Goal: Task Accomplishment & Management: Manage account settings

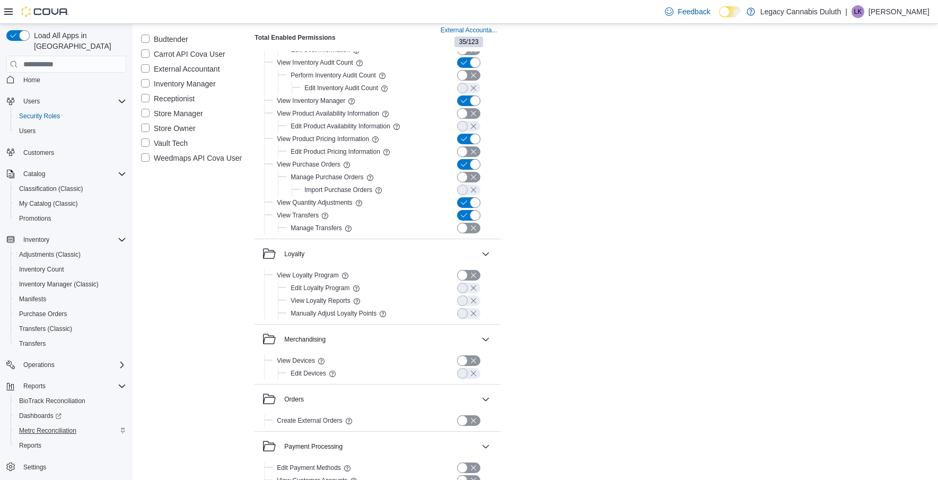
scroll to position [1059, 0]
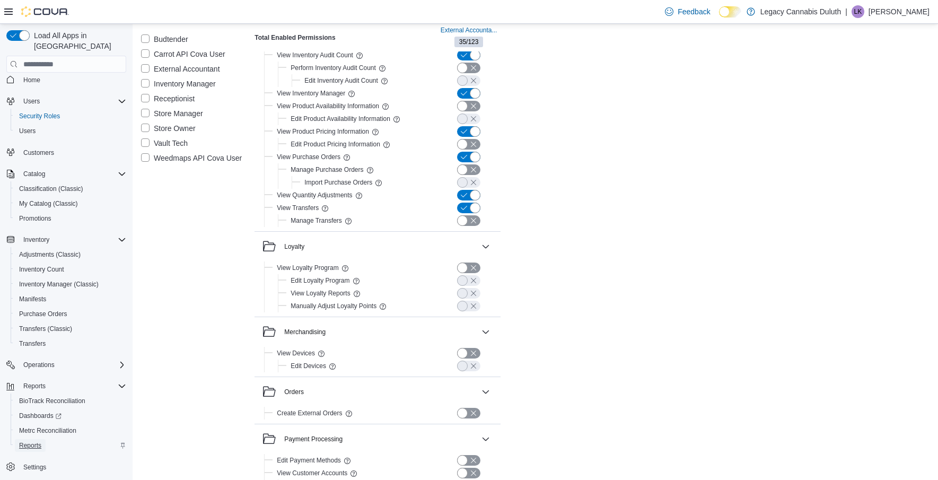
click at [35, 439] on span "Reports" at bounding box center [30, 445] width 22 height 13
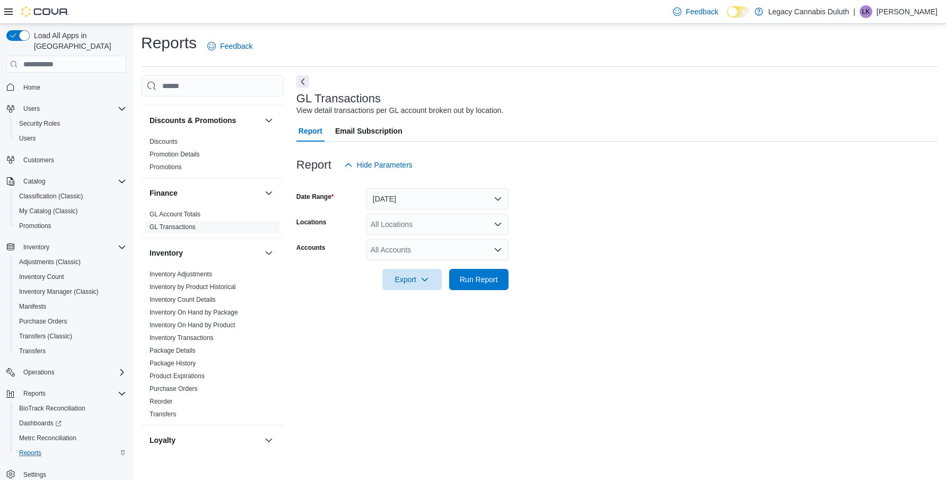
scroll to position [212, 0]
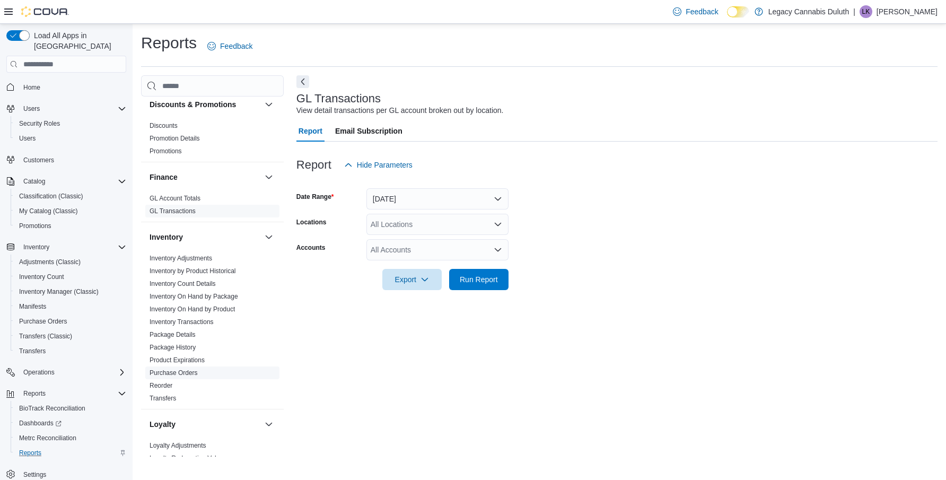
click at [175, 374] on link "Purchase Orders" at bounding box center [174, 372] width 48 height 7
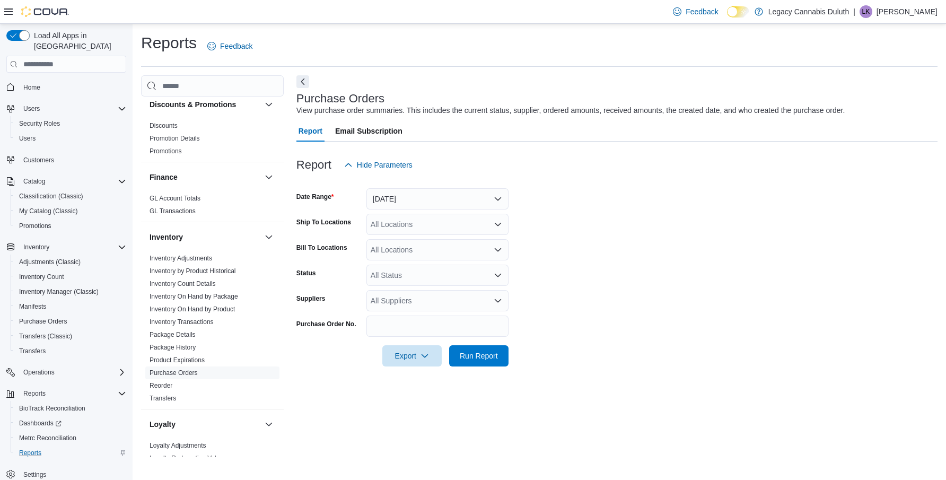
click at [481, 271] on div "All Status" at bounding box center [438, 275] width 142 height 21
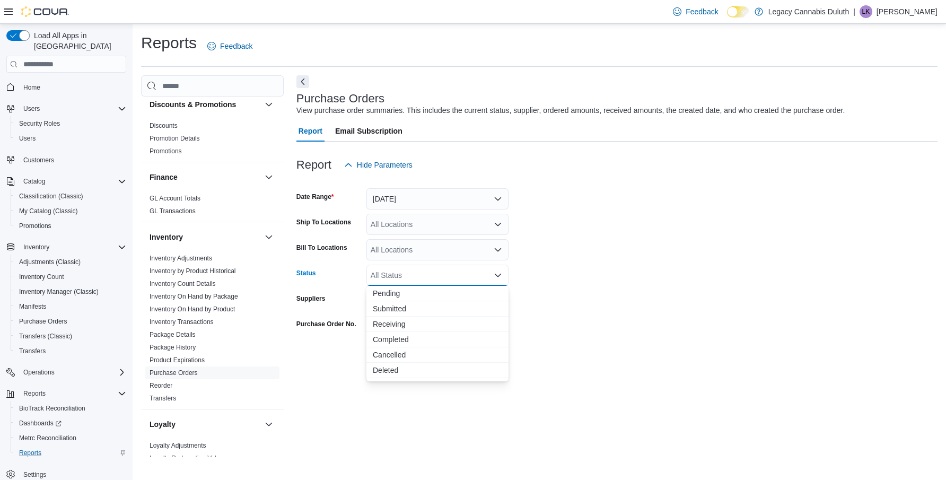
click at [632, 287] on form "Date Range Yesterday Ship To Locations All Locations Bill To Locations All Loca…" at bounding box center [616, 271] width 641 height 191
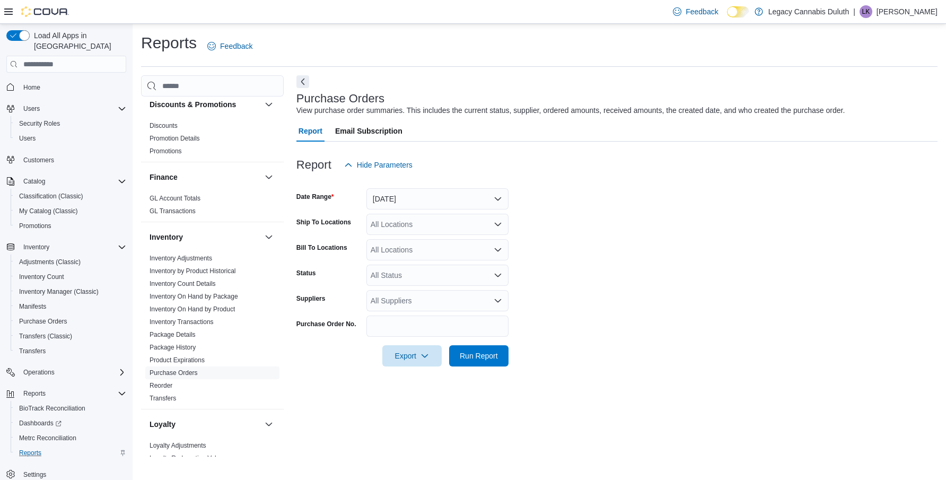
click at [455, 220] on div "All Locations" at bounding box center [438, 224] width 142 height 21
click at [603, 217] on form "Date Range Yesterday Ship To Locations All Locations Combo box. Selected. Combo…" at bounding box center [616, 271] width 641 height 191
click at [487, 203] on button "Yesterday" at bounding box center [438, 198] width 142 height 21
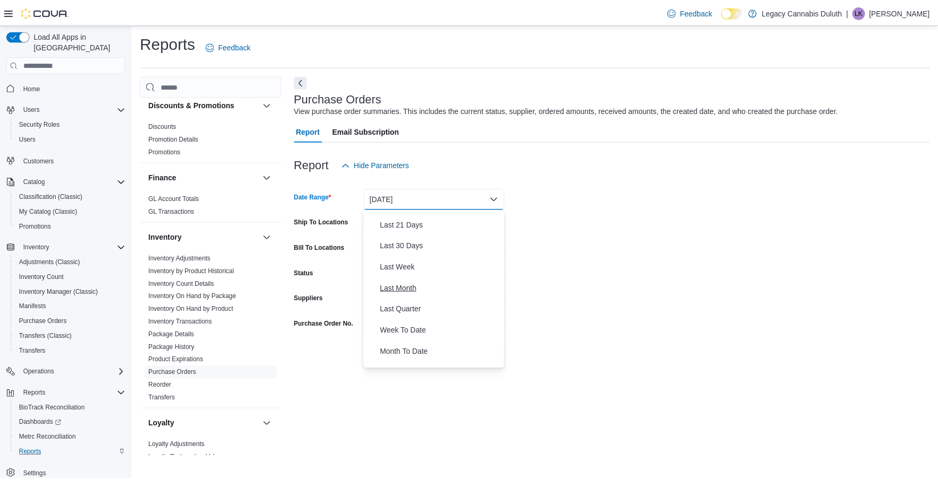
scroll to position [159, 0]
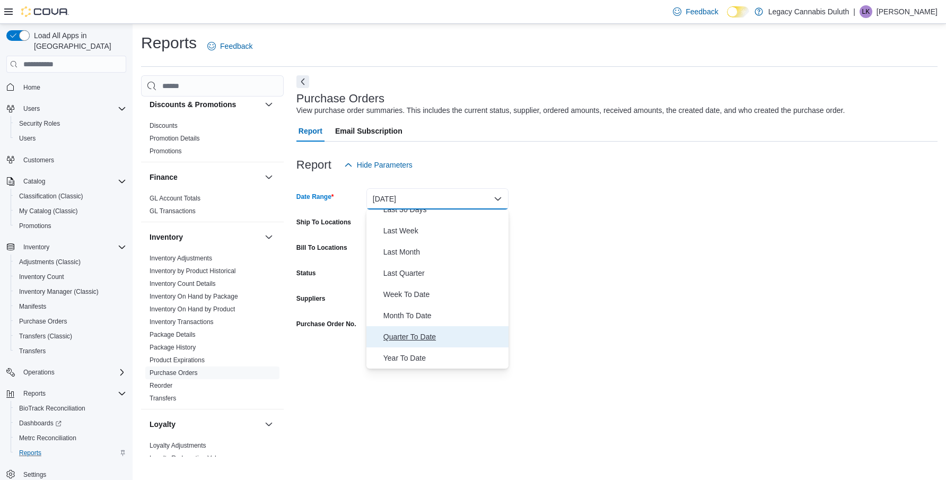
drag, startPoint x: 457, startPoint y: 332, endPoint x: 471, endPoint y: 319, distance: 18.8
click at [457, 332] on span "Quarter To Date" at bounding box center [443, 336] width 121 height 13
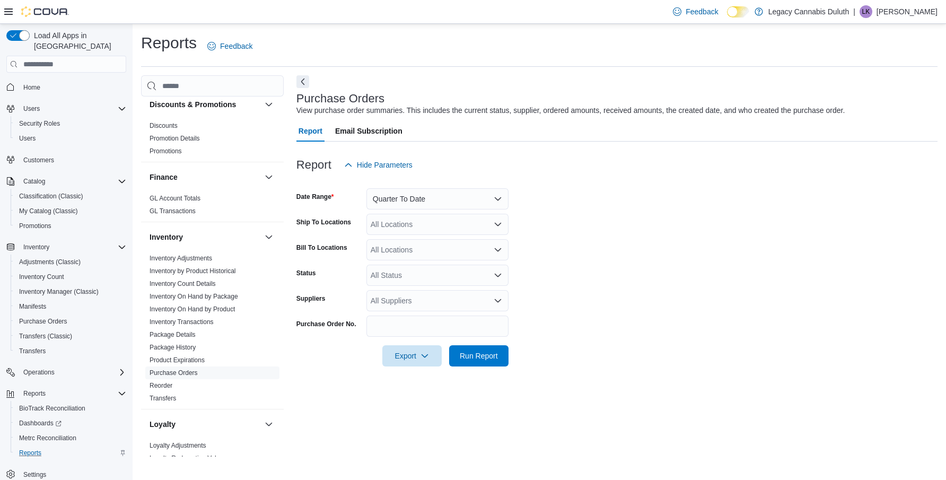
click at [634, 277] on form "Date Range Quarter To Date Ship To Locations All Locations Bill To Locations Al…" at bounding box center [616, 271] width 641 height 191
click at [444, 224] on div "All Locations" at bounding box center [438, 224] width 142 height 21
click at [469, 256] on div "[STREET_ADDRESS]" at bounding box center [437, 257] width 129 height 11
click at [541, 261] on form "Date Range Quarter To Date Ship To Locations 1906 W Superior St. Combo box. Sel…" at bounding box center [616, 271] width 641 height 191
click at [505, 363] on button "Run Report" at bounding box center [478, 355] width 59 height 21
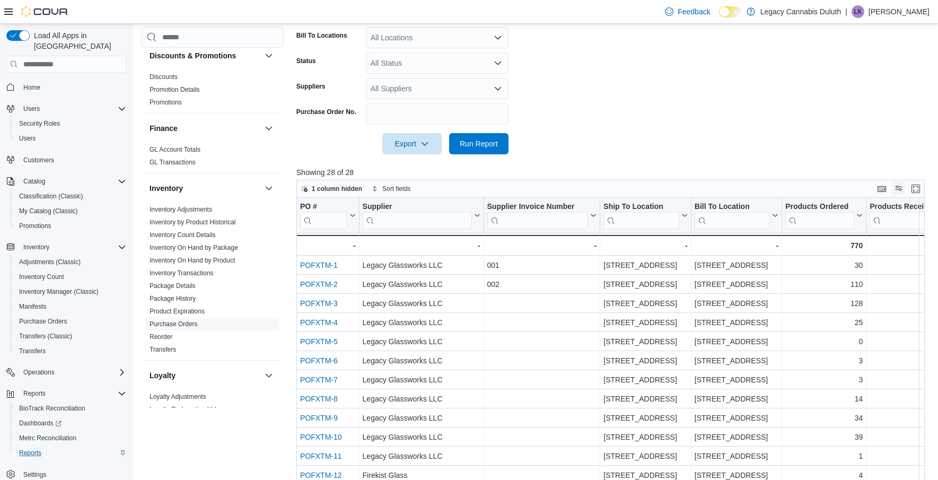
click at [902, 189] on button "Display options" at bounding box center [899, 188] width 13 height 13
click at [849, 171] on p "Showing 28 of 28" at bounding box center [613, 172] width 635 height 11
click at [922, 190] on button "Enter fullscreen" at bounding box center [916, 188] width 13 height 13
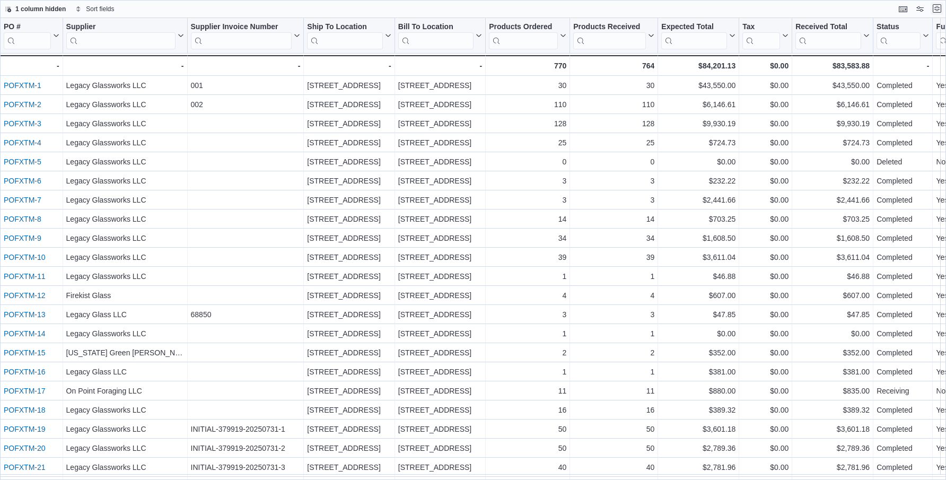
click at [938, 10] on button "Exit fullscreen" at bounding box center [937, 8] width 13 height 13
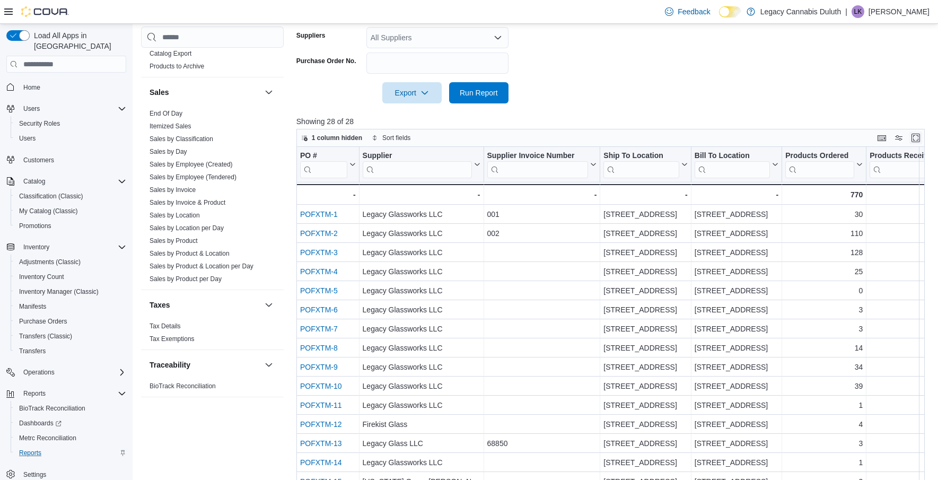
scroll to position [304, 0]
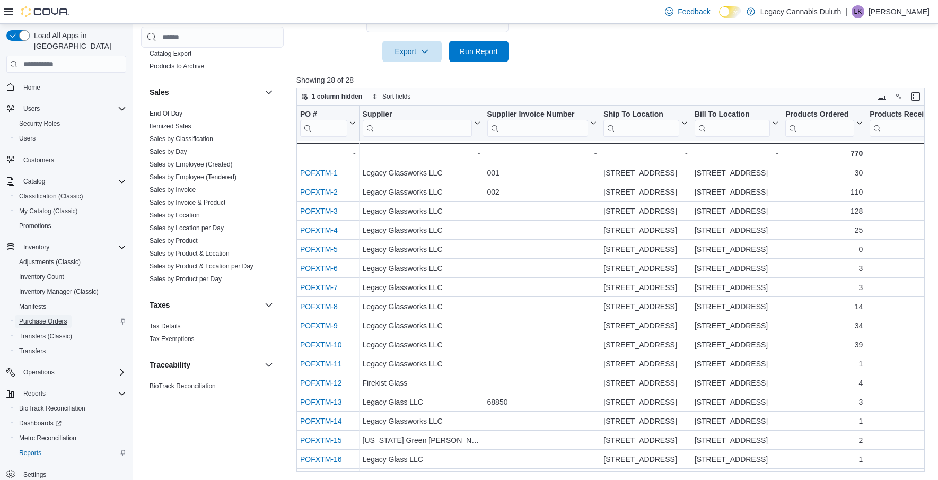
click at [65, 315] on span "Purchase Orders" at bounding box center [43, 321] width 48 height 13
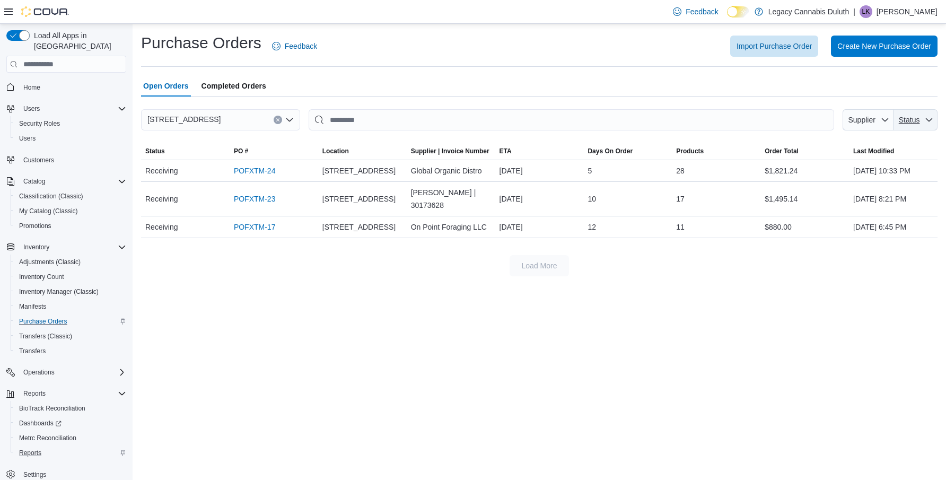
click at [918, 124] on span "Status" at bounding box center [909, 120] width 21 height 8
click at [852, 255] on div "Load More" at bounding box center [539, 265] width 797 height 21
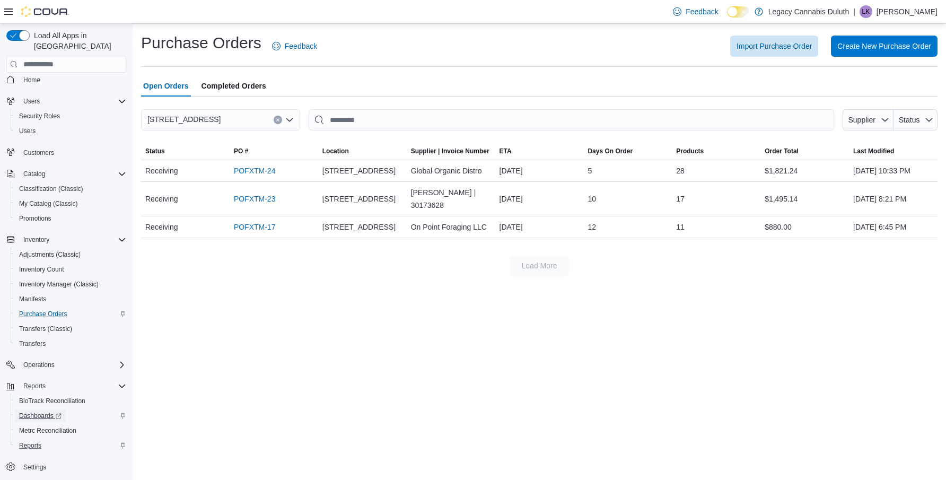
click at [35, 412] on span "Dashboards" at bounding box center [40, 416] width 42 height 8
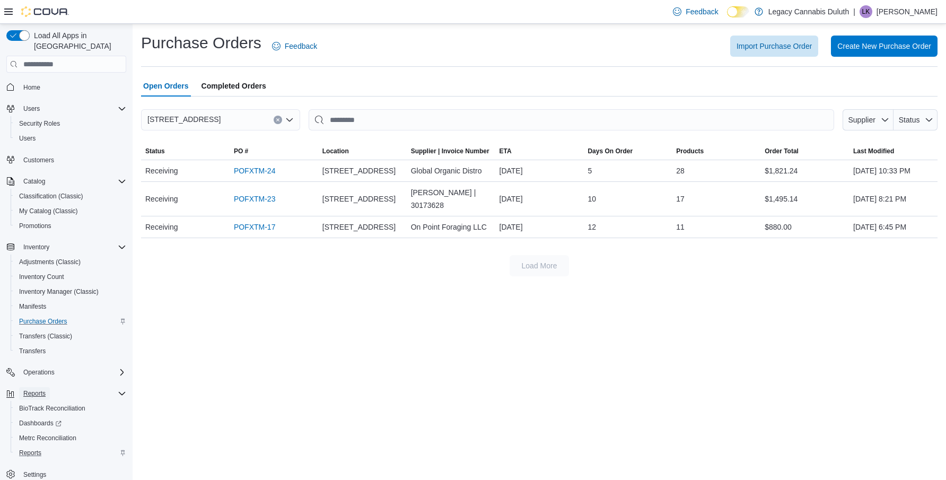
click at [45, 389] on span "Reports" at bounding box center [34, 393] width 22 height 8
click at [32, 449] on span "Reports" at bounding box center [30, 453] width 22 height 8
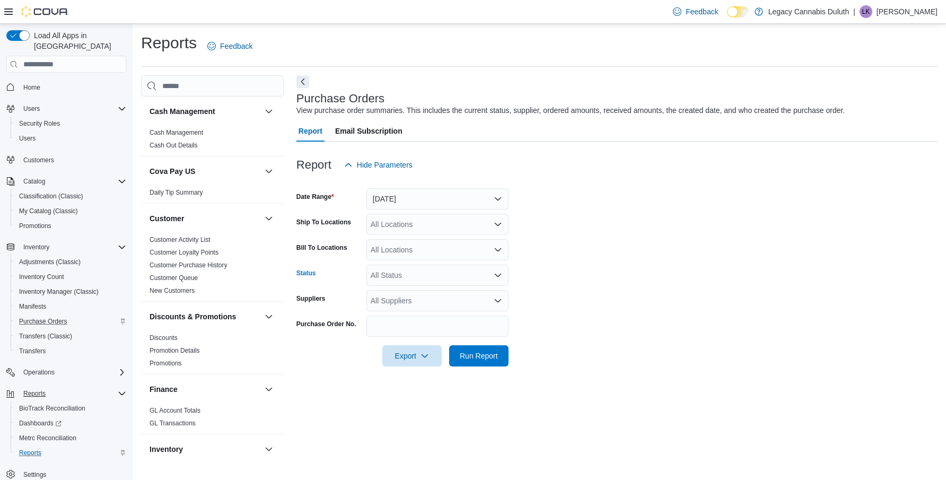
click at [417, 278] on div "All Status" at bounding box center [438, 275] width 142 height 21
click at [656, 292] on form "Date Range Yesterday Ship To Locations All Locations Bill To Locations All Loca…" at bounding box center [616, 271] width 641 height 191
click at [52, 287] on span "Inventory Manager (Classic)" at bounding box center [59, 291] width 80 height 8
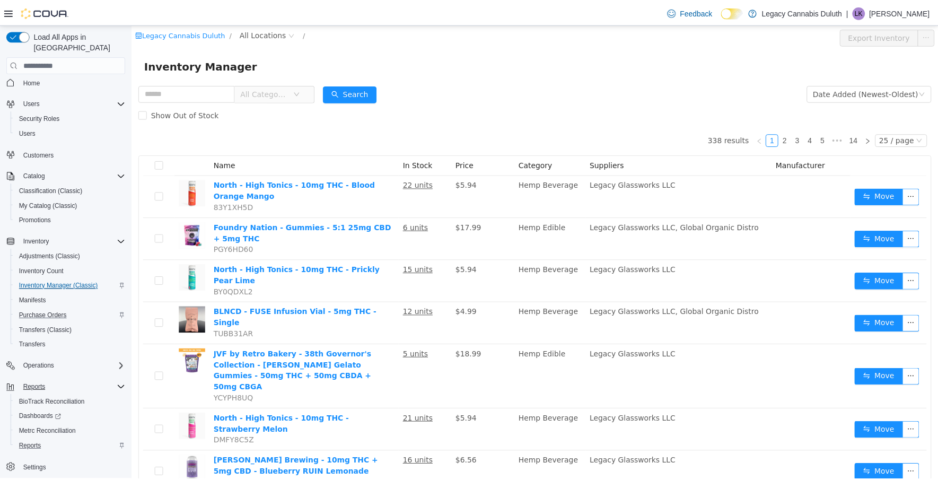
scroll to position [7, 0]
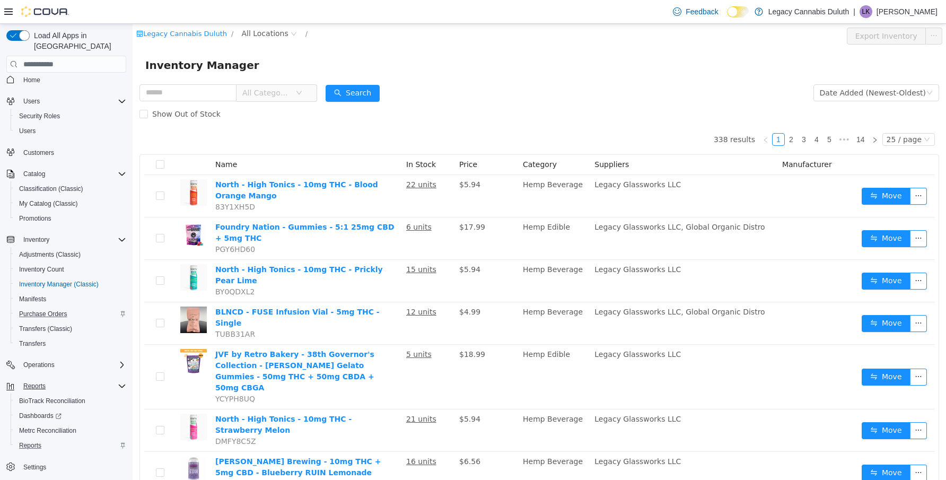
click at [514, 120] on div "Show Out of Stock" at bounding box center [539, 113] width 800 height 21
click at [50, 310] on span "Purchase Orders" at bounding box center [43, 314] width 48 height 8
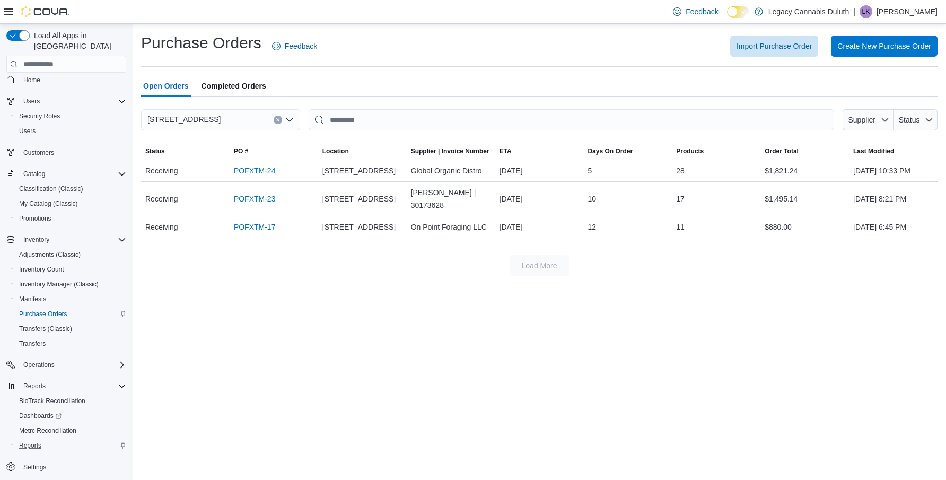
click at [182, 93] on span "Open Orders" at bounding box center [166, 85] width 46 height 21
click at [225, 80] on span "Completed Orders" at bounding box center [234, 85] width 65 height 21
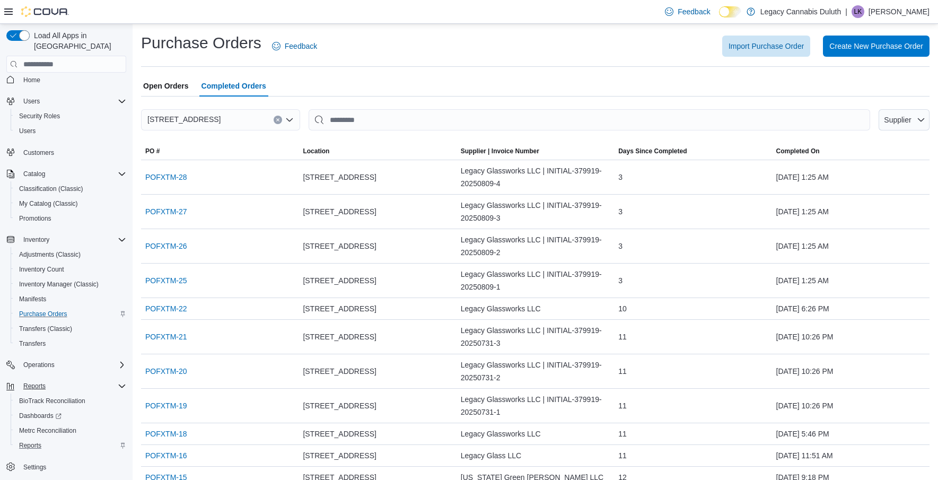
click at [179, 86] on span "Open Orders" at bounding box center [166, 85] width 46 height 21
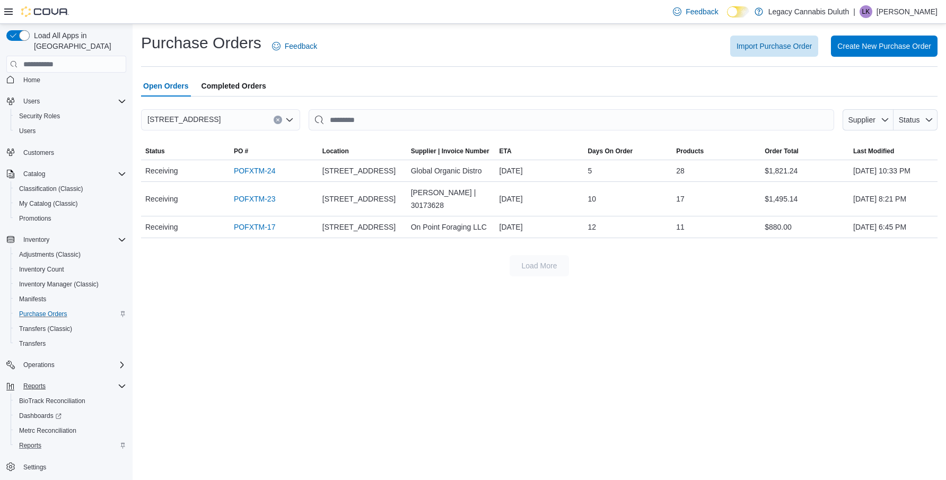
click at [236, 86] on span "Completed Orders" at bounding box center [234, 85] width 65 height 21
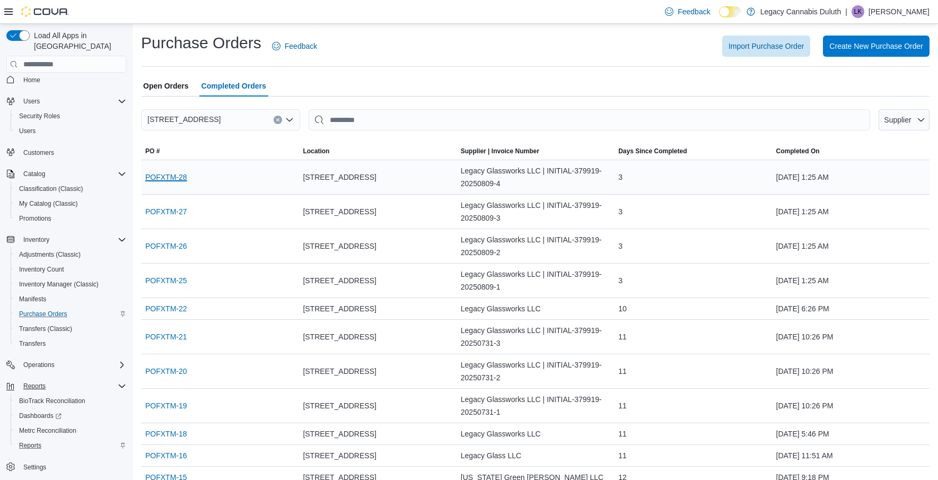
click at [181, 179] on link "POFXTM-28" at bounding box center [166, 177] width 42 height 13
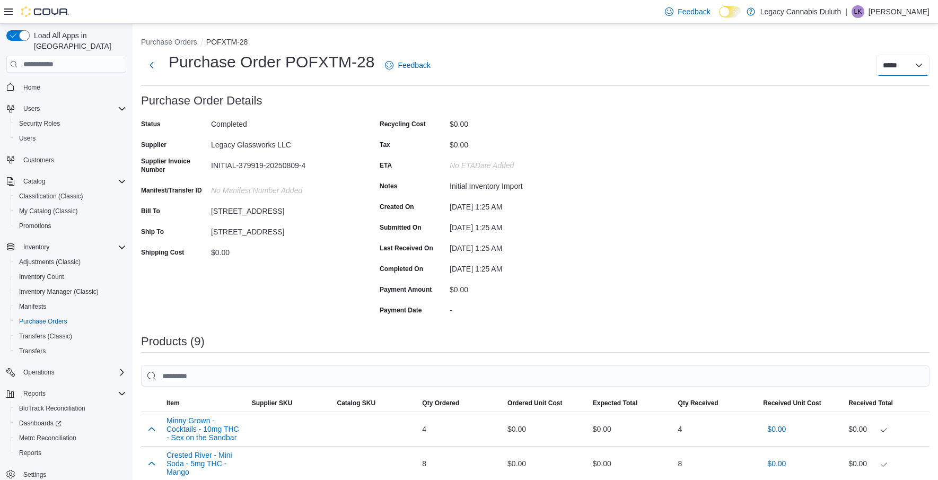
click at [910, 71] on select "**********" at bounding box center [903, 65] width 53 height 21
click at [885, 55] on select "**********" at bounding box center [903, 65] width 53 height 21
click at [920, 63] on select "**********" at bounding box center [903, 65] width 53 height 21
click at [803, 185] on div "Purchase Order: POFXTM-28 Feedback Purchase Order Details Status Completed Supp…" at bounding box center [535, 481] width 789 height 775
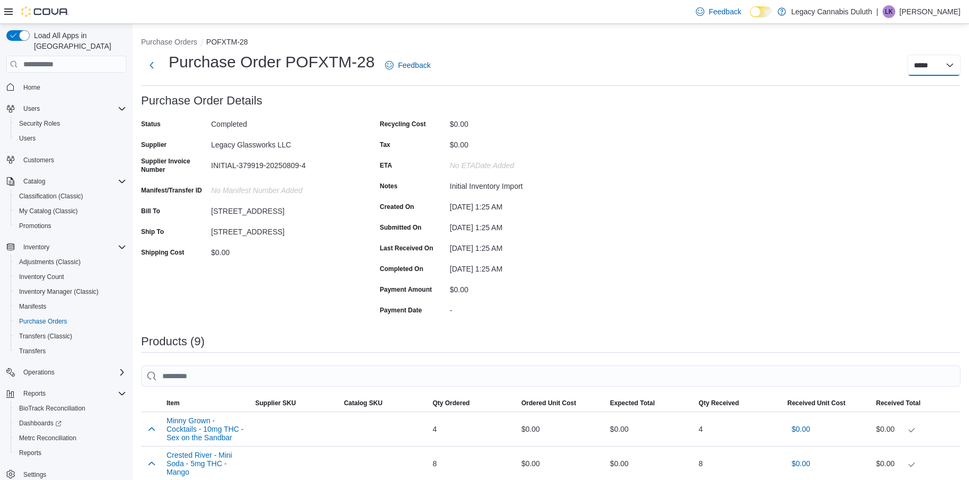
click at [946, 66] on select "**********" at bounding box center [934, 65] width 53 height 21
click at [905, 164] on div "Purchase Order: POFXTM-28 Feedback Purchase Order Details Status Completed Supp…" at bounding box center [550, 481] width 819 height 775
click at [928, 64] on select "**********" at bounding box center [934, 65] width 53 height 21
drag, startPoint x: 804, startPoint y: 179, endPoint x: 714, endPoint y: 185, distance: 89.9
click at [804, 179] on div "Purchase Order: POFXTM-28 Feedback Purchase Order Details Status Completed Supp…" at bounding box center [550, 481] width 819 height 775
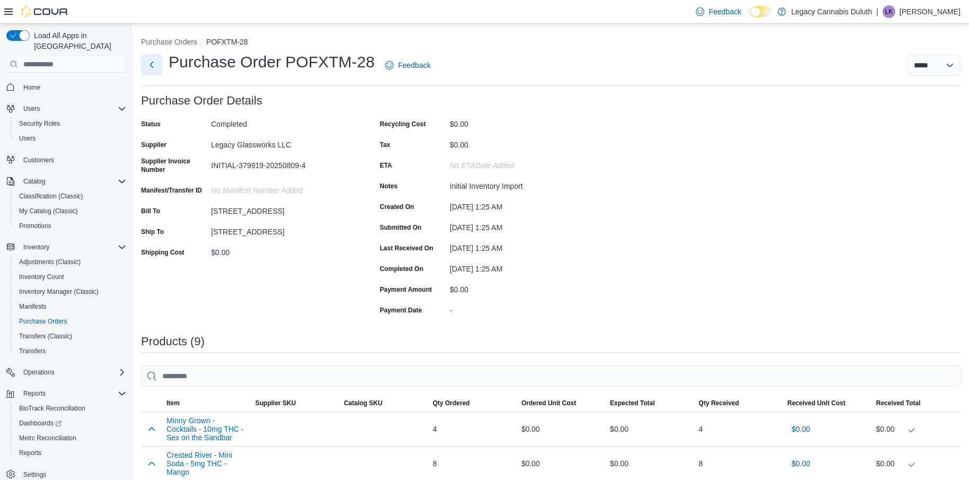
click at [150, 63] on button "Next" at bounding box center [151, 64] width 21 height 21
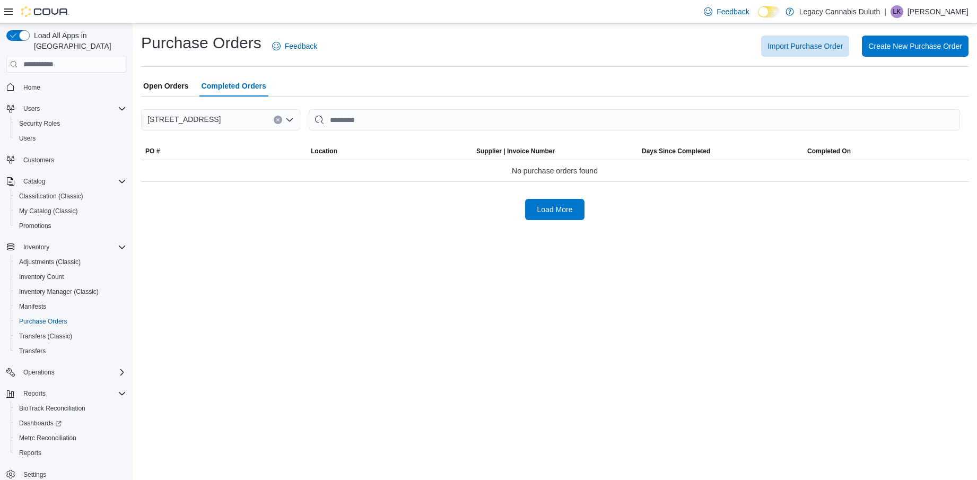
click at [180, 93] on span "Open Orders" at bounding box center [166, 85] width 46 height 21
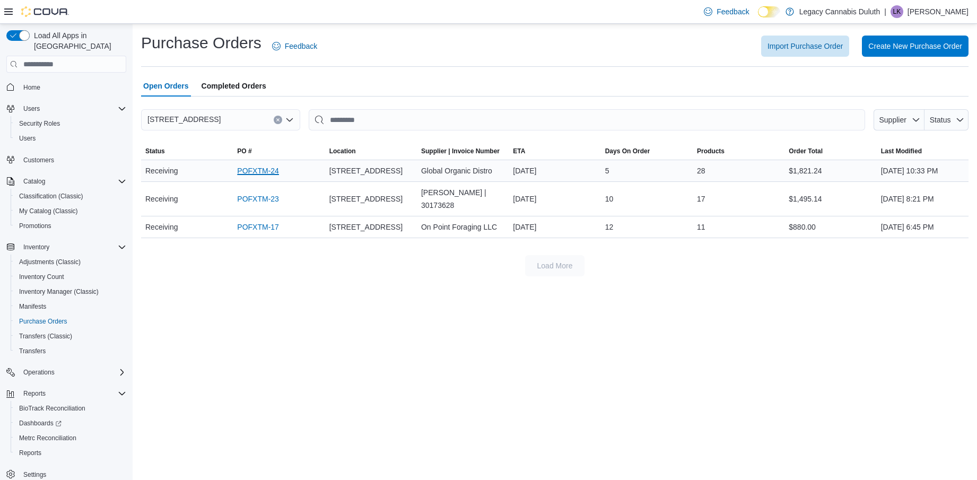
click at [257, 169] on link "POFXTM-24" at bounding box center [258, 170] width 42 height 13
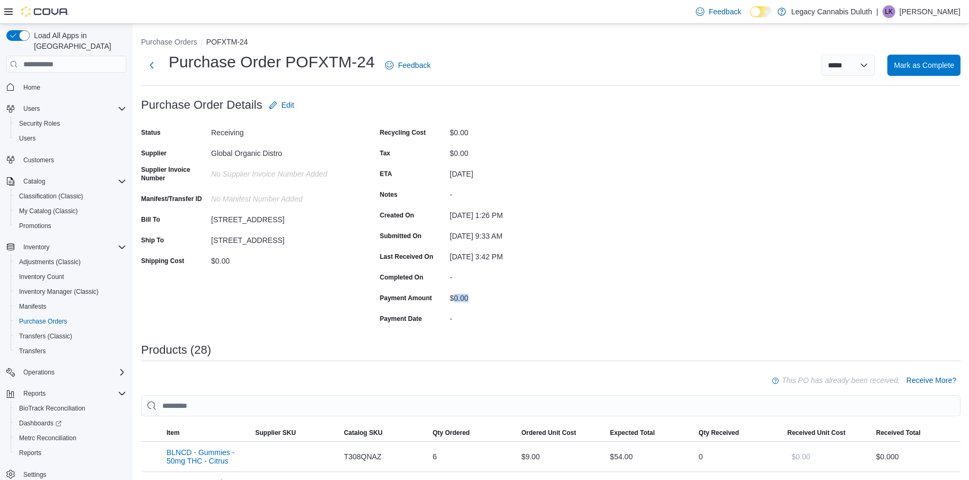
drag, startPoint x: 452, startPoint y: 298, endPoint x: 474, endPoint y: 293, distance: 21.7
click at [473, 293] on div "$0.00" at bounding box center [521, 296] width 142 height 13
click at [479, 303] on div "$0.00" at bounding box center [521, 298] width 142 height 16
click at [867, 68] on select "**********" at bounding box center [848, 65] width 53 height 21
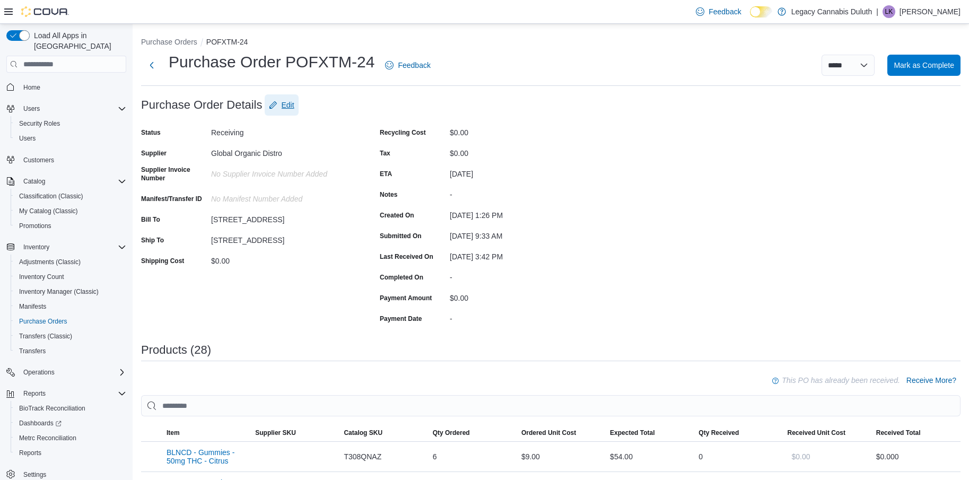
click at [285, 102] on span "Edit" at bounding box center [288, 105] width 13 height 11
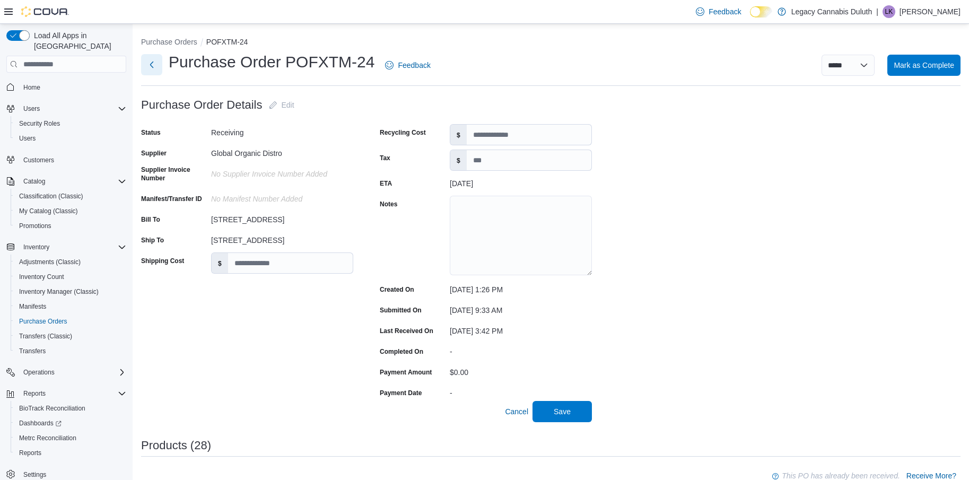
click at [146, 63] on button "Next" at bounding box center [151, 64] width 21 height 21
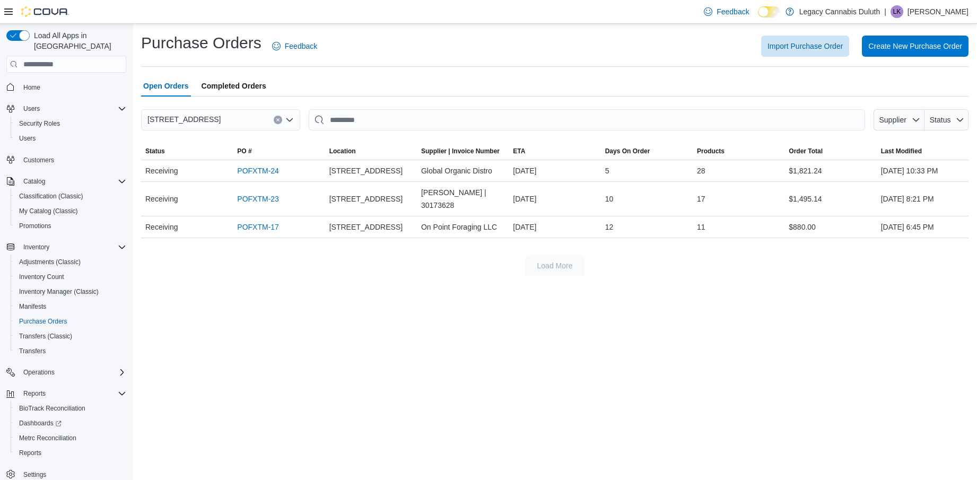
click at [460, 82] on div "Open Orders Completed Orders" at bounding box center [554, 85] width 827 height 21
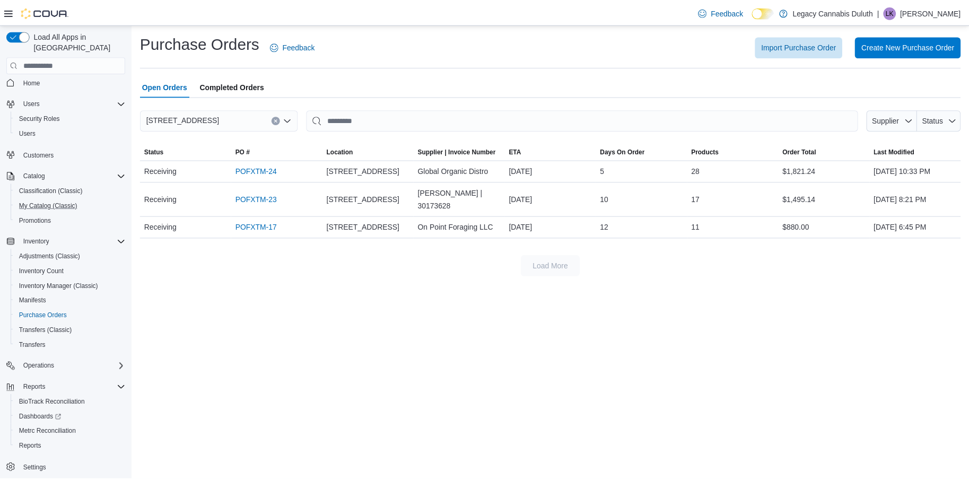
scroll to position [7, 0]
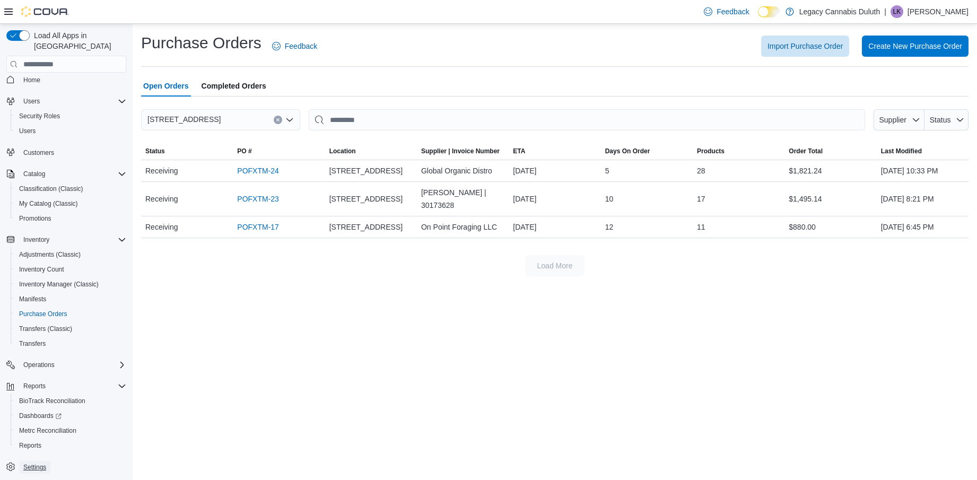
click at [30, 463] on span "Settings" at bounding box center [34, 467] width 23 height 8
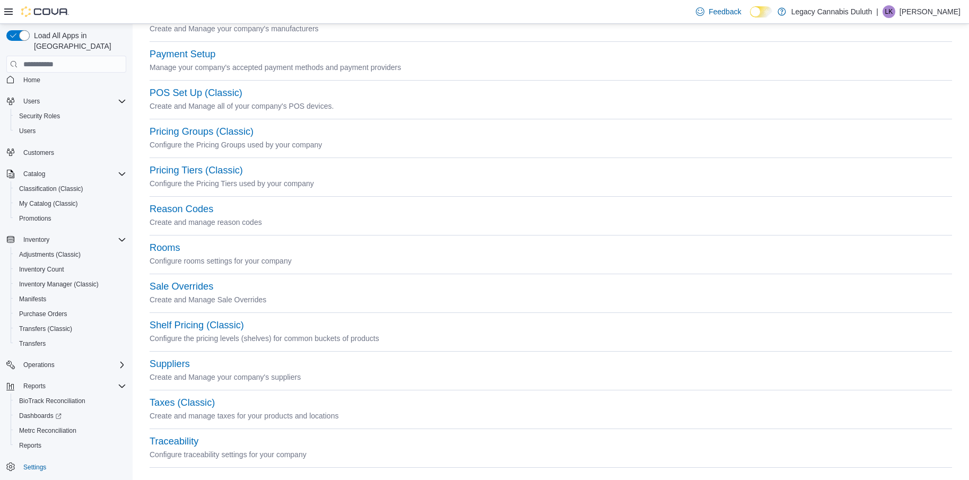
scroll to position [428, 0]
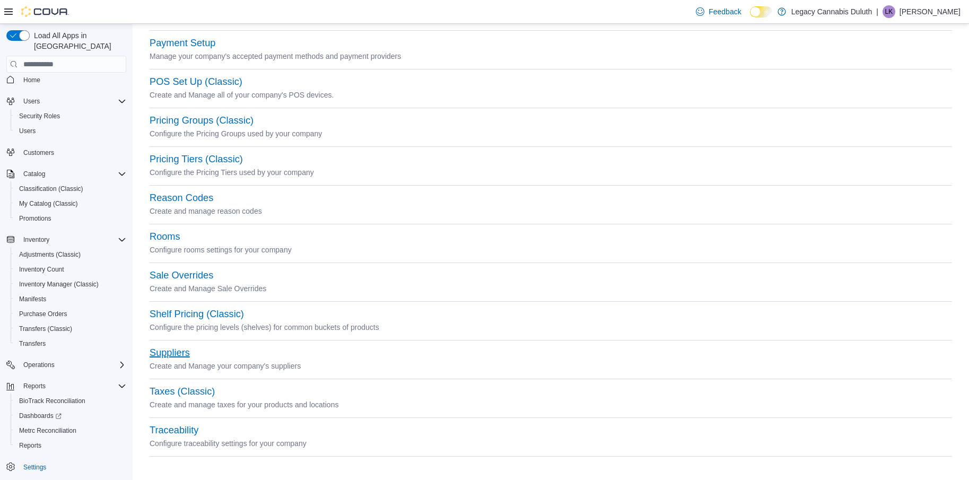
click at [173, 348] on button "Suppliers" at bounding box center [170, 352] width 40 height 11
click at [498, 347] on div "Suppliers" at bounding box center [551, 353] width 803 height 13
click at [332, 283] on p "Create and Manage Sale Overrides" at bounding box center [551, 288] width 803 height 13
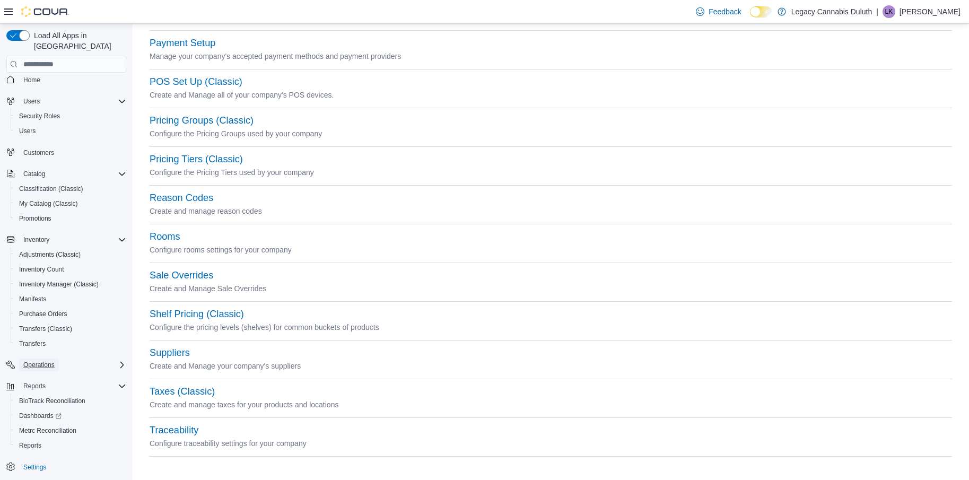
click at [40, 361] on span "Operations" at bounding box center [38, 365] width 31 height 8
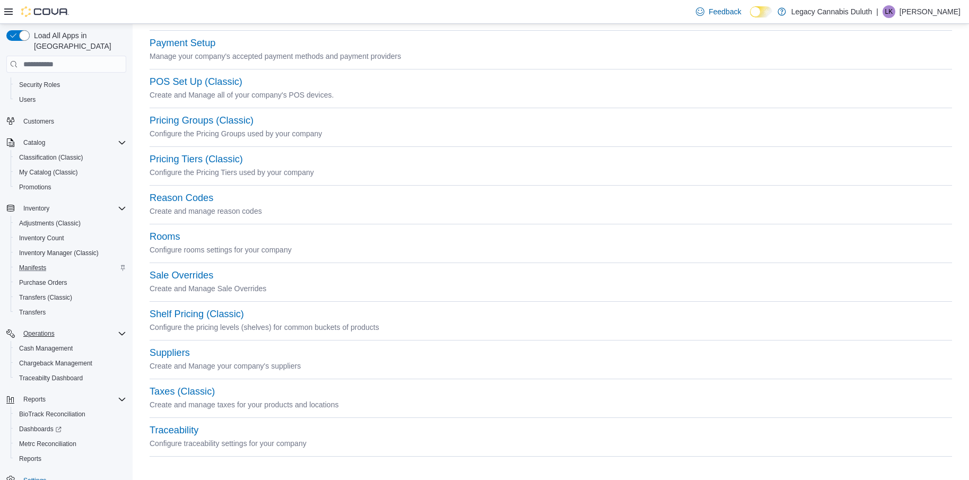
scroll to position [52, 0]
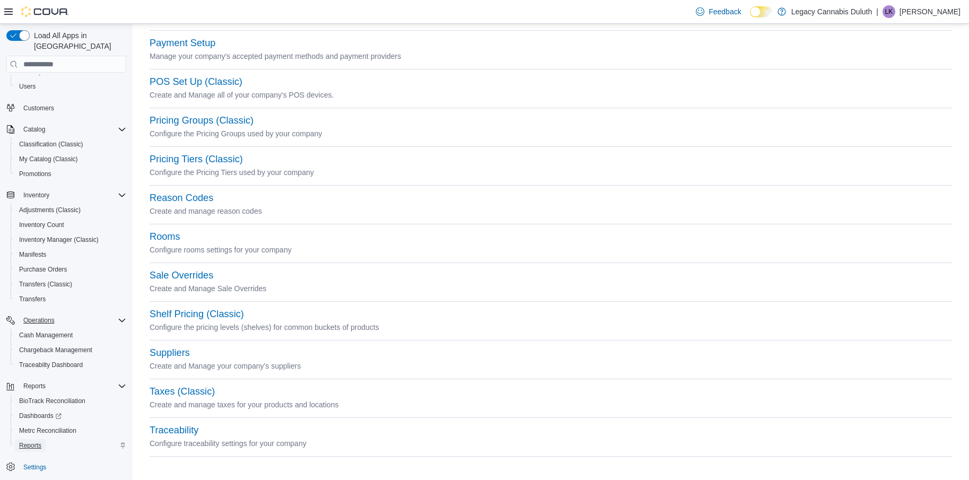
click at [38, 441] on span "Reports" at bounding box center [30, 445] width 22 height 8
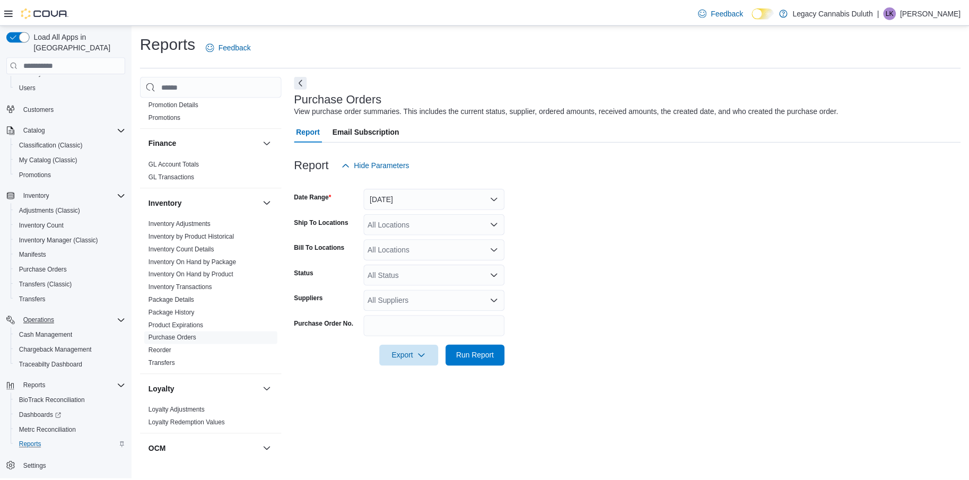
scroll to position [265, 0]
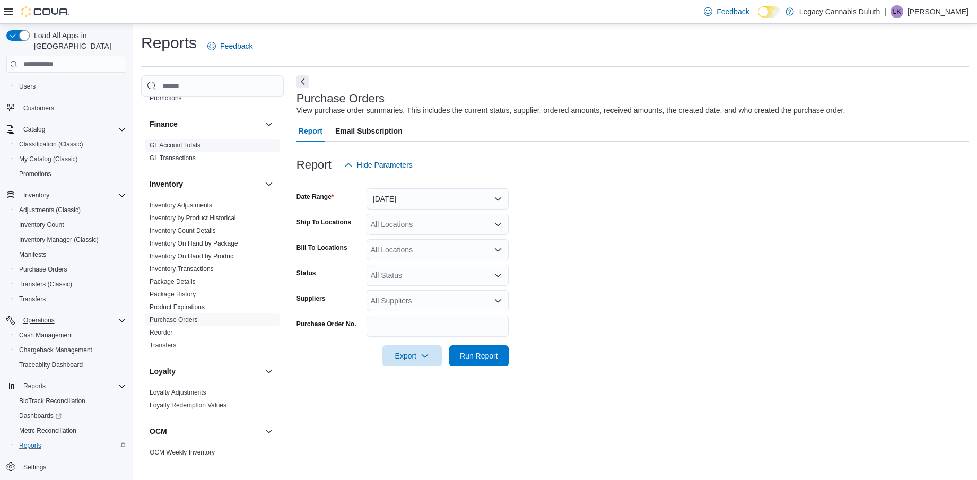
click at [190, 149] on link "GL Account Totals" at bounding box center [175, 145] width 51 height 7
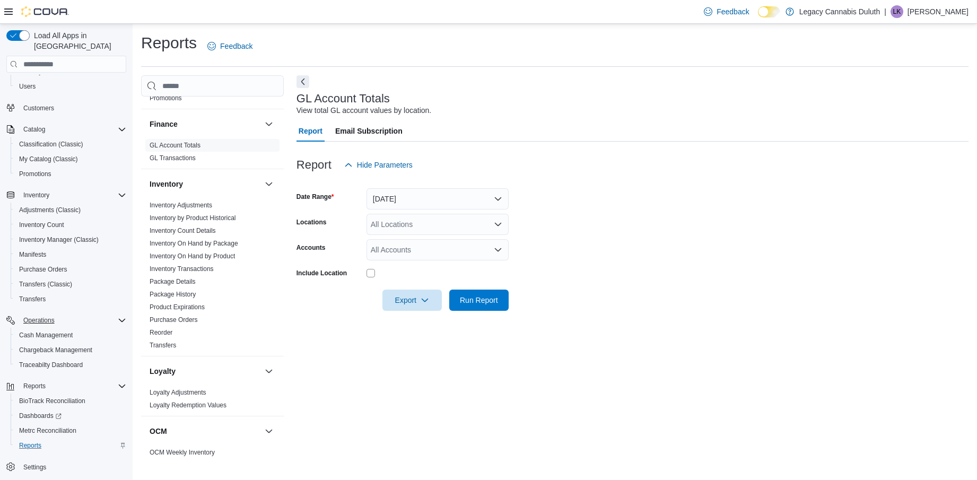
click at [390, 222] on div "All Locations" at bounding box center [438, 224] width 142 height 21
click at [460, 265] on button "[STREET_ADDRESS]" at bounding box center [438, 257] width 142 height 15
click at [487, 304] on span "Run Report" at bounding box center [479, 299] width 38 height 11
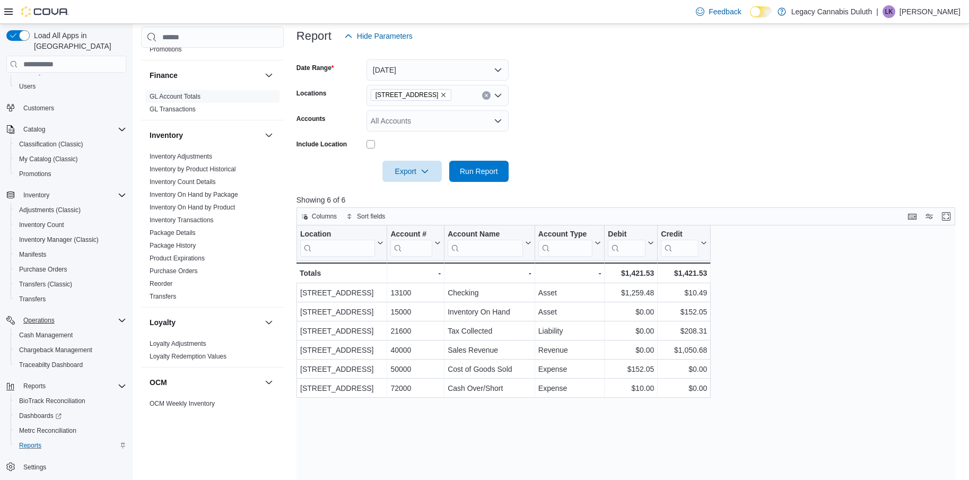
scroll to position [159, 0]
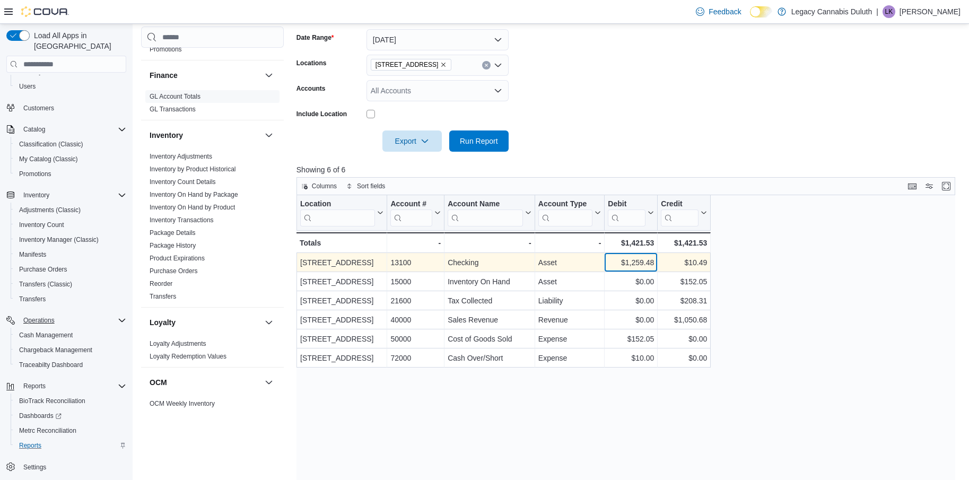
click at [641, 263] on div "$1,259.48" at bounding box center [631, 262] width 46 height 13
click at [626, 259] on div "$1,259.48" at bounding box center [631, 262] width 46 height 13
click at [627, 259] on div "$1,259.48" at bounding box center [631, 262] width 46 height 13
click at [553, 264] on div "Asset" at bounding box center [569, 262] width 63 height 13
click at [455, 262] on div "Checking" at bounding box center [490, 262] width 84 height 13
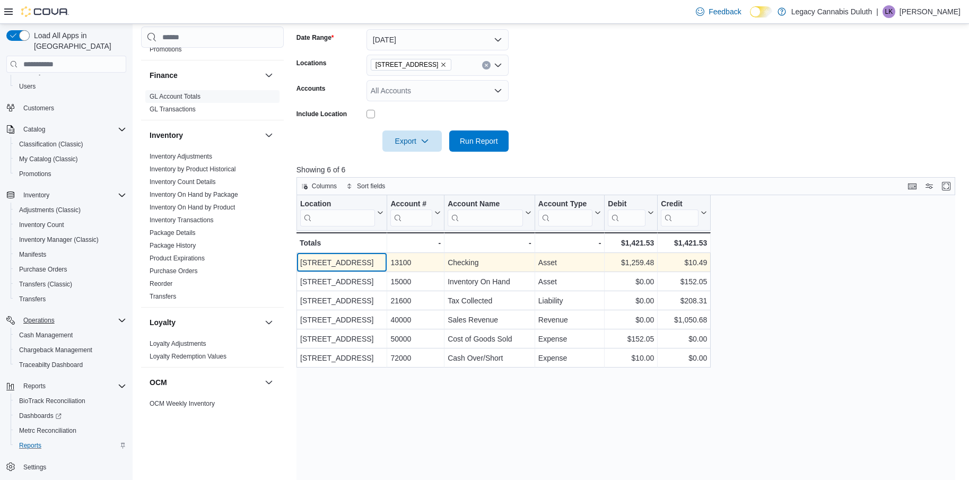
click at [357, 267] on div "[STREET_ADDRESS]" at bounding box center [341, 262] width 83 height 13
click at [413, 268] on div "13100" at bounding box center [415, 262] width 50 height 13
click at [684, 263] on div "$10.49" at bounding box center [684, 262] width 46 height 13
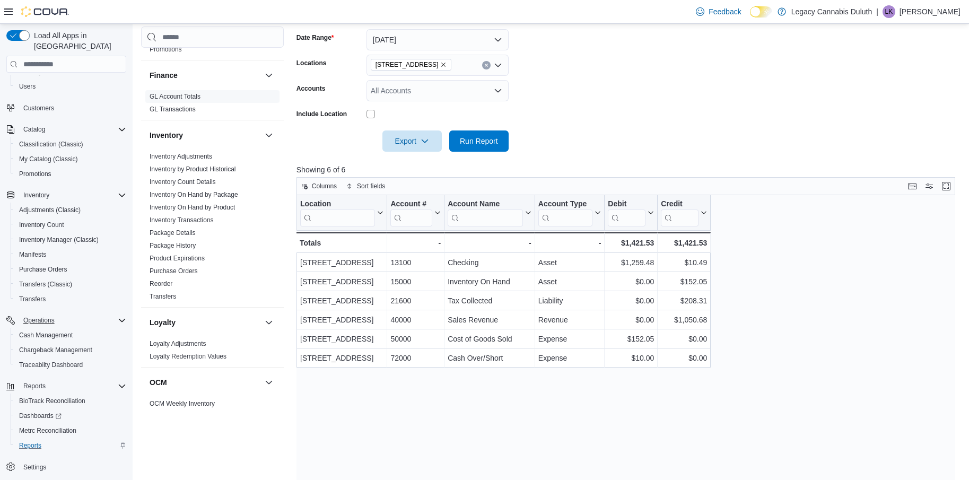
click at [744, 256] on div "Location Click to view column header actions Account # Click to view column hea…" at bounding box center [629, 378] width 666 height 366
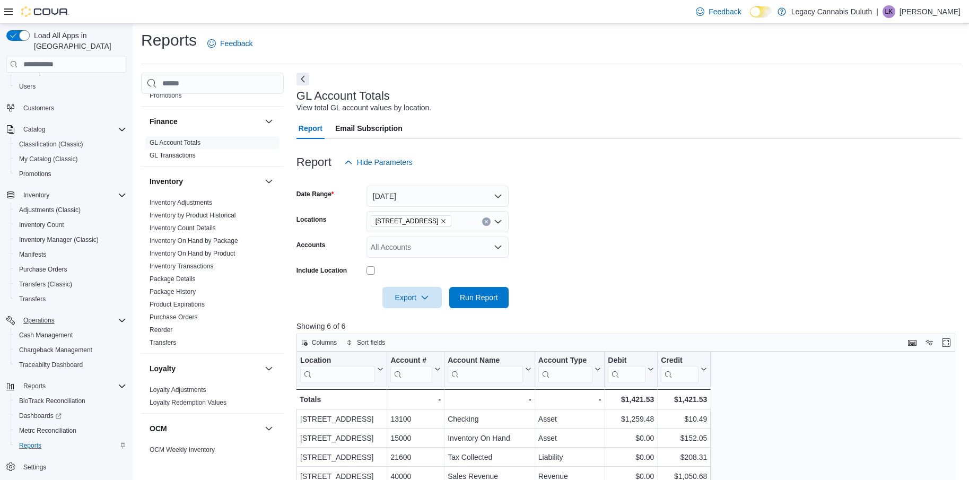
scroll to position [0, 0]
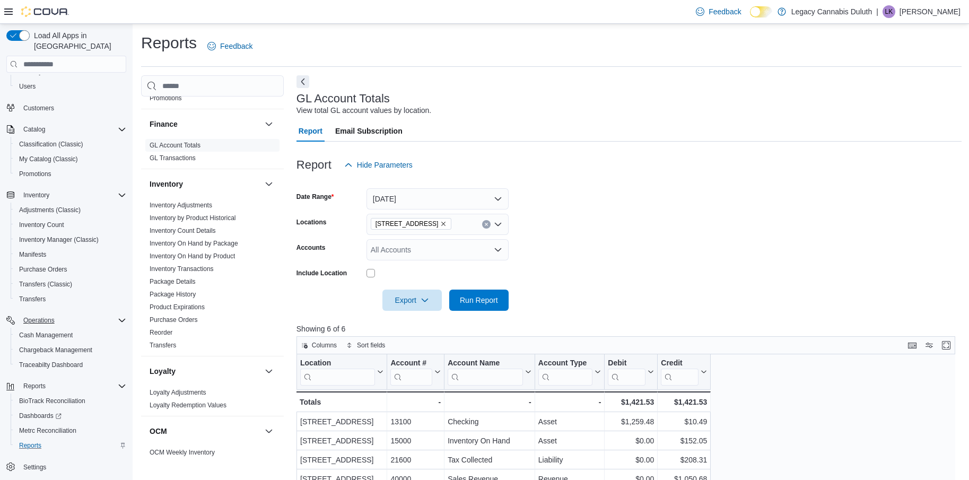
click at [430, 242] on div "All Accounts" at bounding box center [438, 249] width 142 height 21
click at [682, 245] on form "Date Range Yesterday Locations 1906 W Superior St. Accounts All Accounts Includ…" at bounding box center [629, 243] width 666 height 135
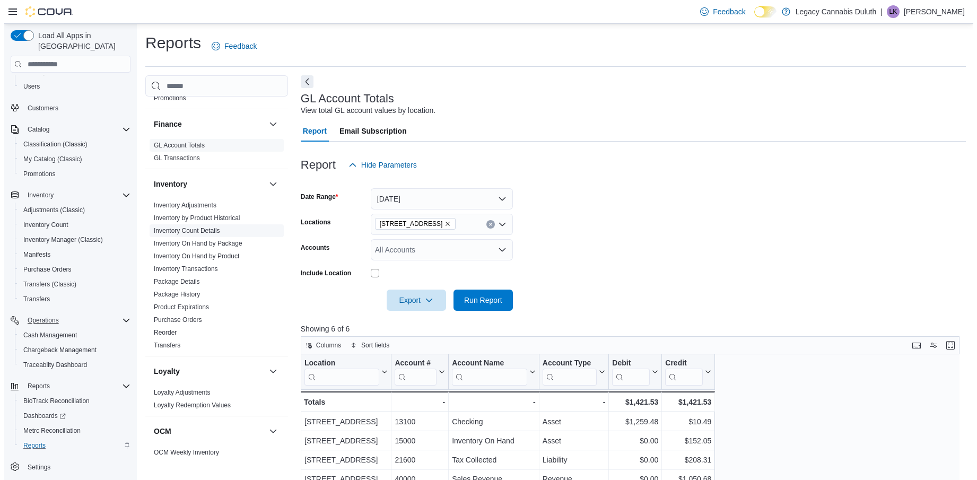
scroll to position [318, 0]
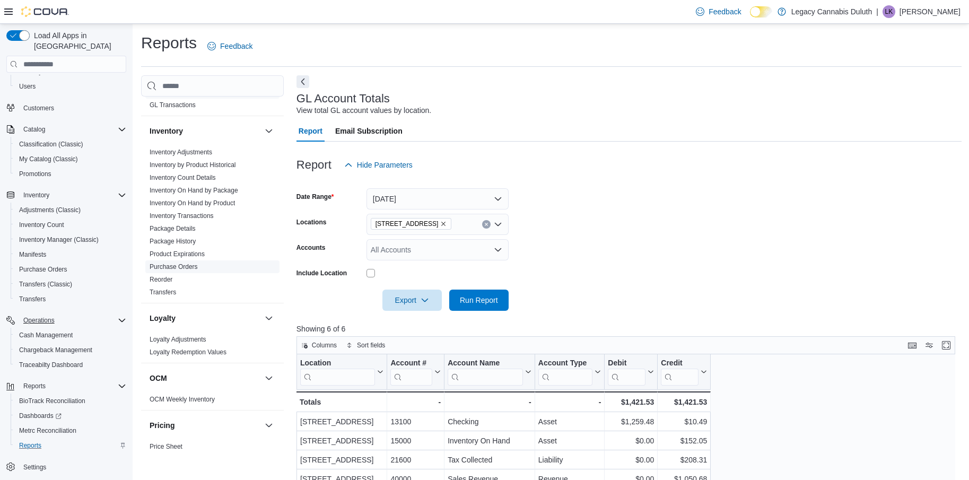
click at [186, 263] on span "Purchase Orders" at bounding box center [174, 267] width 48 height 8
click at [190, 267] on link "Purchase Orders" at bounding box center [174, 266] width 48 height 7
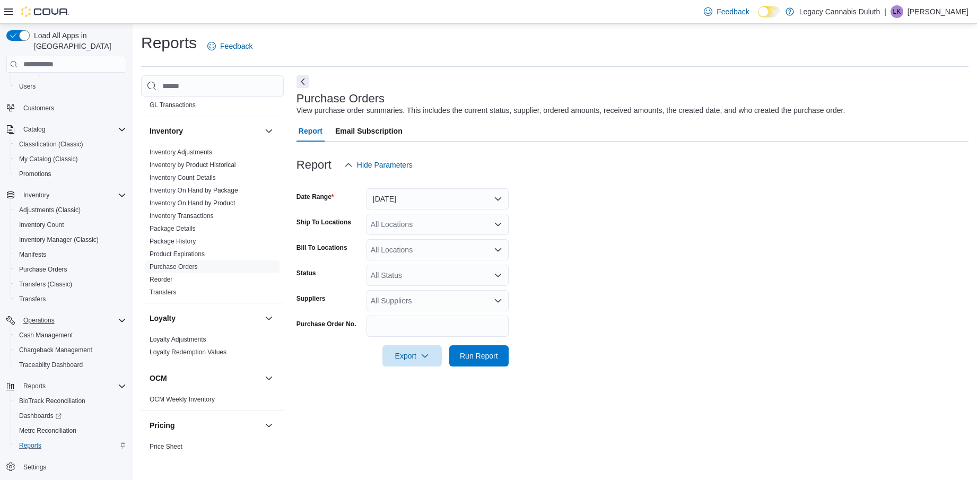
drag, startPoint x: 444, startPoint y: 184, endPoint x: 453, endPoint y: 191, distance: 11.3
click at [450, 188] on div at bounding box center [632, 182] width 672 height 13
click at [453, 191] on button "Yesterday" at bounding box center [438, 198] width 142 height 21
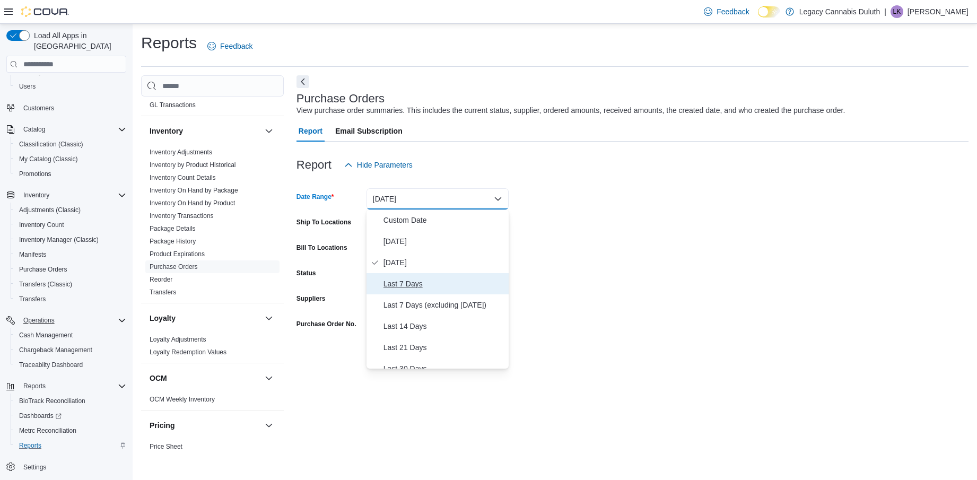
click at [449, 281] on span "Last 7 Days" at bounding box center [443, 283] width 121 height 13
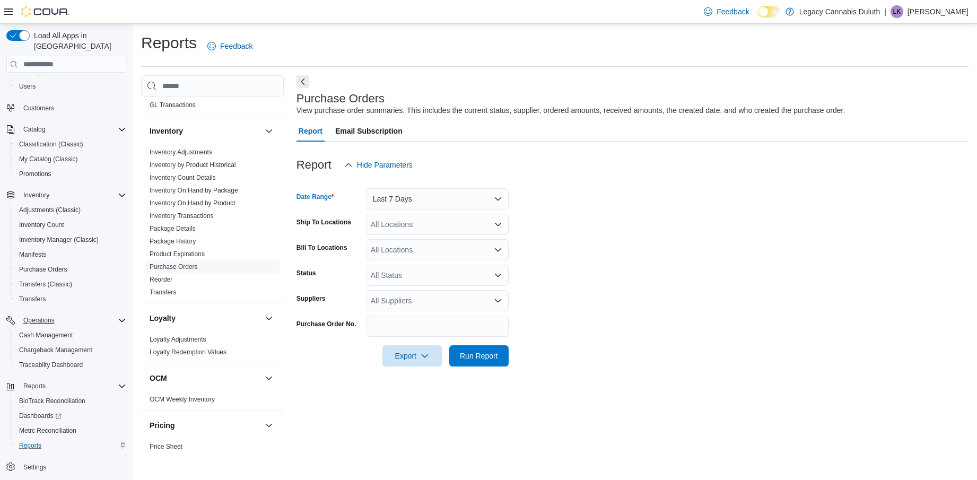
click at [569, 254] on form "Date Range Last 7 Days Ship To Locations All Locations Bill To Locations All Lo…" at bounding box center [632, 271] width 672 height 191
click at [492, 354] on span "Run Report" at bounding box center [479, 355] width 38 height 11
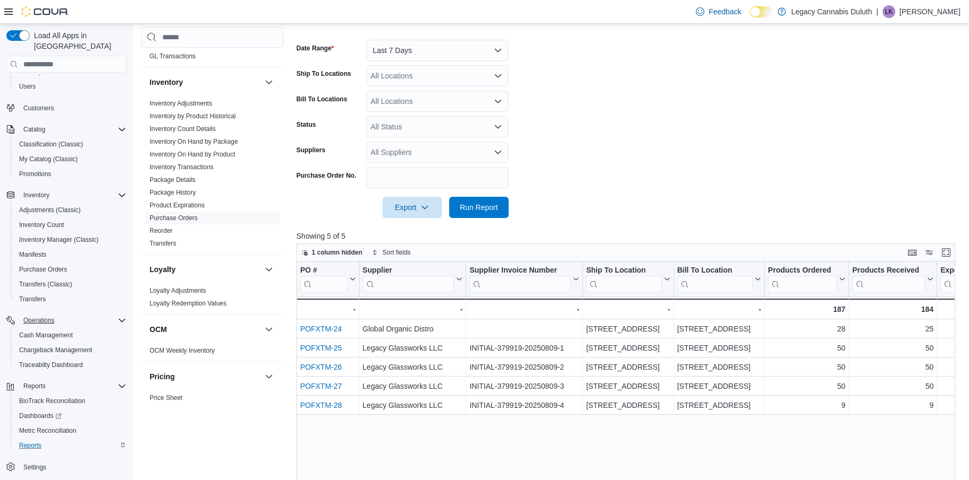
scroll to position [212, 0]
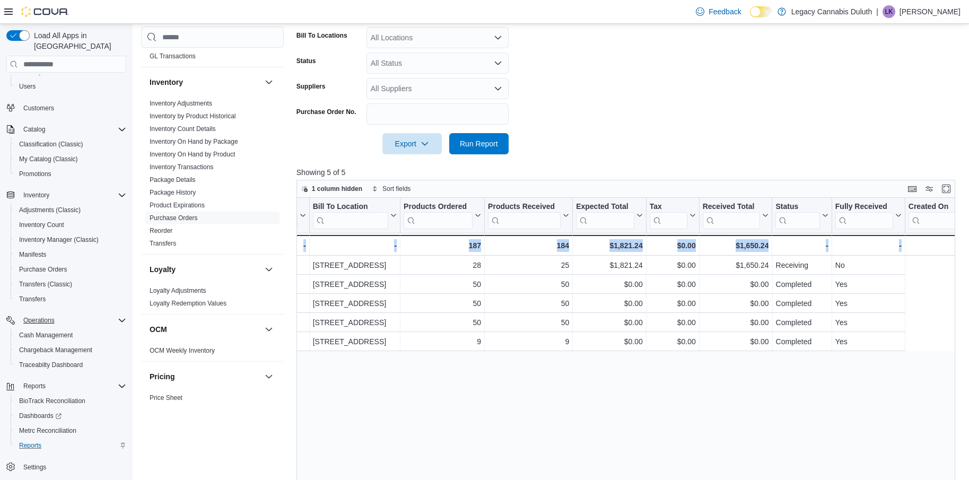
drag, startPoint x: 642, startPoint y: 390, endPoint x: 982, endPoint y: 370, distance: 340.1
click at [969, 268] on html "Feedback Dark Mode Legacy Cannabis Duluth | LK Lindsey Koens Load All Apps in N…" at bounding box center [484, 28] width 969 height 480
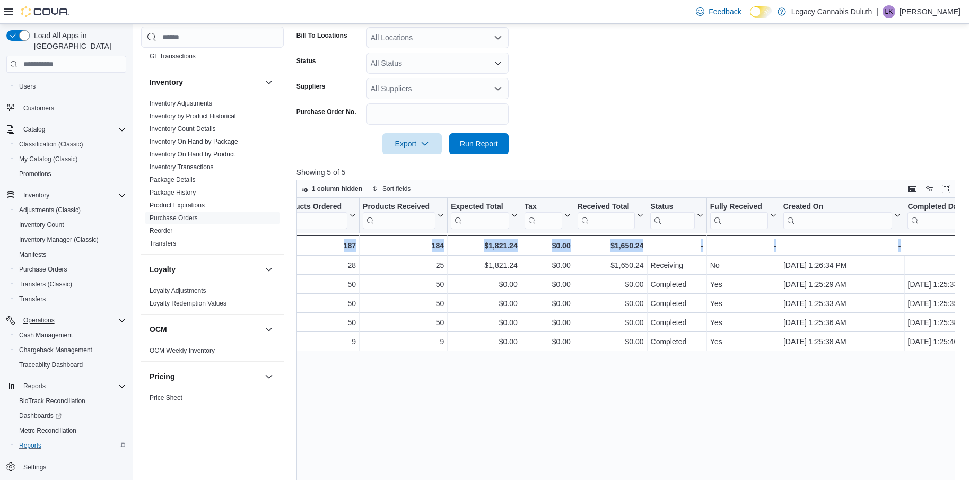
click at [864, 405] on div "PO # Click to view column header actions Supplier Click to view column header a…" at bounding box center [629, 381] width 666 height 366
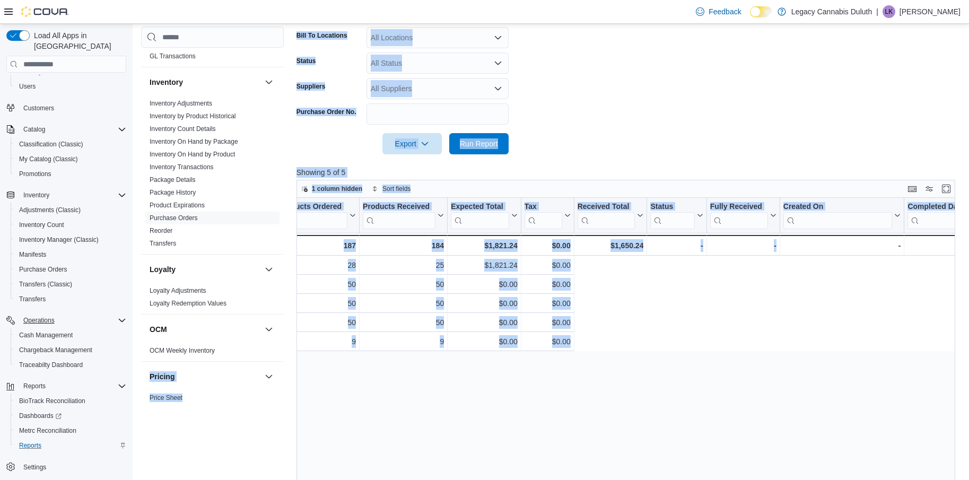
scroll to position [0, 0]
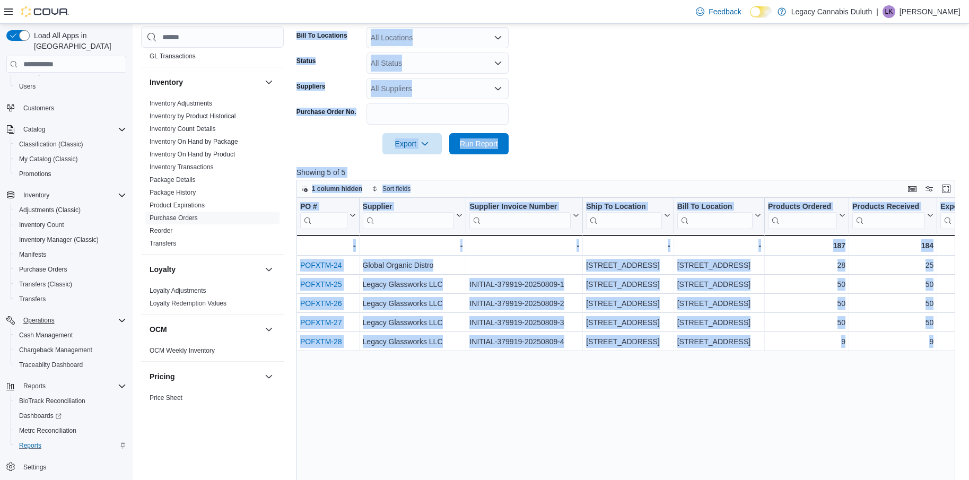
drag, startPoint x: 852, startPoint y: 376, endPoint x: 478, endPoint y: 381, distance: 374.5
click at [136, 386] on div "Reports Feedback Cash Management Cash Management Cash Out Details Cova Pay US D…" at bounding box center [552, 192] width 838 height 761
click at [613, 407] on div "PO # Click to view column header actions Supplier Click to view column header a…" at bounding box center [629, 381] width 666 height 366
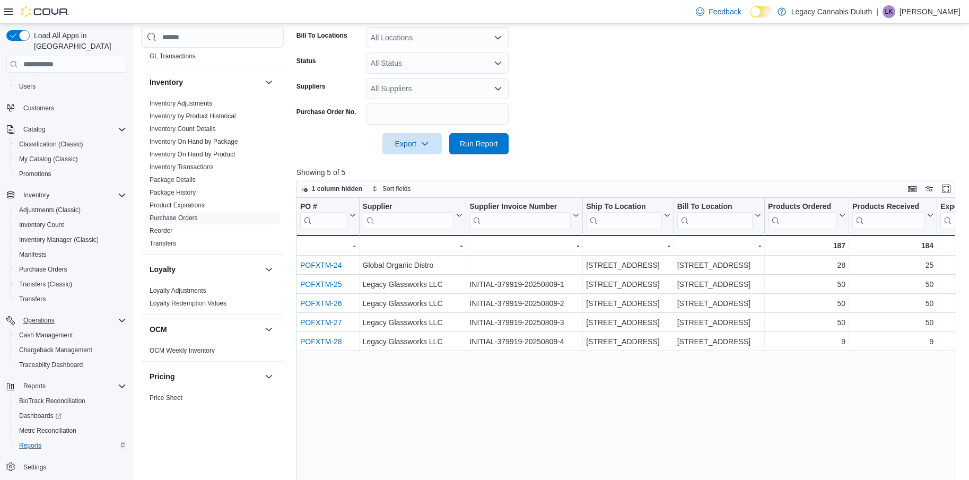
click at [426, 403] on div "PO # Click to view column header actions Supplier Click to view column header a…" at bounding box center [629, 381] width 666 height 366
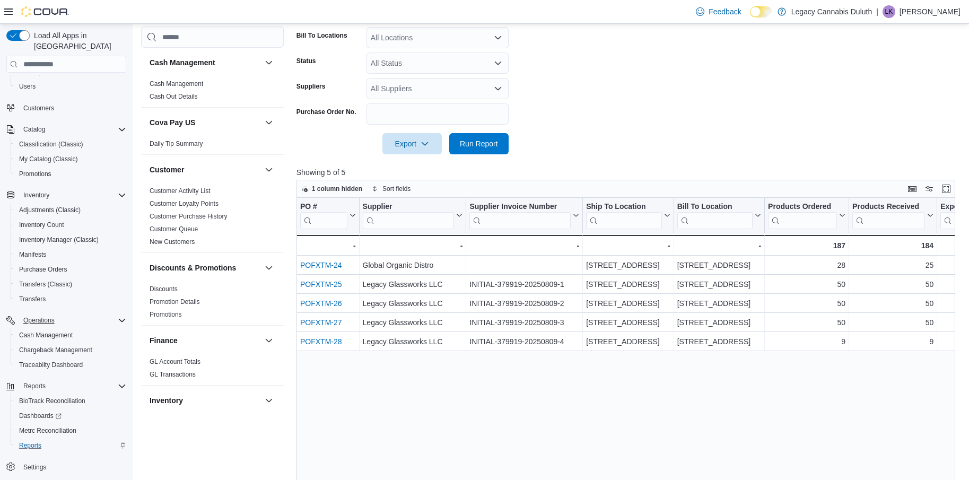
click at [687, 137] on form "Date Range Last 7 Days Ship To Locations All Locations Bill To Locations All Lo…" at bounding box center [629, 58] width 666 height 191
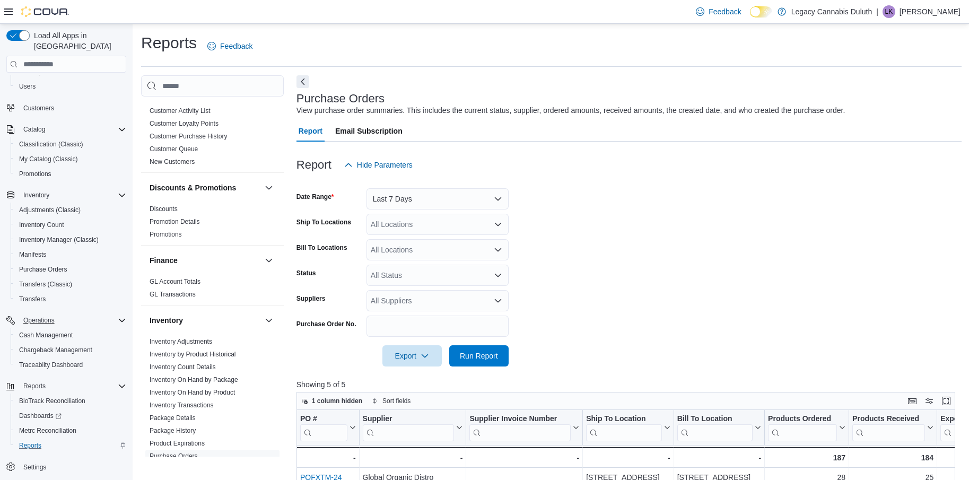
scroll to position [159, 0]
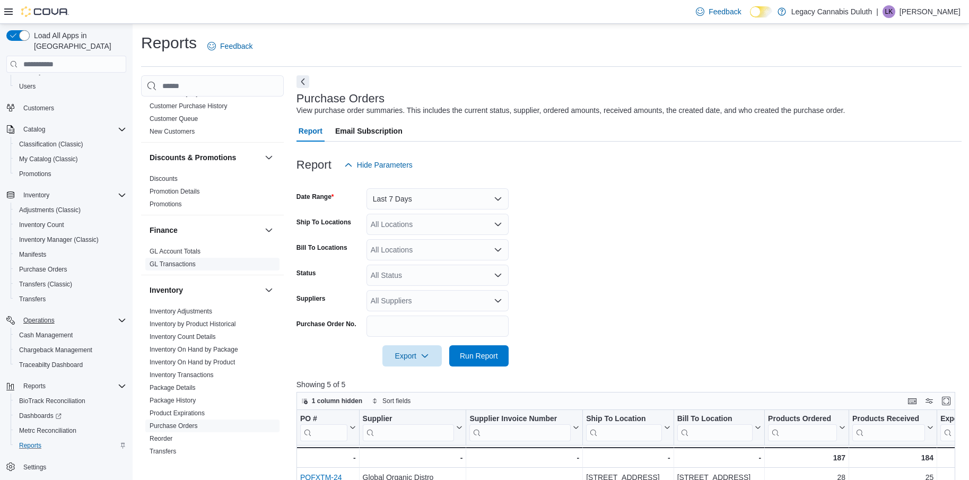
click at [183, 258] on span "GL Transactions" at bounding box center [212, 264] width 134 height 13
click at [181, 265] on link "GL Transactions" at bounding box center [173, 263] width 46 height 7
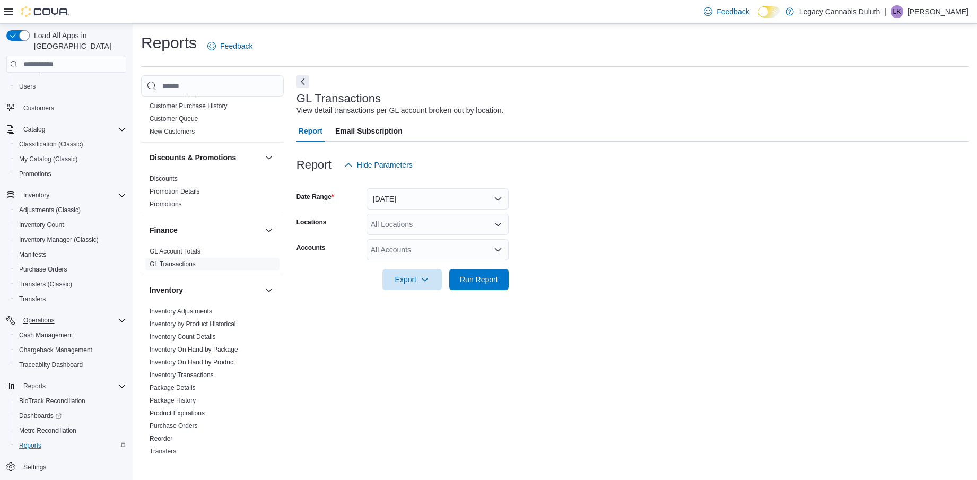
click at [441, 255] on div "All Accounts" at bounding box center [438, 249] width 142 height 21
drag, startPoint x: 631, startPoint y: 235, endPoint x: 458, endPoint y: 181, distance: 180.5
click at [631, 234] on form "Date Range Yesterday Locations All Locations Accounts All Accounts Export Run R…" at bounding box center [632, 233] width 672 height 115
click at [452, 223] on div "All Locations" at bounding box center [438, 224] width 142 height 21
click at [448, 256] on span "[STREET_ADDRESS]" at bounding box center [425, 257] width 73 height 11
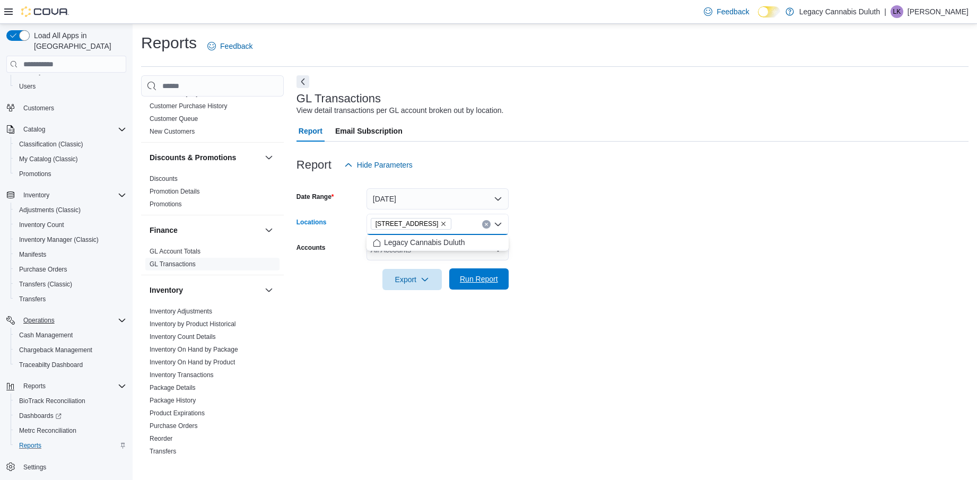
click at [468, 275] on span "Run Report" at bounding box center [479, 279] width 38 height 11
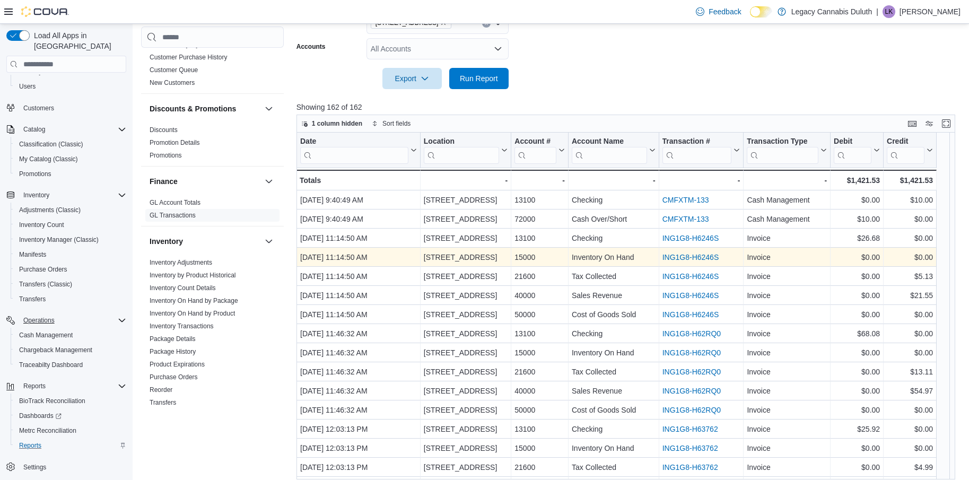
scroll to position [212, 0]
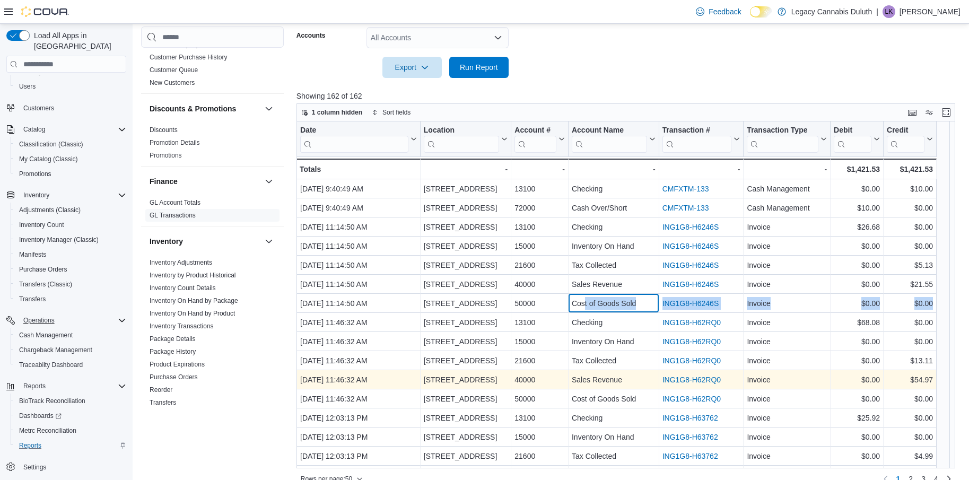
drag, startPoint x: 583, startPoint y: 301, endPoint x: 827, endPoint y: 379, distance: 255.8
click at [935, 301] on div "Aug 11, 2025, 11:14:50 AM - Date, column 1, row 7 1906 W Superior St. - Locatio…" at bounding box center [616, 303] width 640 height 19
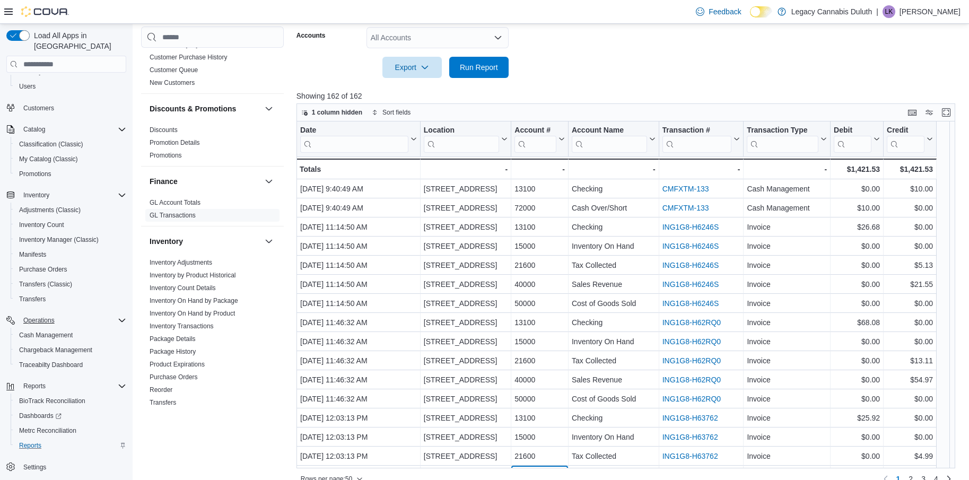
scroll to position [37, 0]
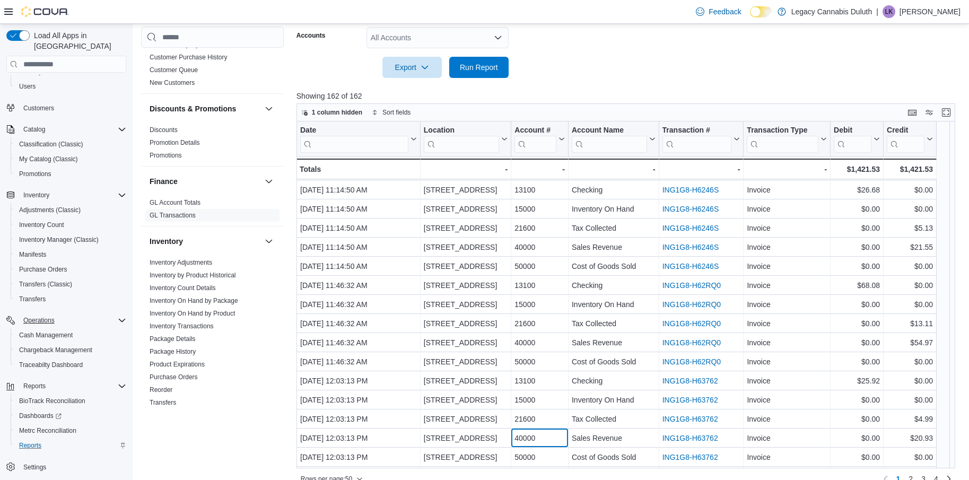
drag, startPoint x: 555, startPoint y: 467, endPoint x: 787, endPoint y: 511, distance: 235.9
click at [787, 268] on html "Feedback Dark Mode Legacy Cannabis Duluth | LK Lindsey Koens Load All Apps in N…" at bounding box center [484, 28] width 969 height 480
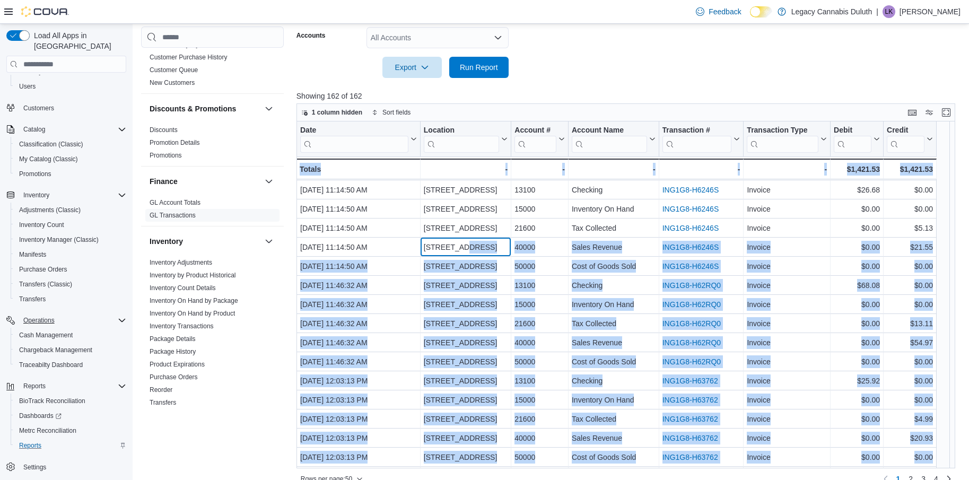
drag, startPoint x: 505, startPoint y: 258, endPoint x: 964, endPoint y: 284, distance: 459.0
click at [962, 284] on div "1 column hidden Sort fields Date Click to view column header actions Location C…" at bounding box center [629, 295] width 666 height 384
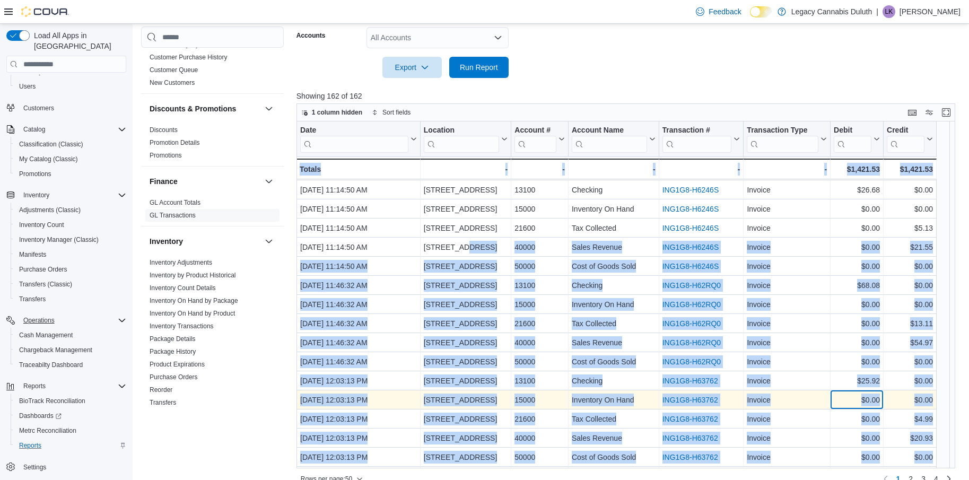
click at [855, 403] on div "$0.00" at bounding box center [857, 400] width 46 height 13
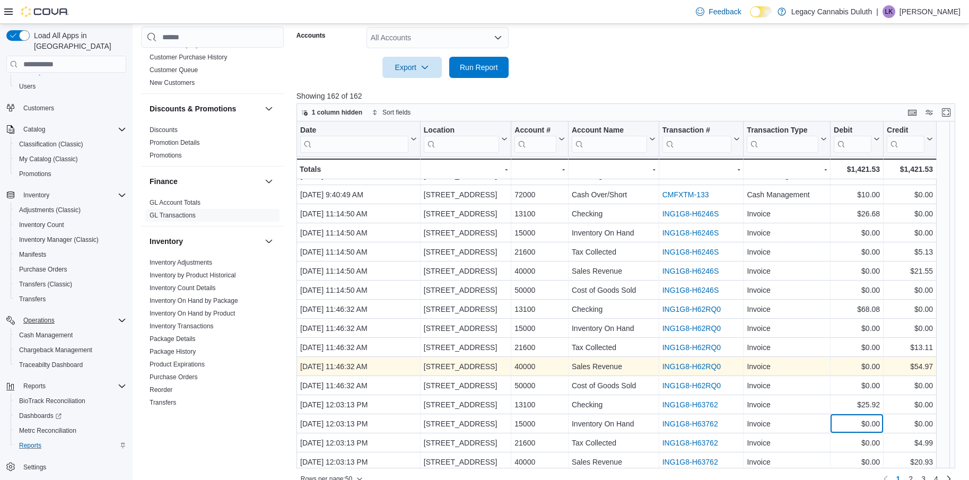
scroll to position [0, 0]
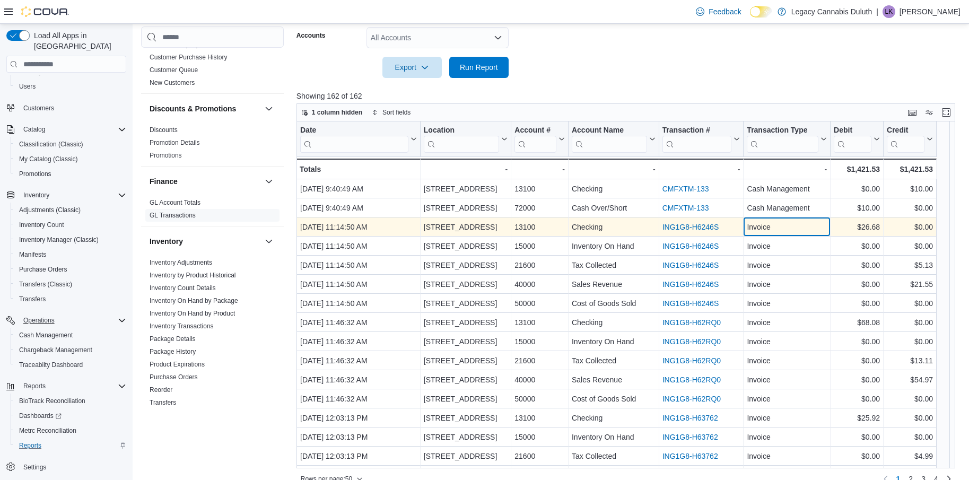
click at [751, 221] on div "Invoice" at bounding box center [787, 227] width 80 height 13
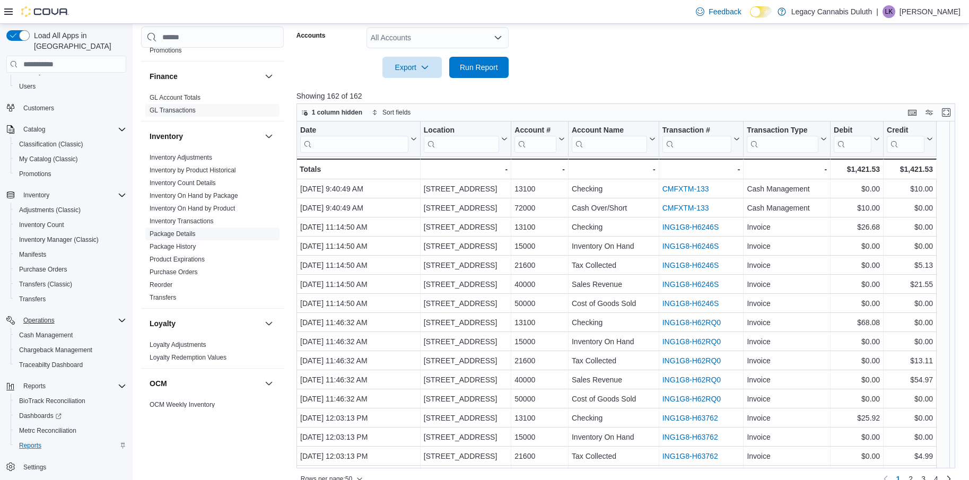
scroll to position [265, 0]
click at [79, 346] on span "Chargeback Management" at bounding box center [55, 350] width 73 height 8
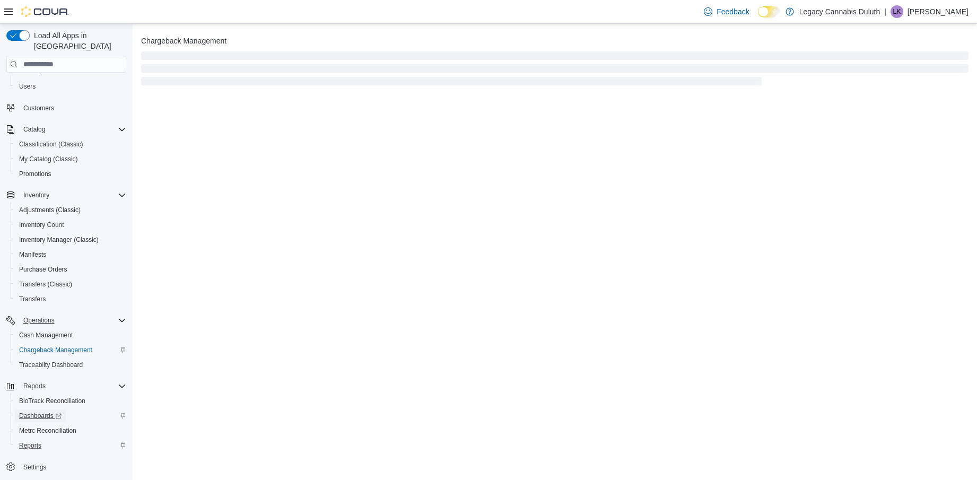
click at [33, 412] on span "Dashboards" at bounding box center [40, 416] width 42 height 8
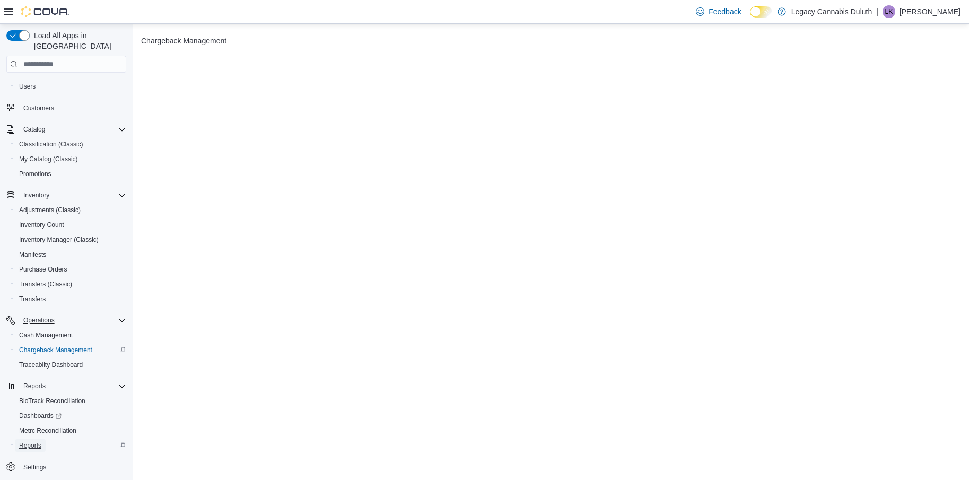
click at [31, 439] on span "Reports" at bounding box center [30, 445] width 22 height 13
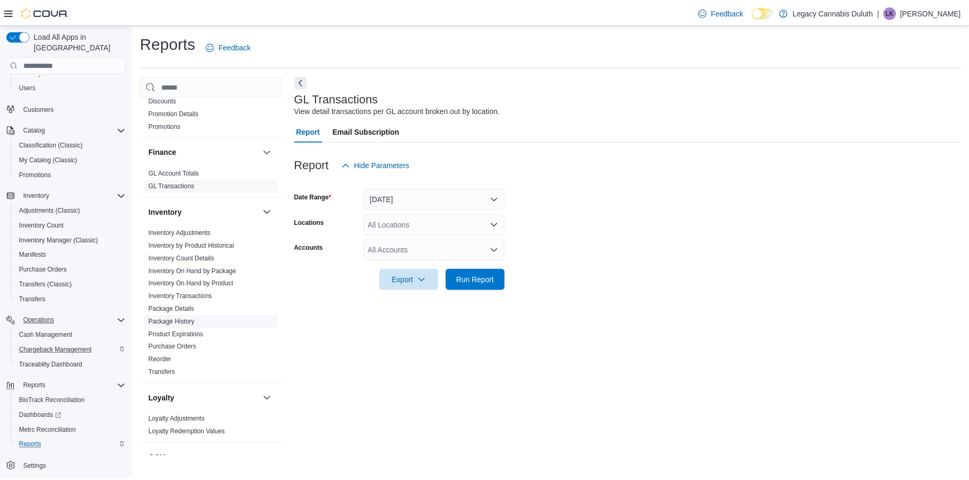
scroll to position [265, 0]
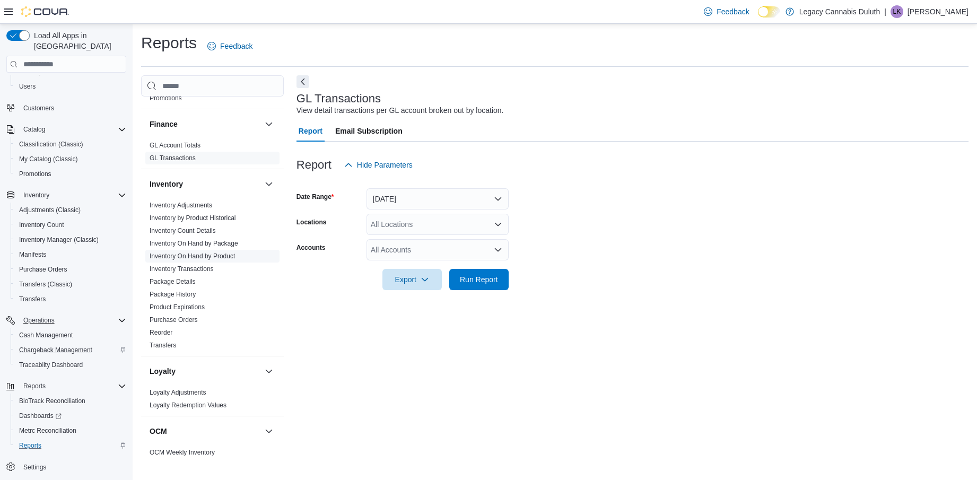
click at [197, 256] on link "Inventory On Hand by Product" at bounding box center [192, 255] width 85 height 7
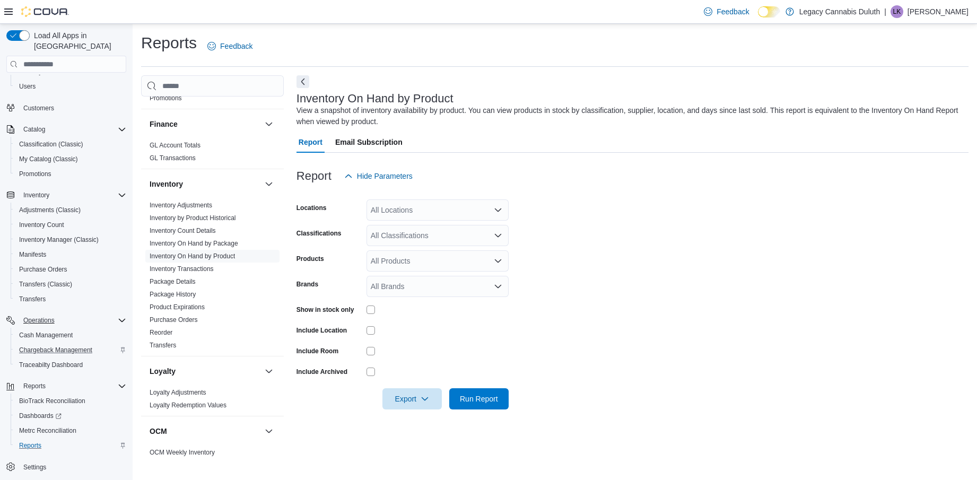
click at [406, 331] on div at bounding box center [438, 330] width 142 height 8
click at [171, 335] on link "Reorder" at bounding box center [161, 332] width 23 height 7
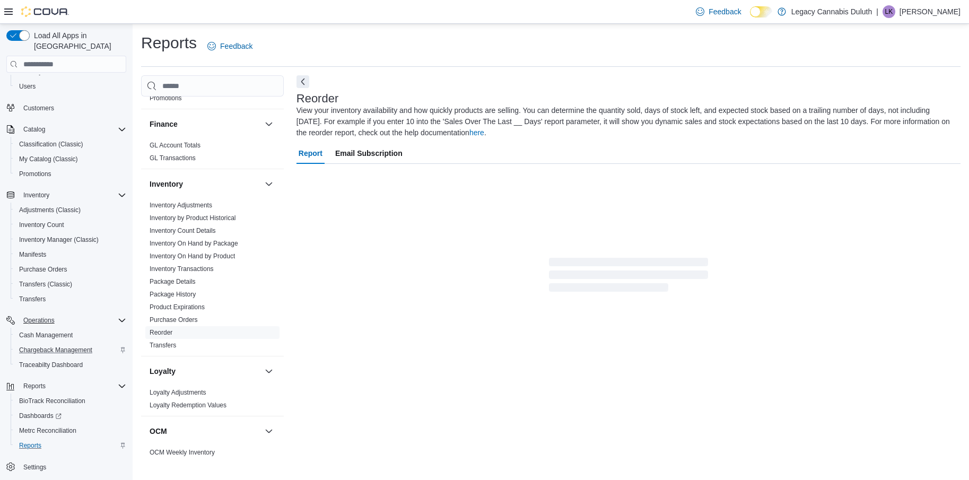
scroll to position [1, 0]
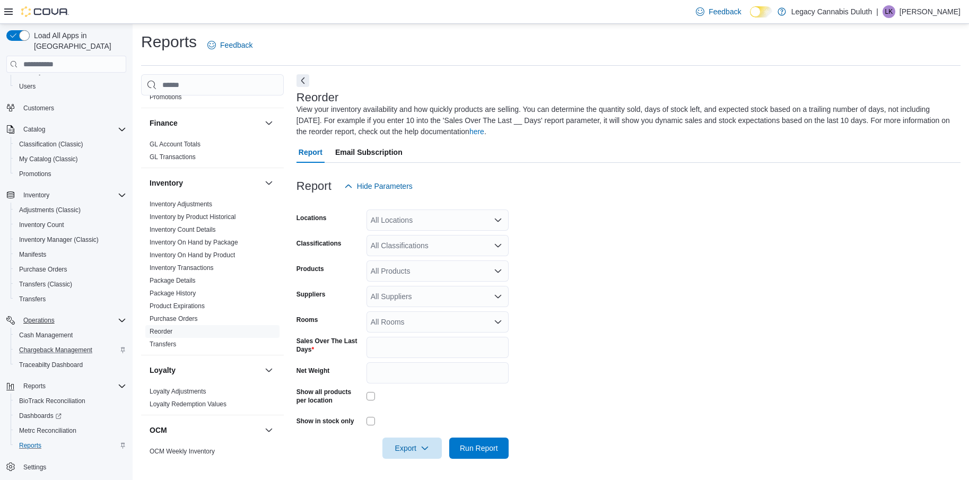
click at [601, 342] on form "Locations All Locations Classifications All Classifications Products All Produc…" at bounding box center [628, 328] width 664 height 262
click at [686, 310] on form "Locations All Locations Classifications All Classifications Products All Produc…" at bounding box center [628, 328] width 664 height 262
click at [351, 152] on span "Email Subscription" at bounding box center [368, 152] width 67 height 21
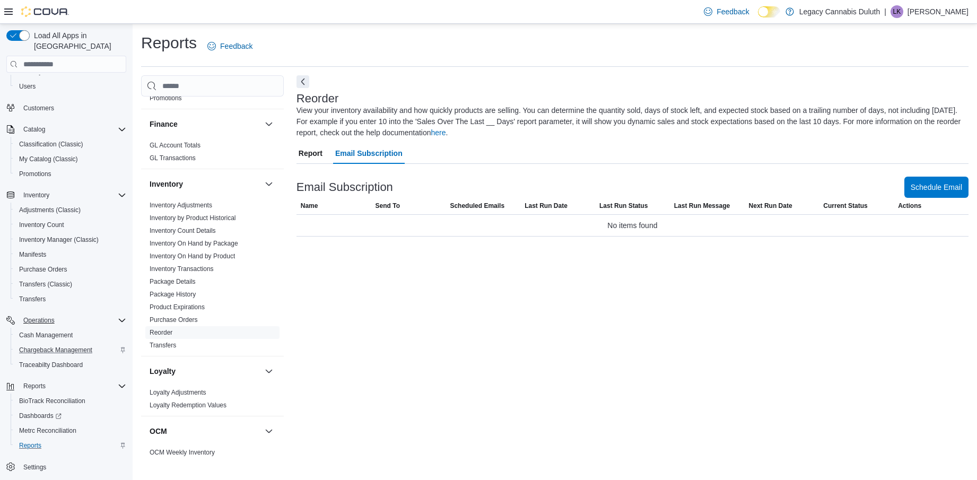
click at [318, 155] on span "Report" at bounding box center [311, 153] width 24 height 21
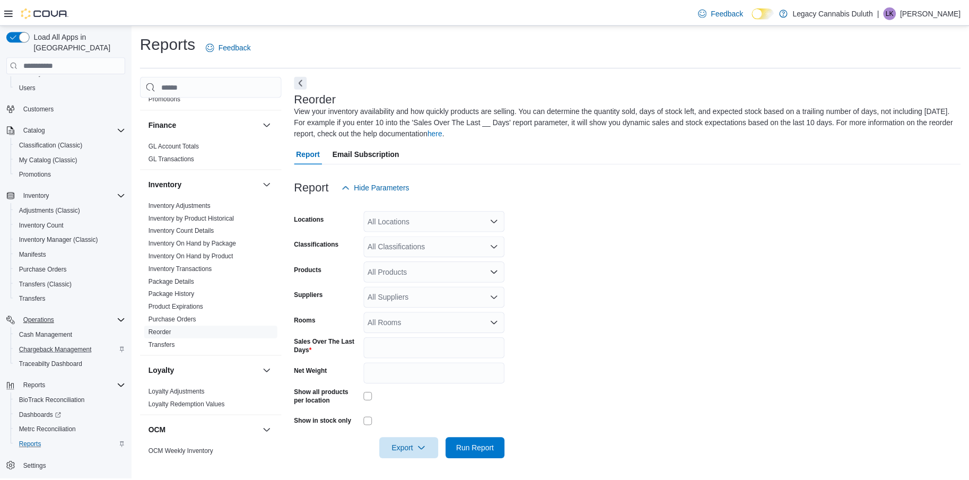
scroll to position [1, 0]
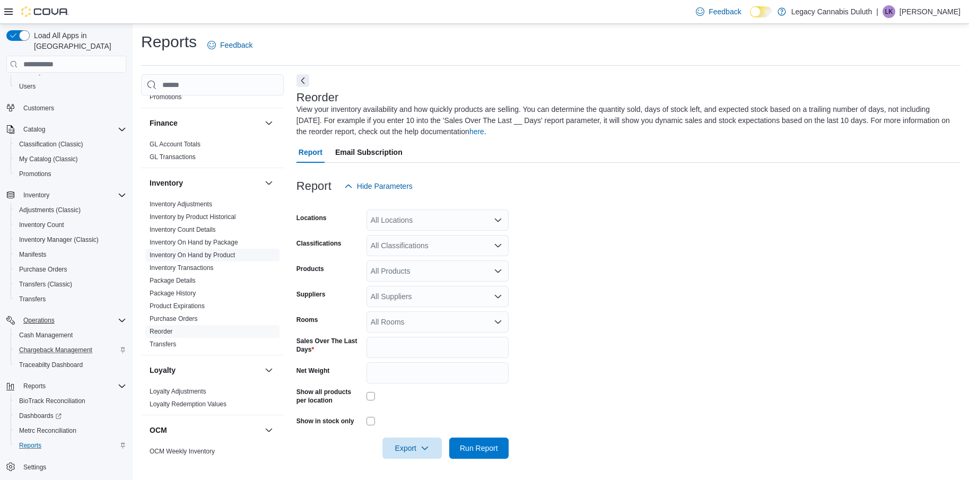
click at [185, 249] on span "Inventory On Hand by Product" at bounding box center [212, 255] width 134 height 13
click at [200, 257] on link "Inventory On Hand by Product" at bounding box center [192, 254] width 85 height 7
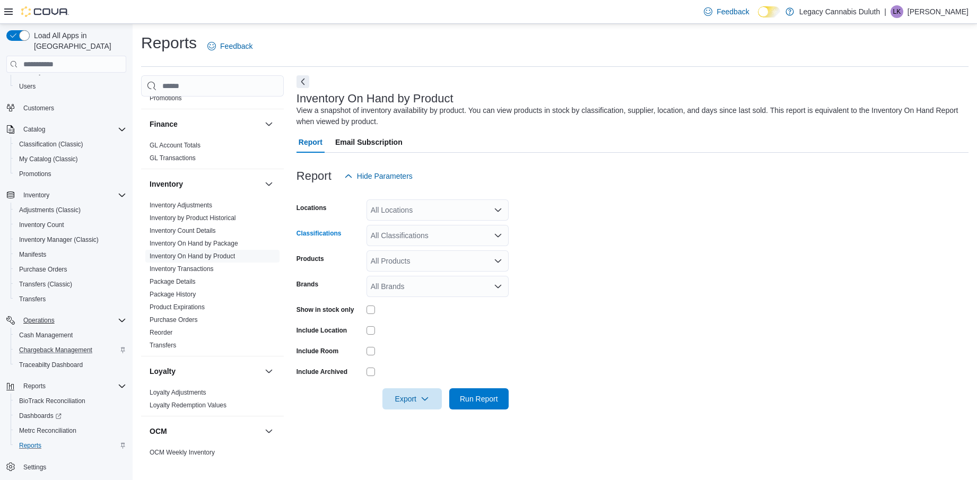
click at [458, 230] on div "All Classifications" at bounding box center [438, 235] width 142 height 21
click at [584, 233] on form "Locations All Locations Classifications All Classifications Products All Produc…" at bounding box center [632, 298] width 672 height 223
click at [636, 349] on form "Locations All Locations Classifications All Classifications Products All Produc…" at bounding box center [632, 298] width 672 height 223
click at [502, 406] on button "Run Report" at bounding box center [478, 398] width 59 height 21
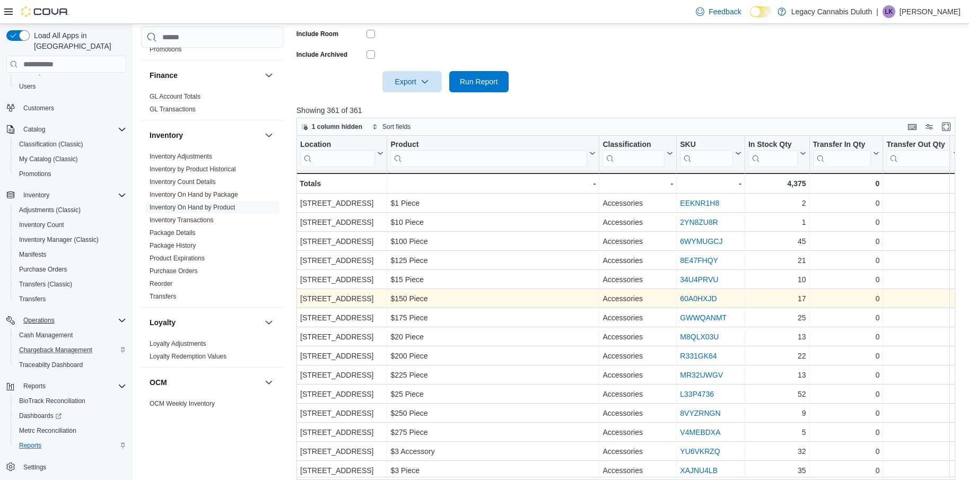
scroll to position [318, 0]
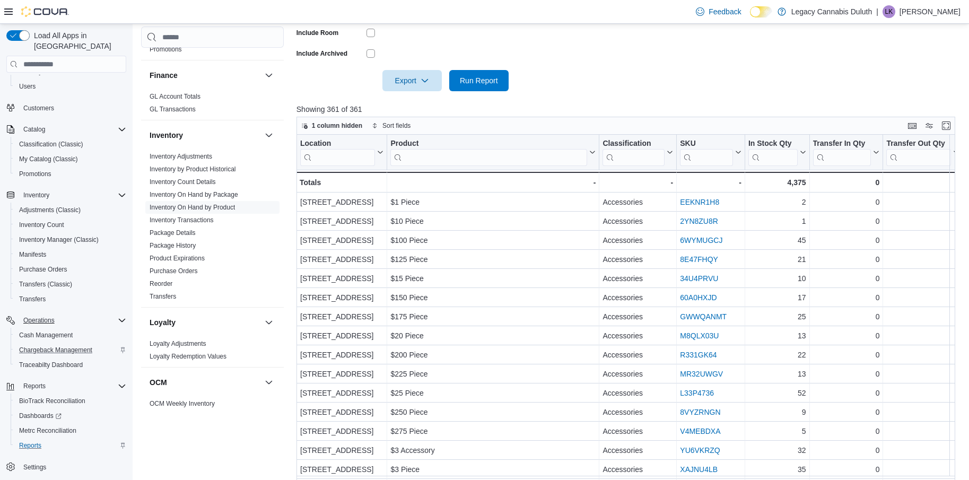
click at [778, 155] on input "search" at bounding box center [772, 157] width 49 height 17
click at [804, 152] on icon at bounding box center [801, 152] width 8 height 6
click at [776, 158] on input "search" at bounding box center [772, 157] width 49 height 17
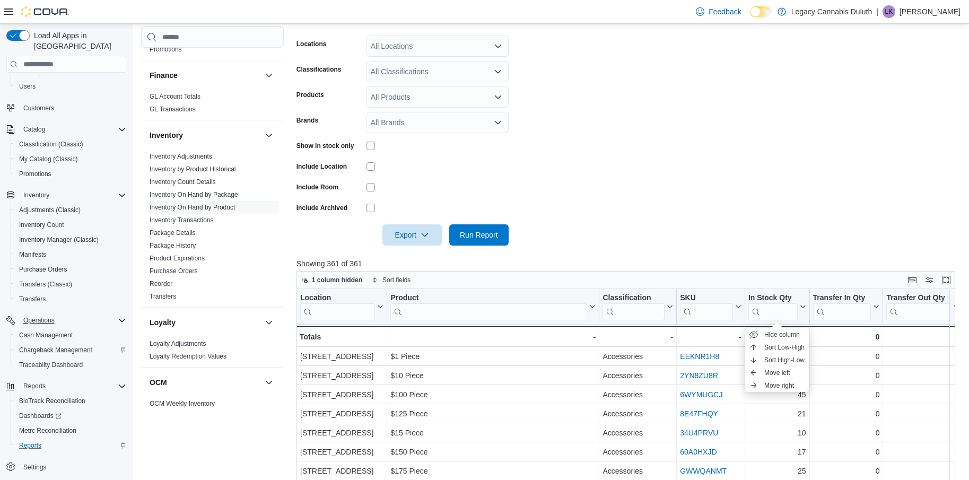
scroll to position [159, 0]
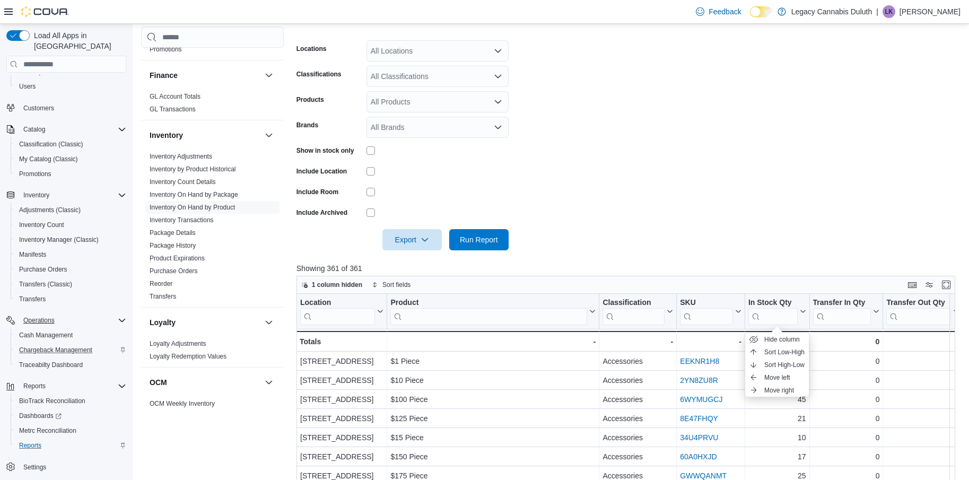
click at [641, 136] on form "Locations All Locations Classifications All Classifications Products All Produc…" at bounding box center [629, 139] width 666 height 223
click at [186, 182] on link "Inventory Count Details" at bounding box center [183, 181] width 66 height 7
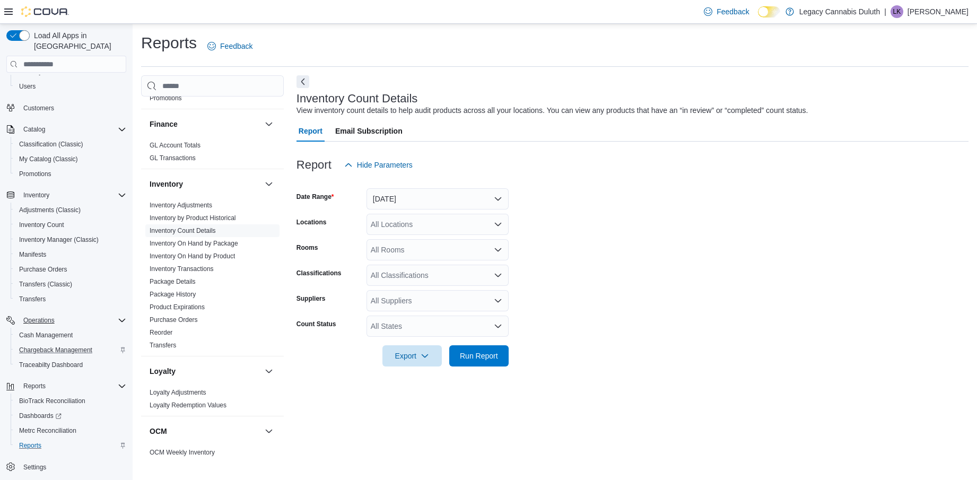
click at [476, 333] on div "All States" at bounding box center [438, 326] width 142 height 21
click at [674, 321] on form "Date Range Yesterday Locations All Locations Rooms All Rooms Classifications Al…" at bounding box center [632, 271] width 672 height 191
click at [173, 268] on link "Inventory Transactions" at bounding box center [182, 268] width 64 height 7
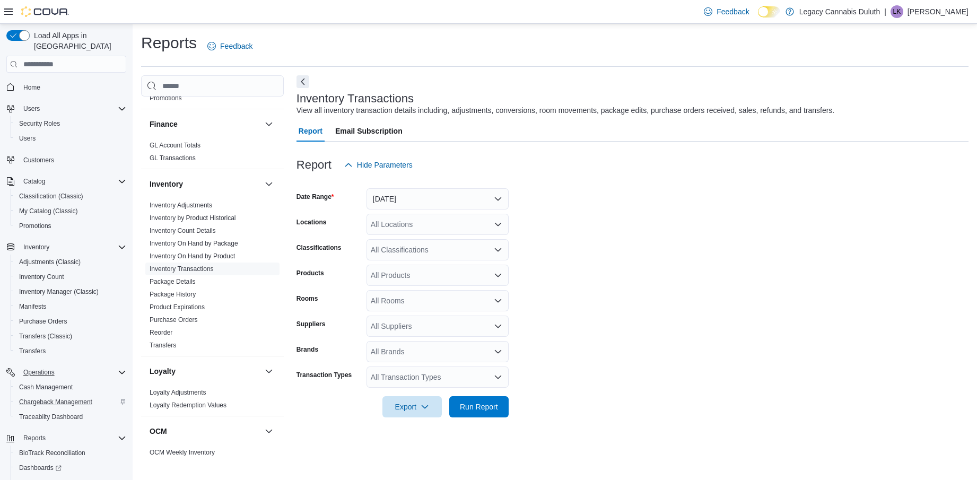
click at [47, 80] on span "Home" at bounding box center [72, 86] width 107 height 13
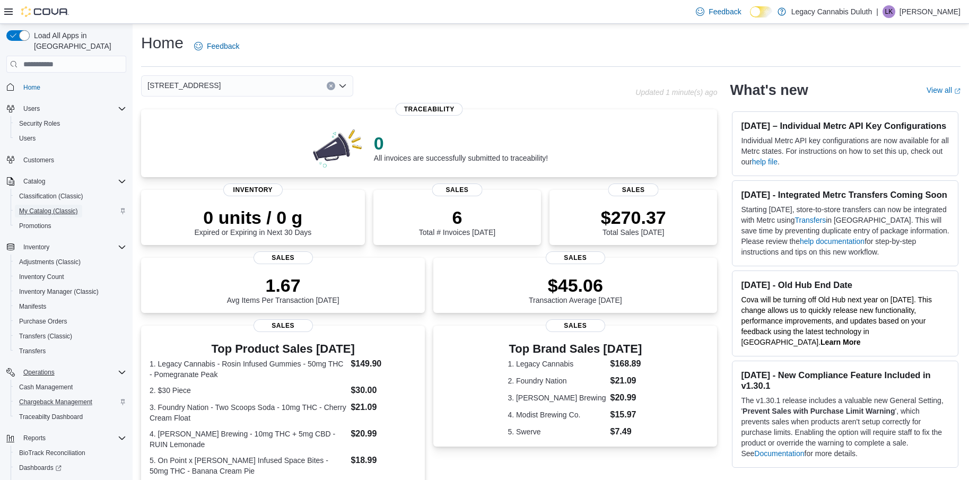
click at [39, 205] on span "My Catalog (Classic)" at bounding box center [48, 211] width 59 height 13
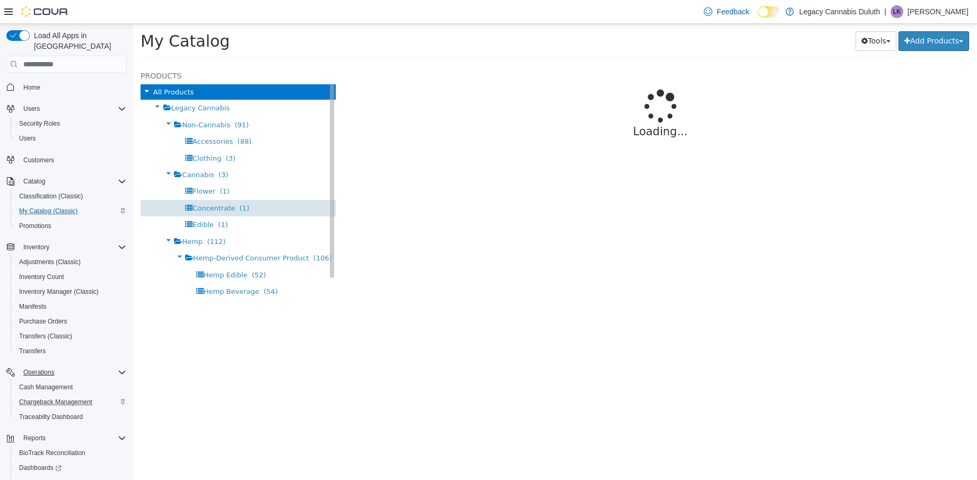
select select "**********"
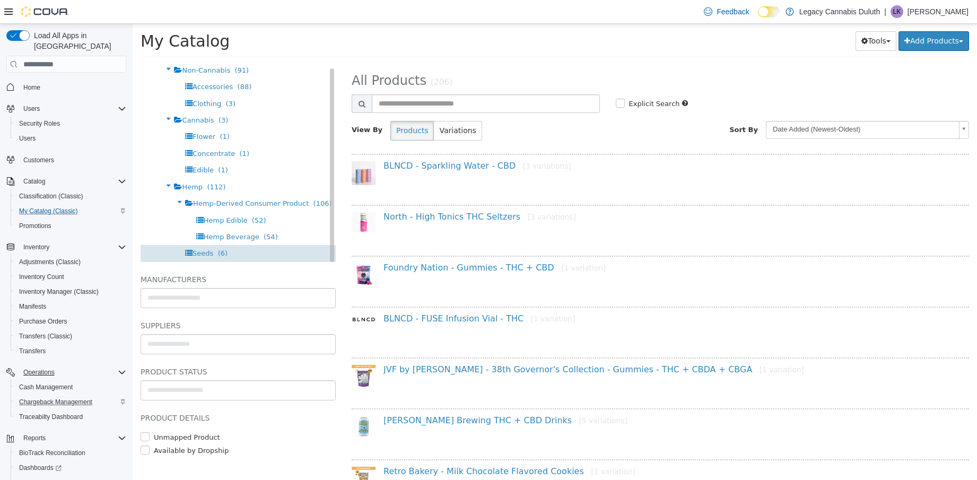
scroll to position [42, 0]
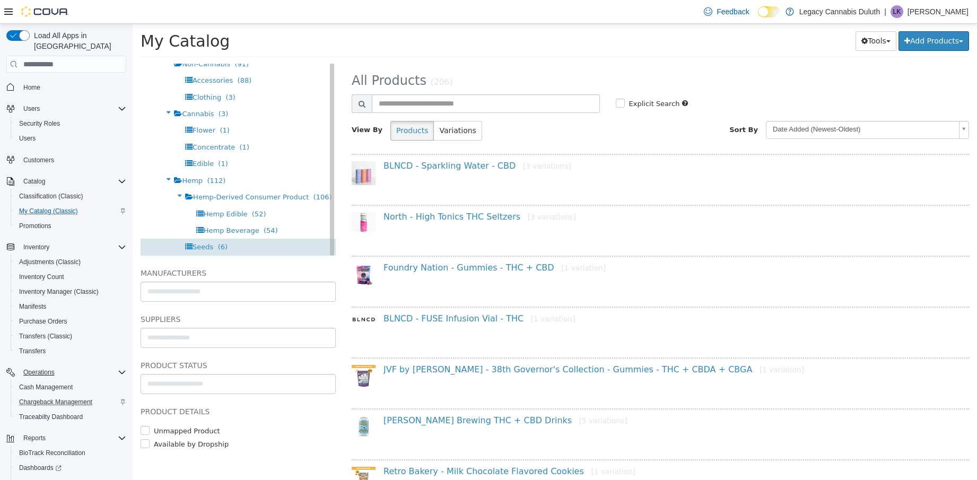
click at [236, 240] on div "Seeds (6)" at bounding box center [238, 247] width 195 height 16
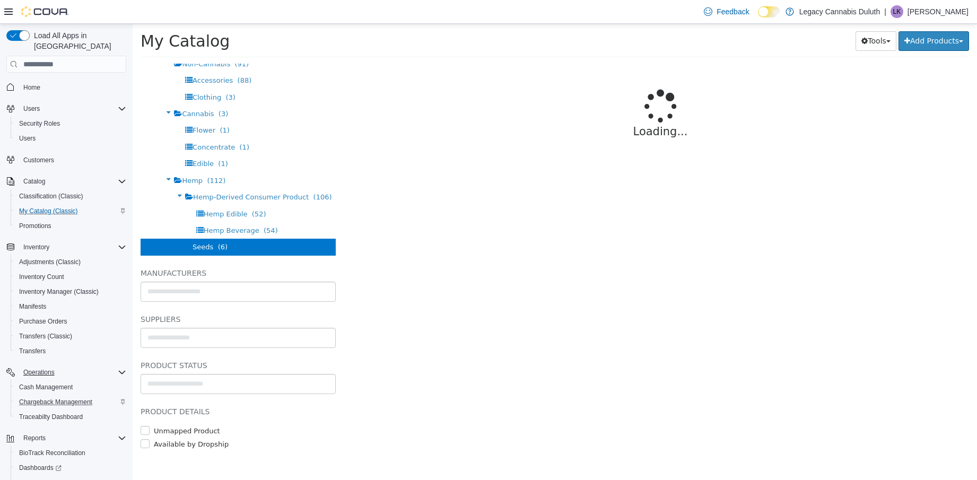
select select "**********"
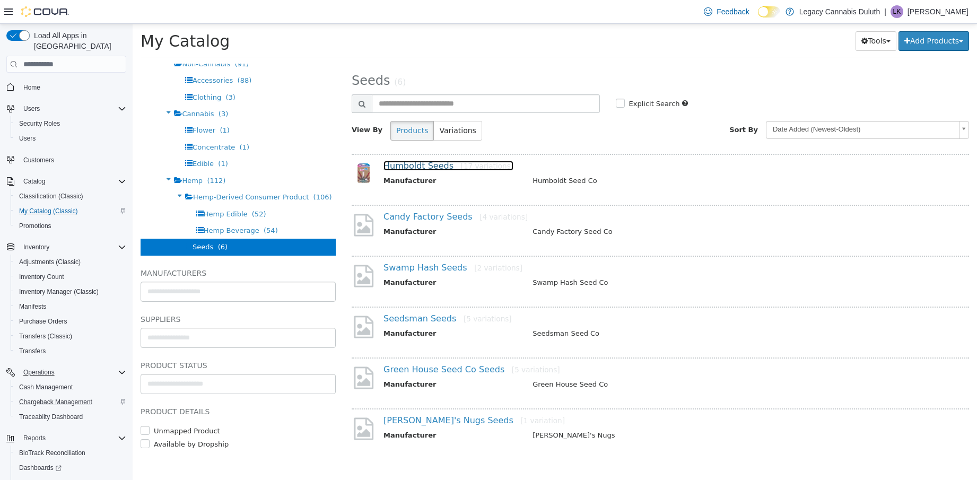
click at [406, 167] on link "Humboldt Seeds [17 variations]" at bounding box center [448, 166] width 130 height 10
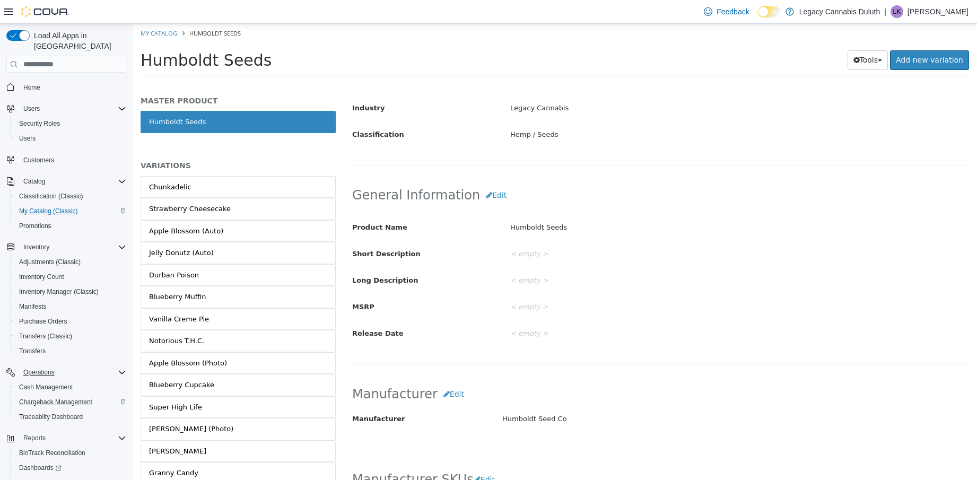
scroll to position [186, 0]
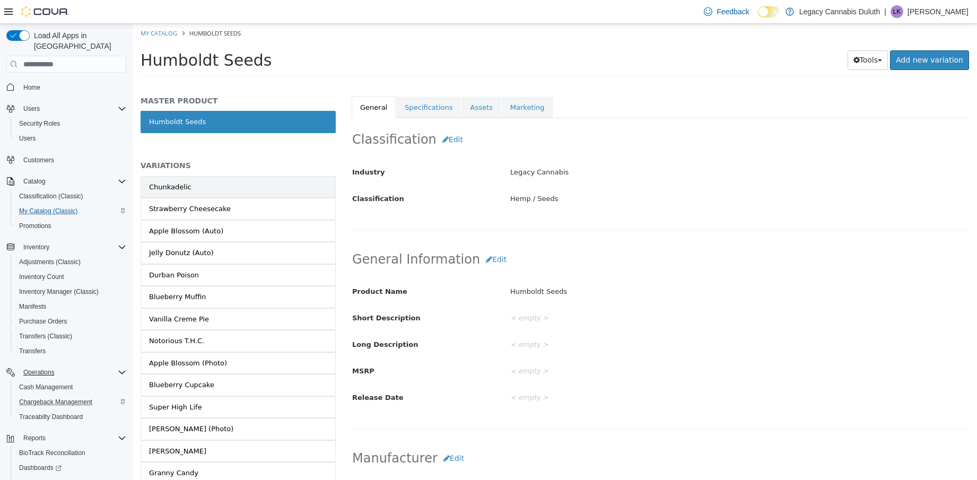
click at [215, 180] on link "Chunkadelic" at bounding box center [238, 187] width 195 height 22
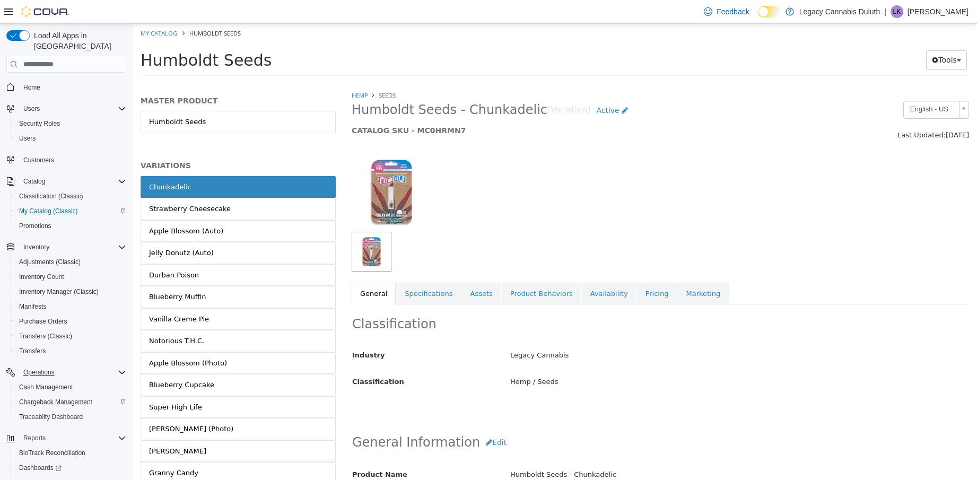
click at [393, 302] on link "General" at bounding box center [374, 294] width 44 height 22
click at [425, 304] on div "Classification Industry Legacy Cannabis Classification Hemp / Seeds Cancel Save…" at bounding box center [660, 362] width 617 height 117
click at [420, 298] on link "Specifications" at bounding box center [428, 294] width 65 height 22
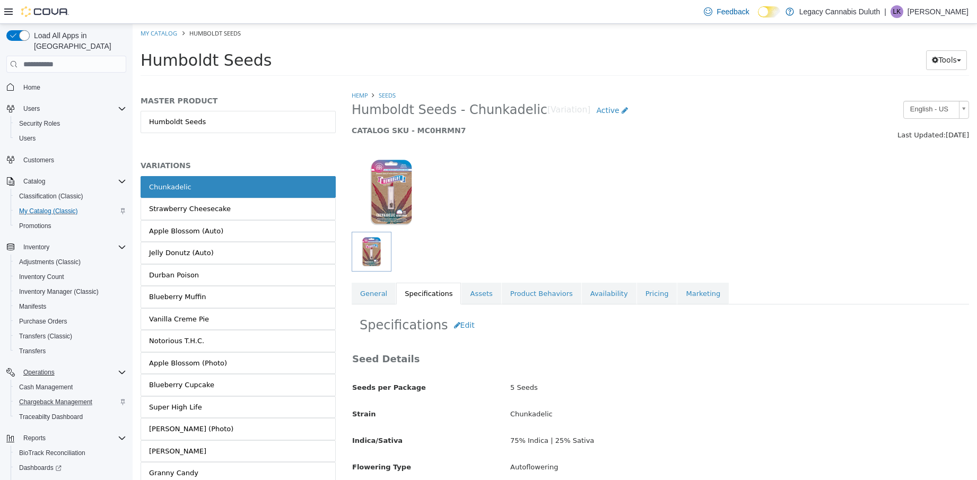
scroll to position [53, 0]
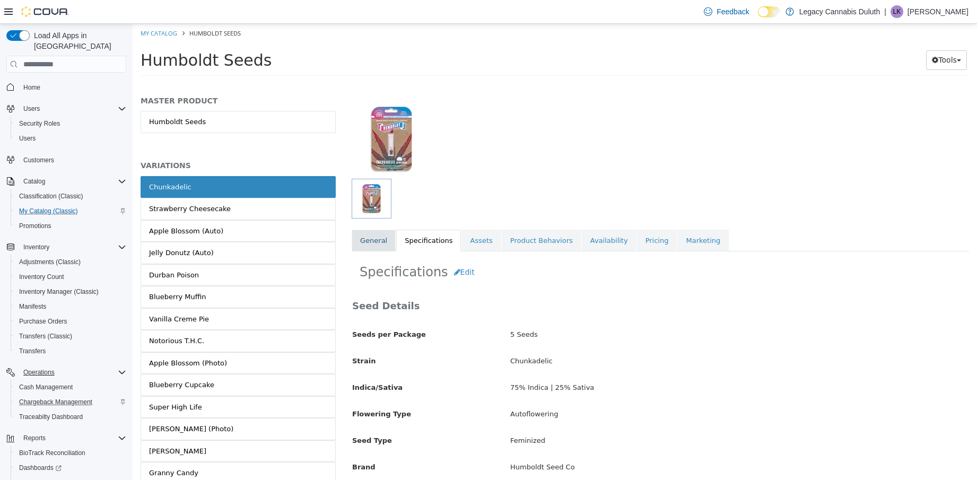
click at [372, 240] on link "General" at bounding box center [374, 241] width 44 height 22
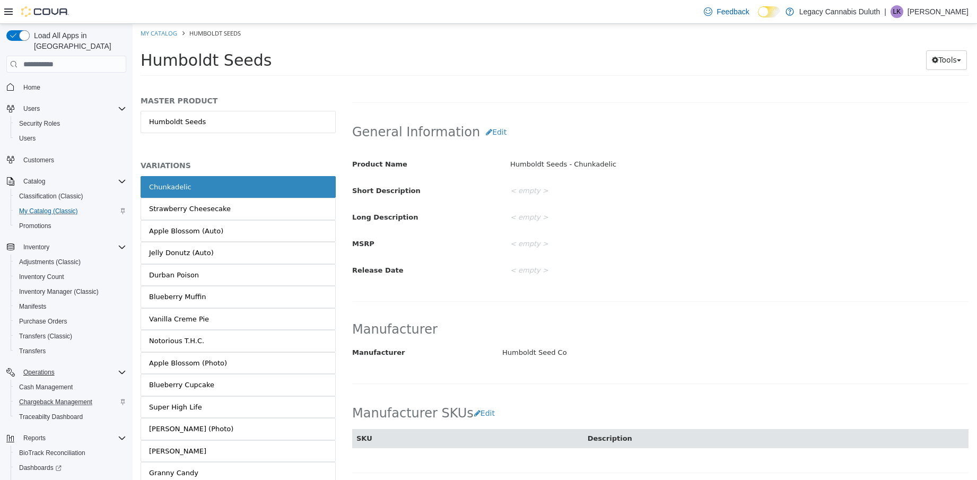
scroll to position [318, 0]
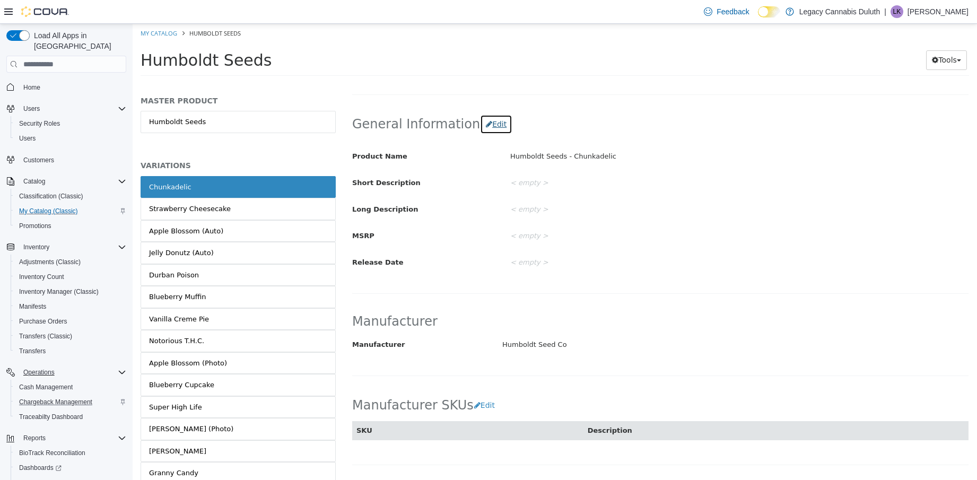
click at [482, 130] on button "Edit" at bounding box center [496, 125] width 32 height 20
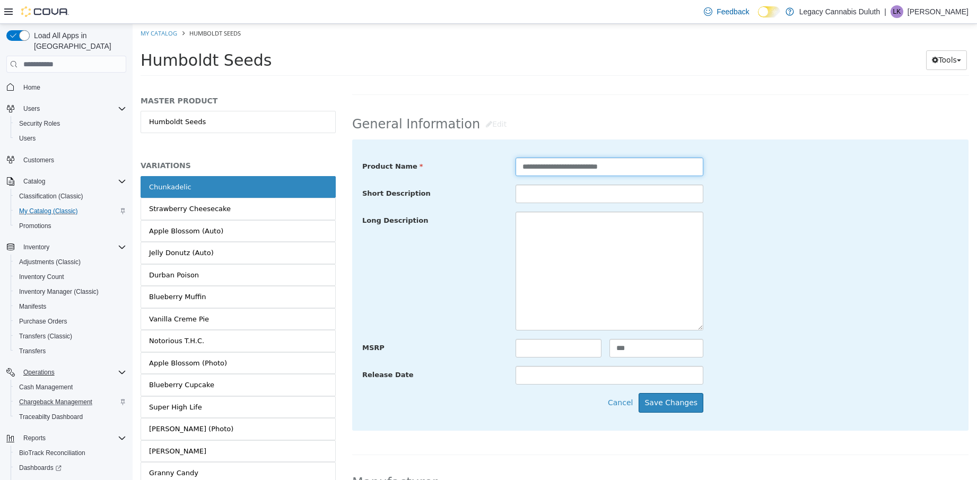
click at [667, 172] on input "**********" at bounding box center [610, 167] width 188 height 19
click at [629, 167] on input "**********" at bounding box center [610, 167] width 188 height 19
type input "**********"
click at [660, 404] on button "Save Changes" at bounding box center [671, 403] width 65 height 20
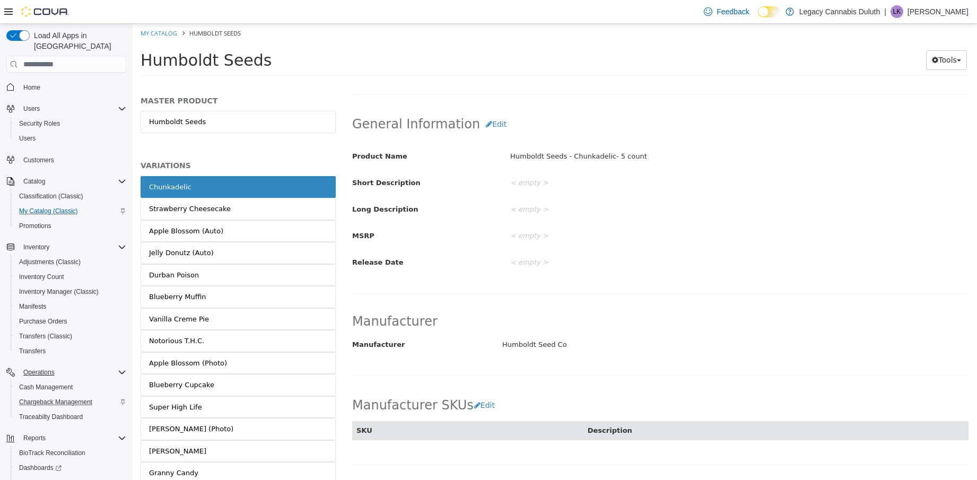
click at [181, 196] on link "Chunkadelic" at bounding box center [238, 187] width 195 height 22
click at [182, 205] on div "Strawberry Cheesecake" at bounding box center [190, 209] width 82 height 11
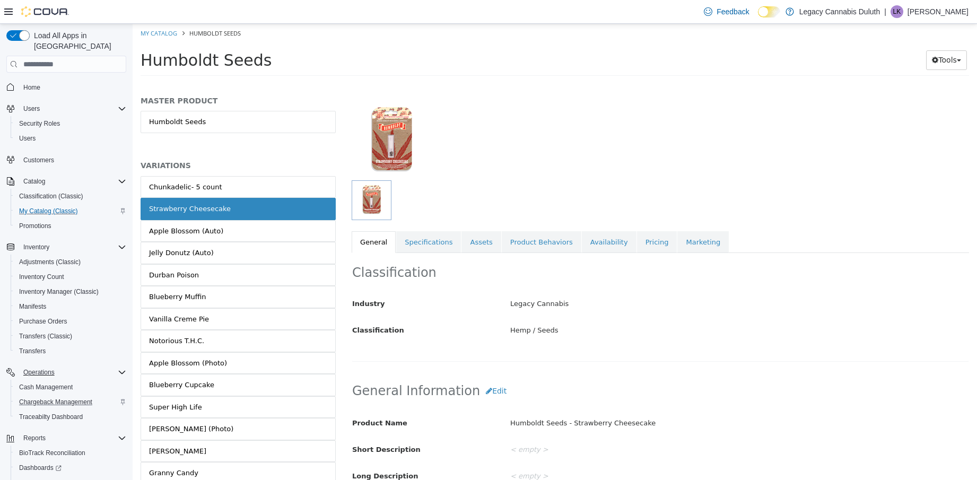
scroll to position [106, 0]
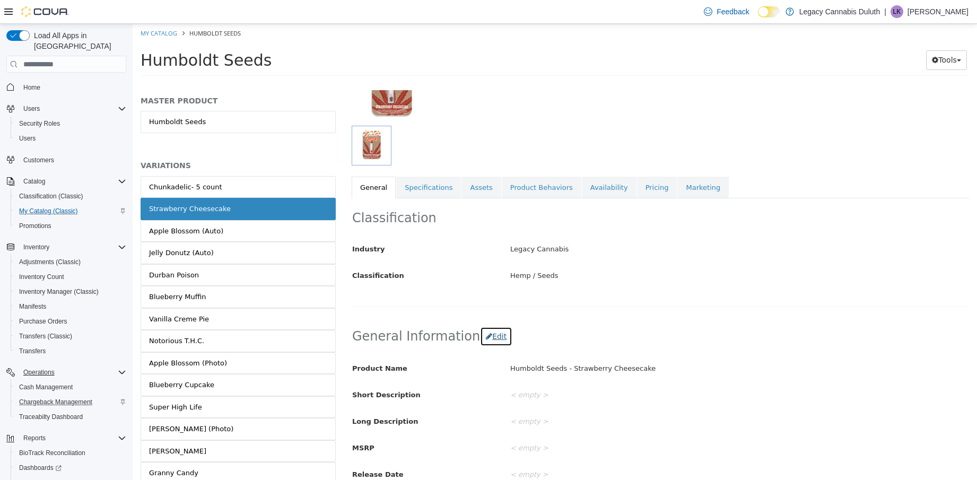
click at [482, 333] on button "Edit" at bounding box center [496, 337] width 32 height 20
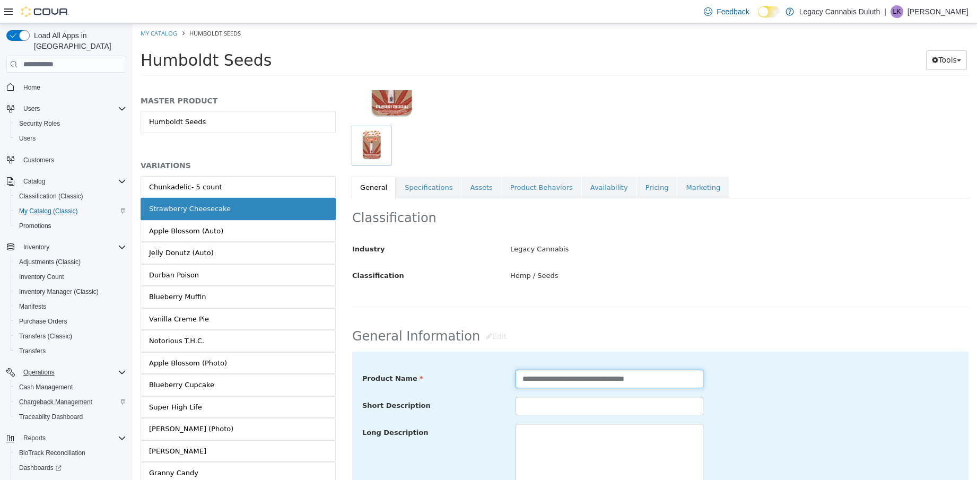
click at [670, 380] on input "**********" at bounding box center [610, 379] width 188 height 19
drag, startPoint x: 659, startPoint y: 379, endPoint x: 691, endPoint y: 382, distance: 32.5
click at [691, 382] on input "**********" at bounding box center [610, 379] width 188 height 19
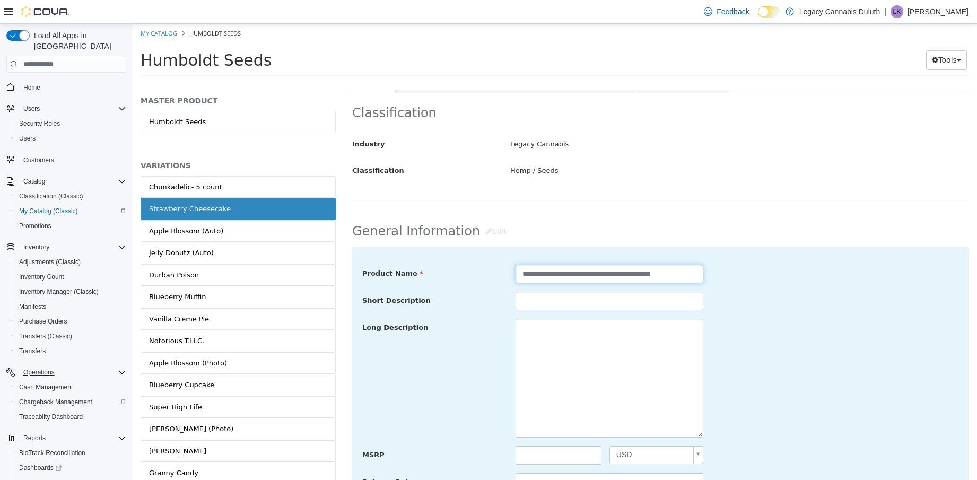
type input "**********"
click at [868, 382] on div "Long Description" at bounding box center [660, 377] width 612 height 119
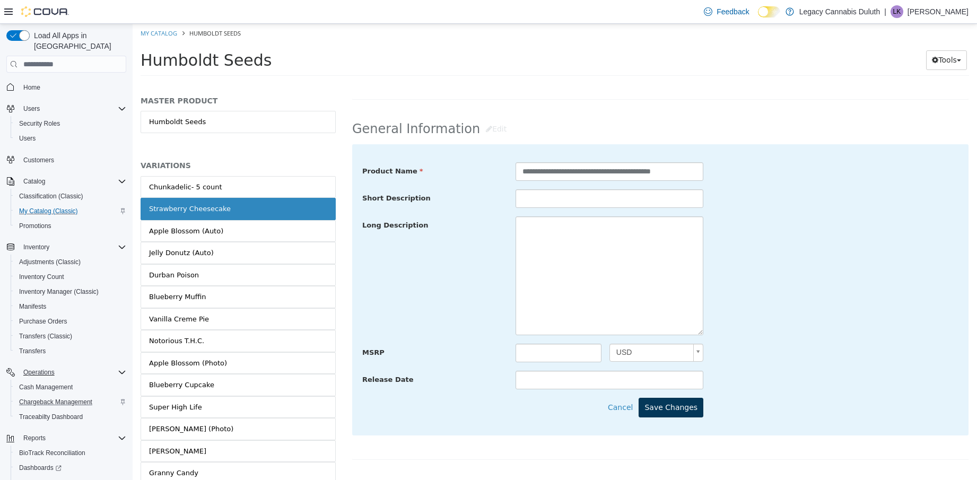
scroll to position [318, 0]
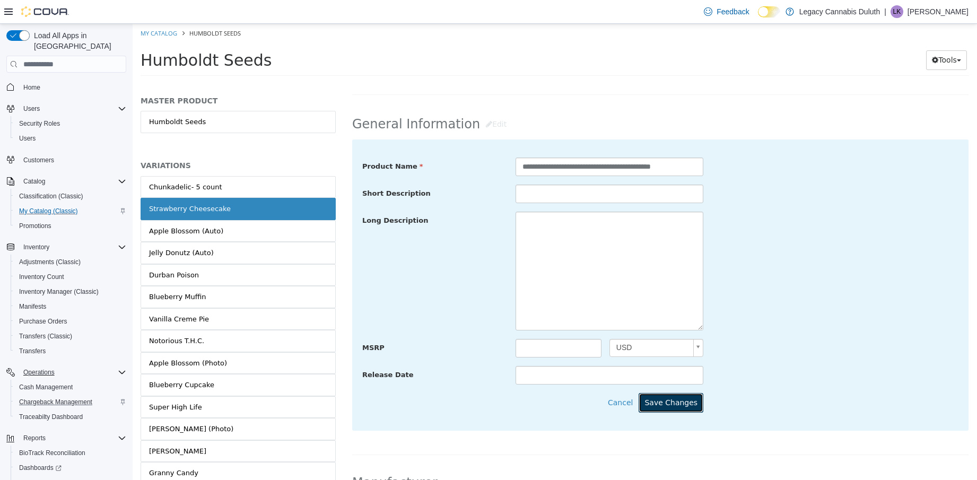
click at [689, 402] on button "Save Changes" at bounding box center [671, 403] width 65 height 20
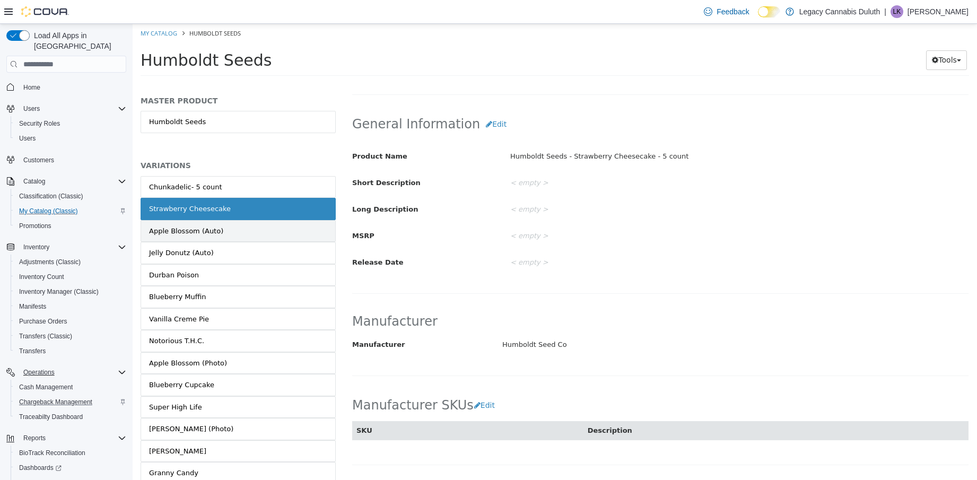
click at [281, 234] on link "Apple Blossom (Auto)" at bounding box center [238, 231] width 195 height 22
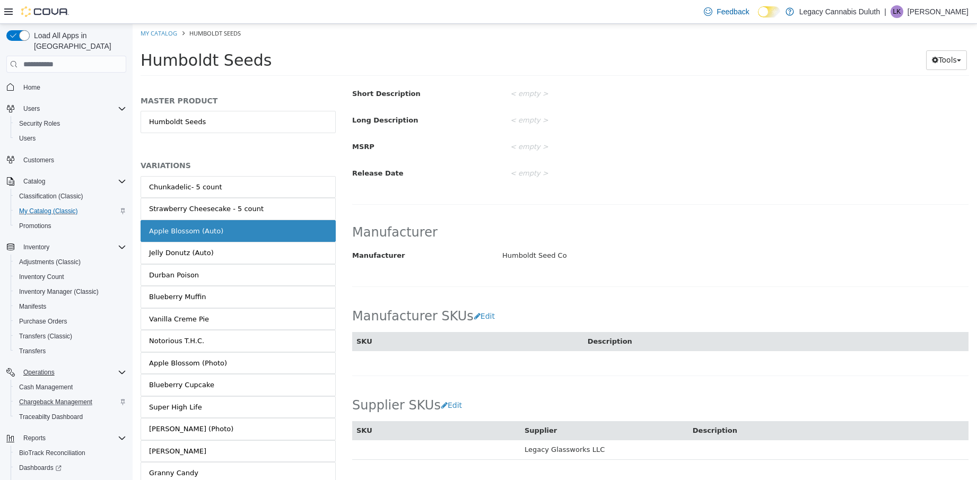
scroll to position [158, 0]
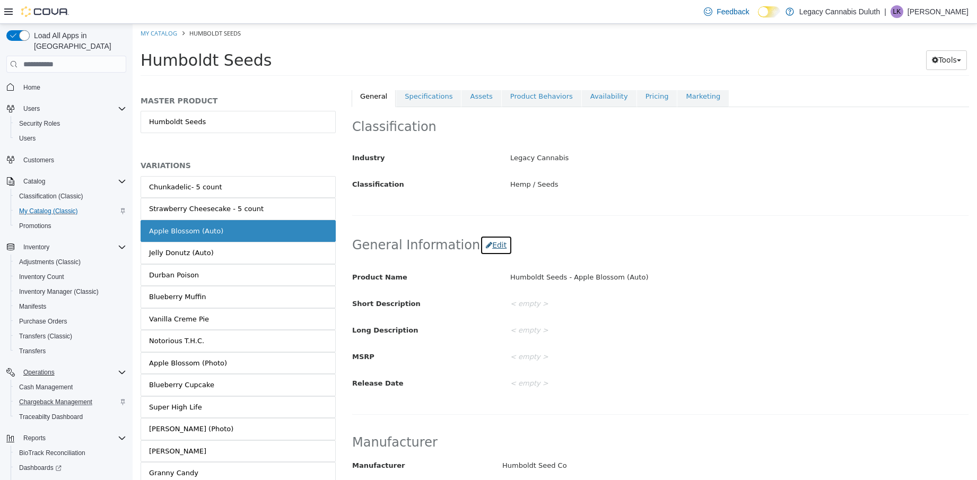
click at [489, 246] on button "Edit" at bounding box center [496, 246] width 32 height 20
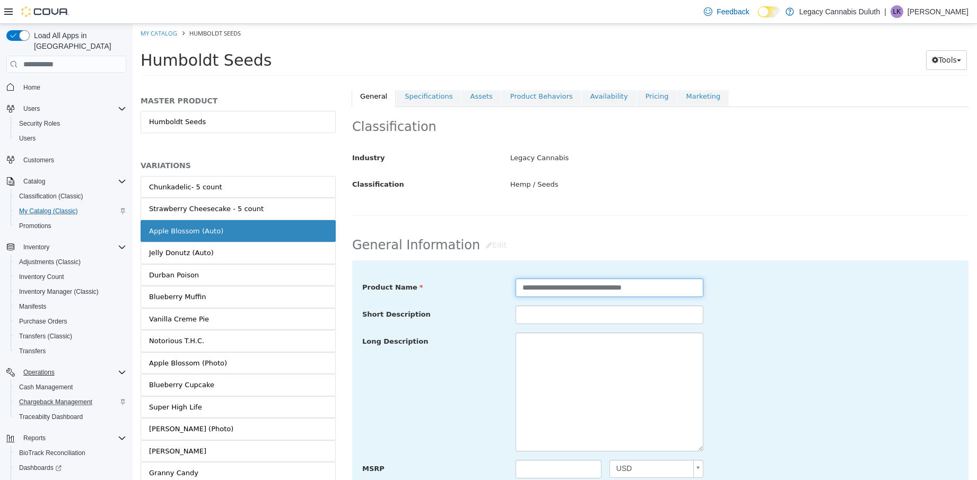
drag, startPoint x: 656, startPoint y: 286, endPoint x: 684, endPoint y: 300, distance: 31.3
click at [658, 287] on input "**********" at bounding box center [610, 287] width 188 height 19
paste input "**********"
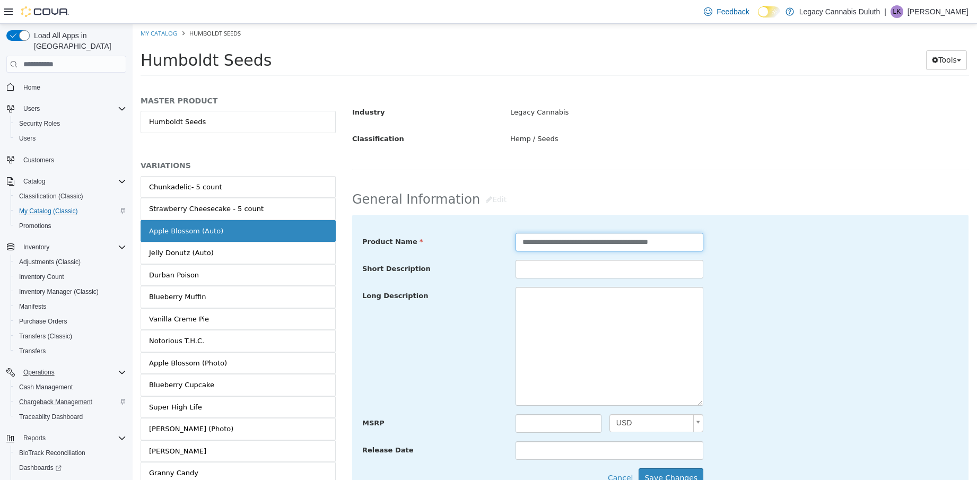
scroll to position [264, 0]
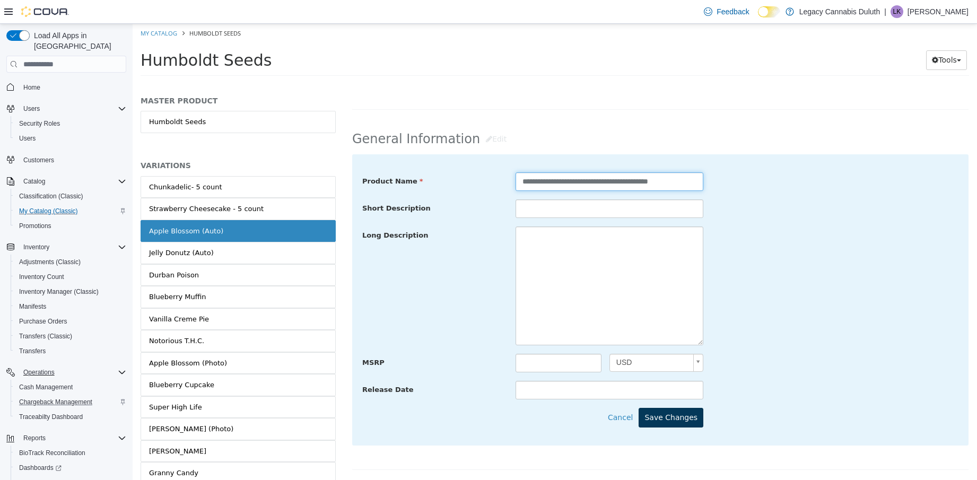
type input "**********"
click at [666, 413] on button "Save Changes" at bounding box center [671, 418] width 65 height 20
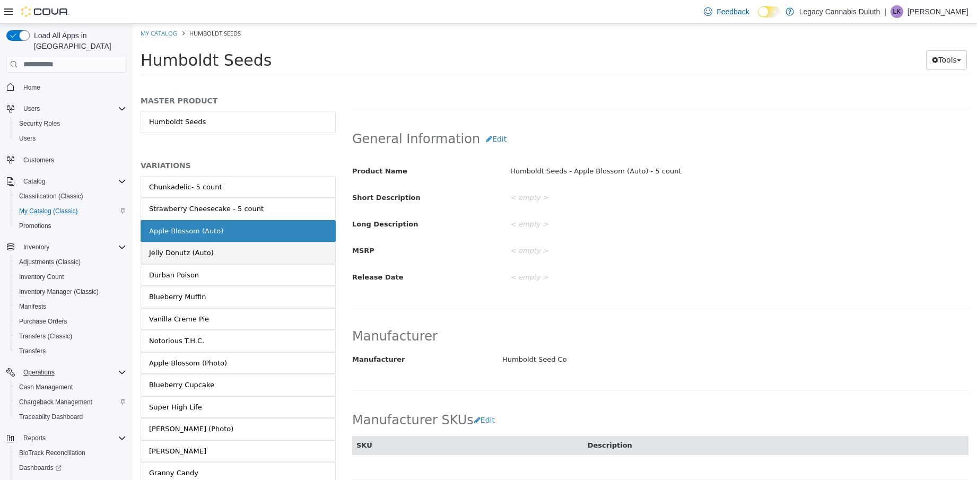
click at [225, 262] on link "Jelly Donutz (Auto)" at bounding box center [238, 253] width 195 height 22
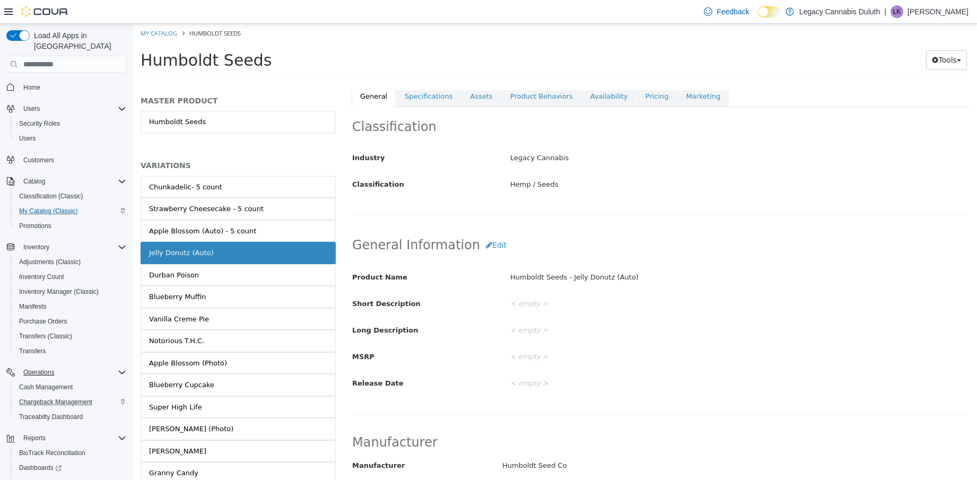
scroll to position [157, 0]
click at [486, 253] on button "Edit" at bounding box center [496, 247] width 32 height 20
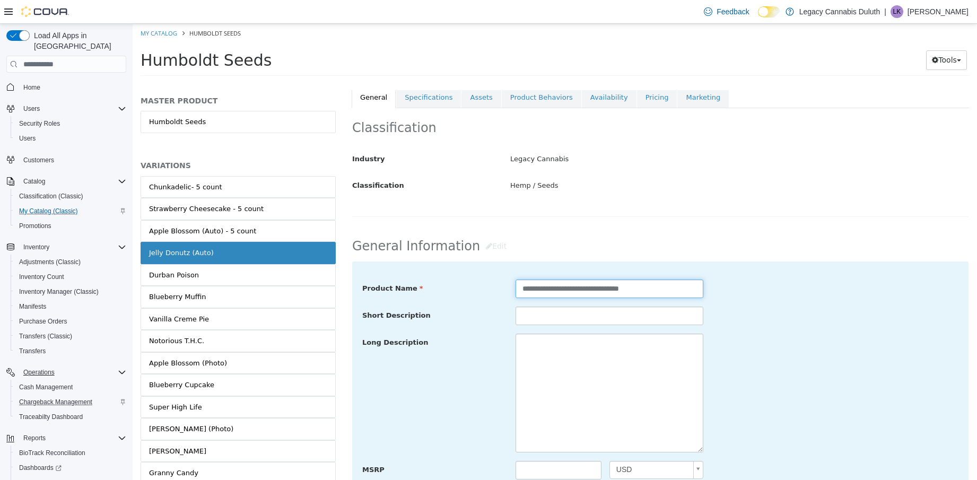
drag, startPoint x: 651, startPoint y: 286, endPoint x: 665, endPoint y: 294, distance: 16.1
click at [651, 286] on input "**********" at bounding box center [610, 289] width 188 height 19
paste input "**********"
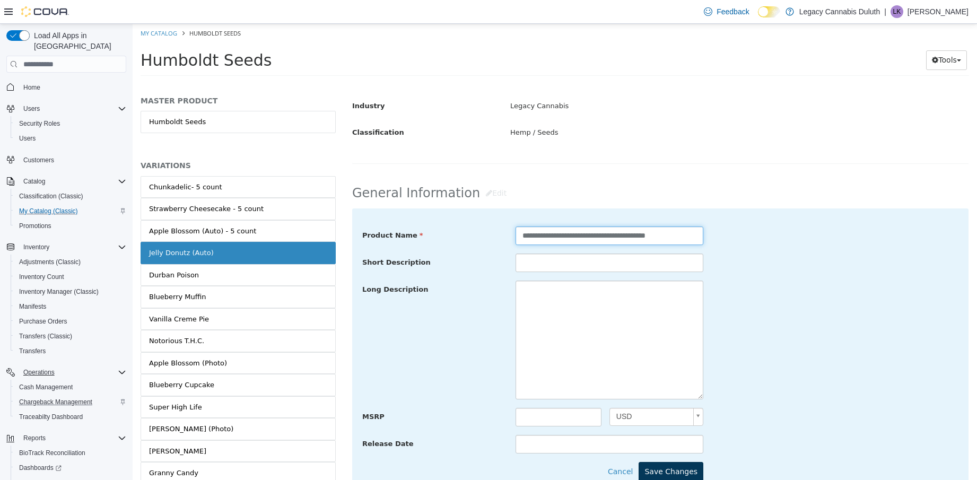
type input "**********"
click at [662, 465] on button "Save Changes" at bounding box center [671, 472] width 65 height 20
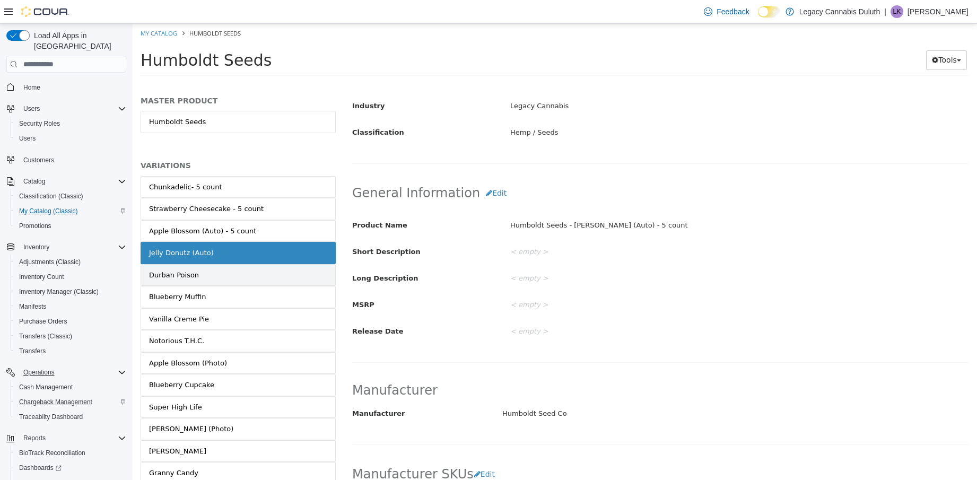
click at [239, 273] on link "Durban Poison" at bounding box center [238, 275] width 195 height 22
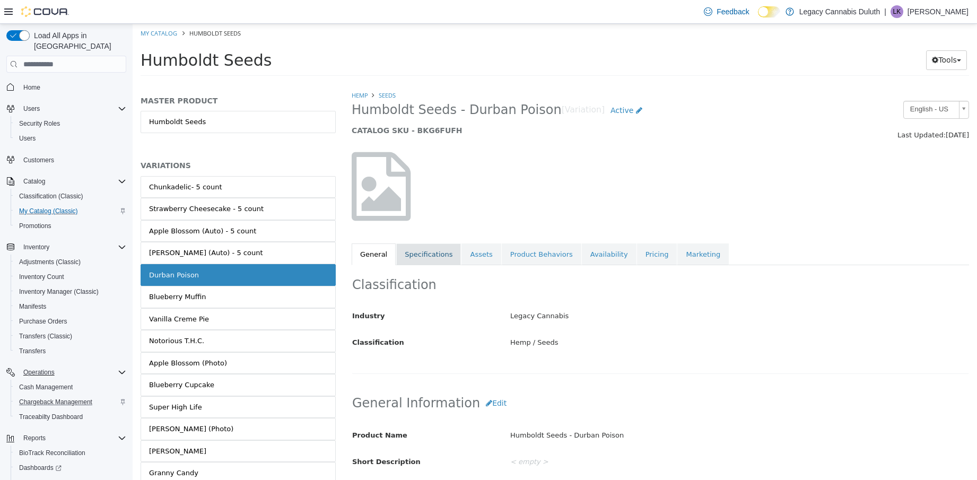
click at [433, 259] on link "Specifications" at bounding box center [428, 254] width 65 height 22
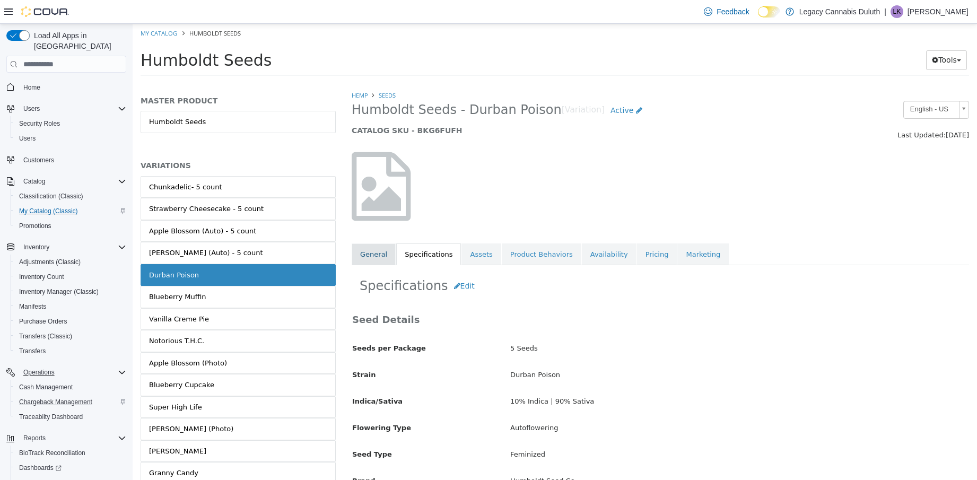
click at [383, 261] on link "General" at bounding box center [374, 254] width 44 height 22
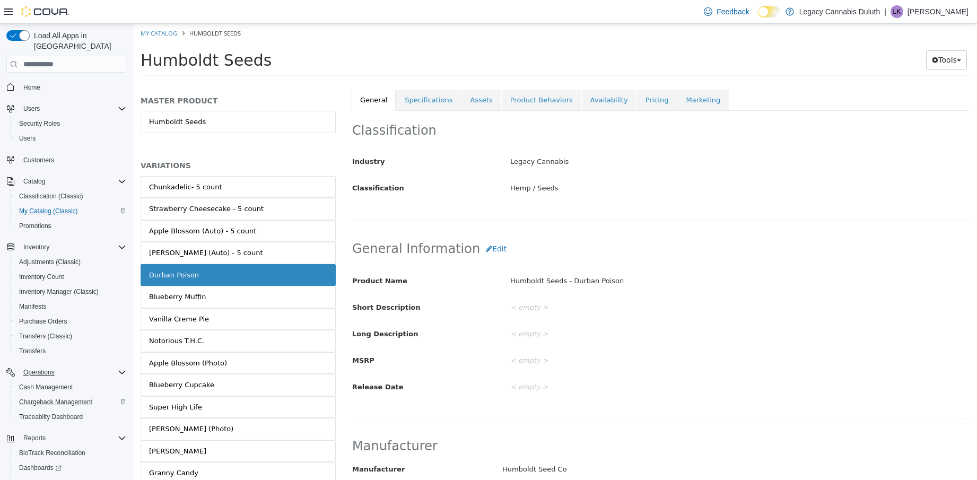
scroll to position [159, 0]
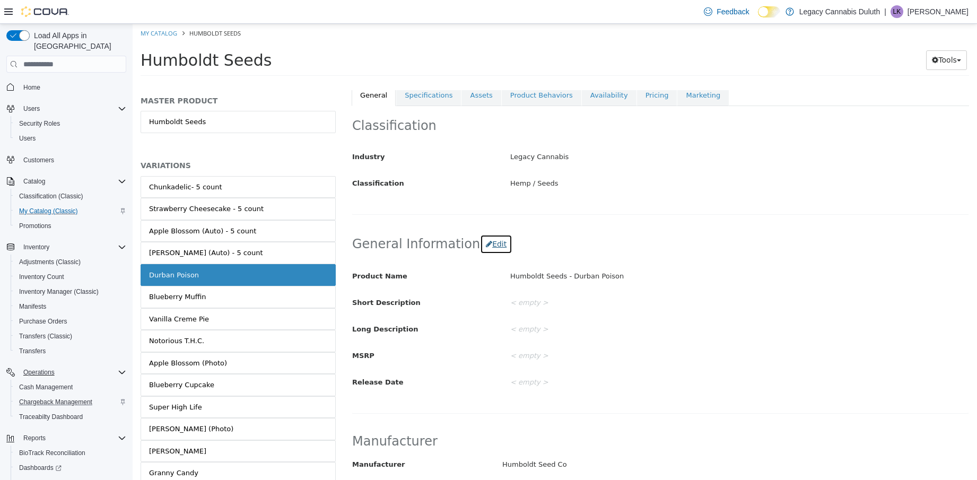
click at [493, 244] on button "Edit" at bounding box center [496, 244] width 32 height 20
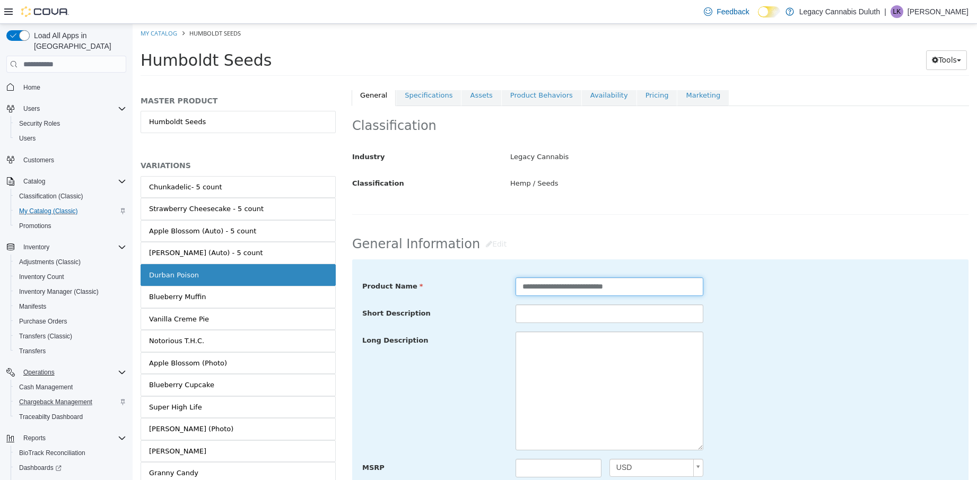
click at [669, 287] on input "**********" at bounding box center [610, 286] width 188 height 19
paste input "**********"
type input "**********"
click at [766, 341] on div "Long Description" at bounding box center [660, 391] width 612 height 119
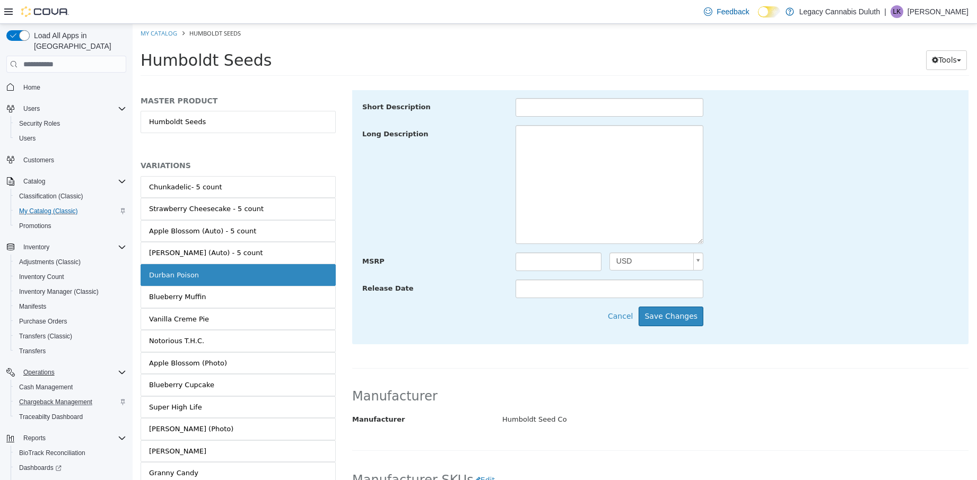
scroll to position [424, 0]
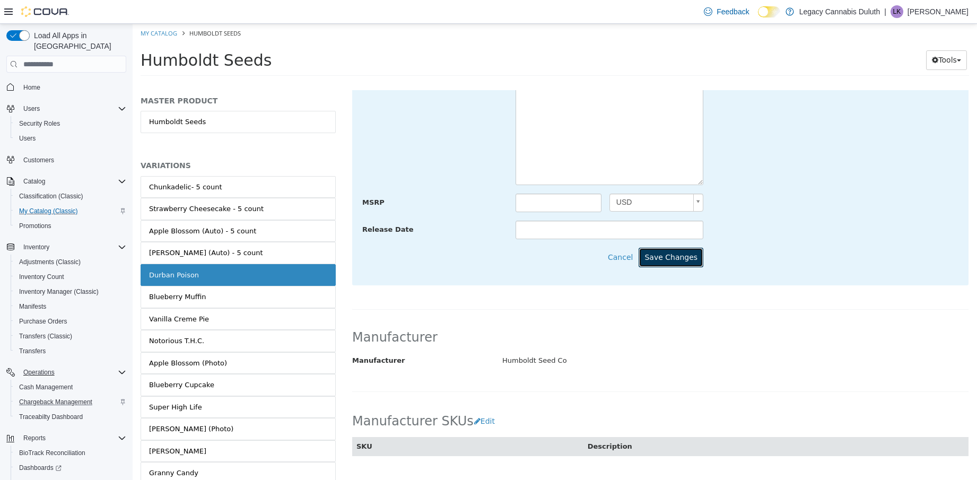
click at [669, 259] on button "Save Changes" at bounding box center [671, 258] width 65 height 20
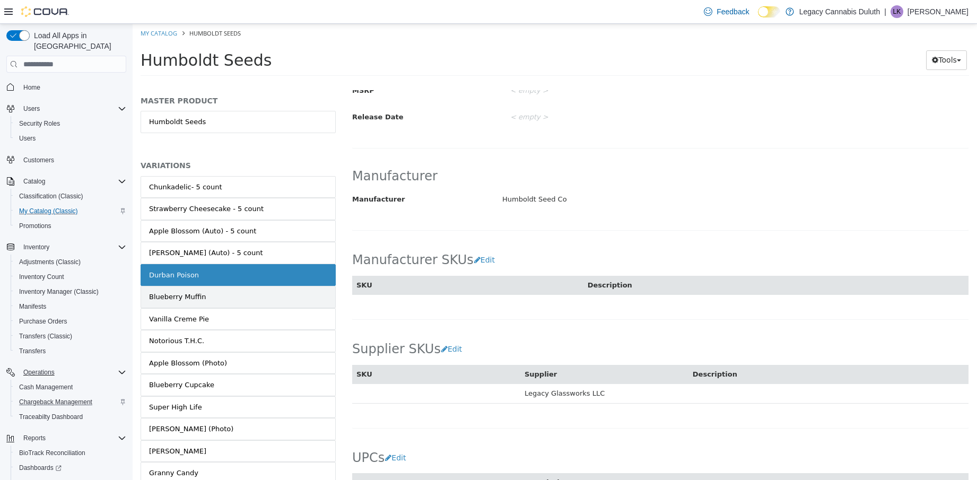
click at [203, 302] on link "Blueberry Muffin" at bounding box center [238, 297] width 195 height 22
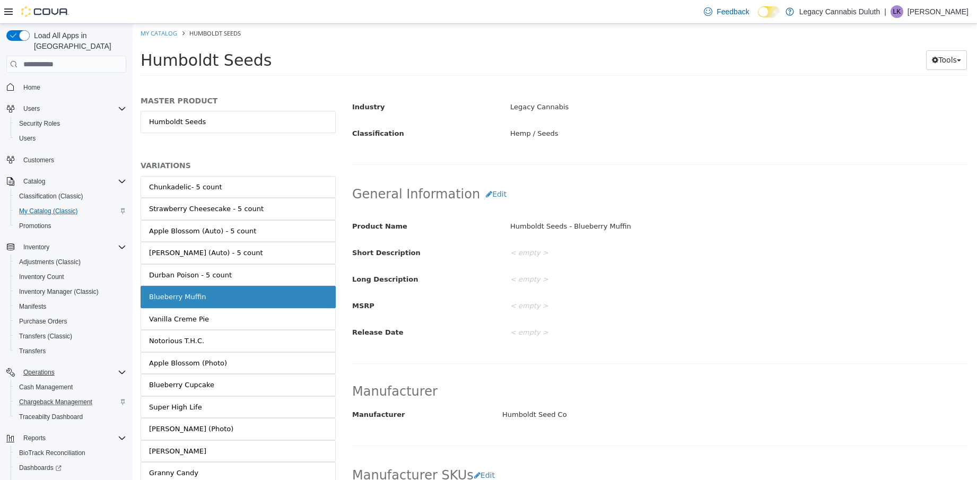
scroll to position [158, 0]
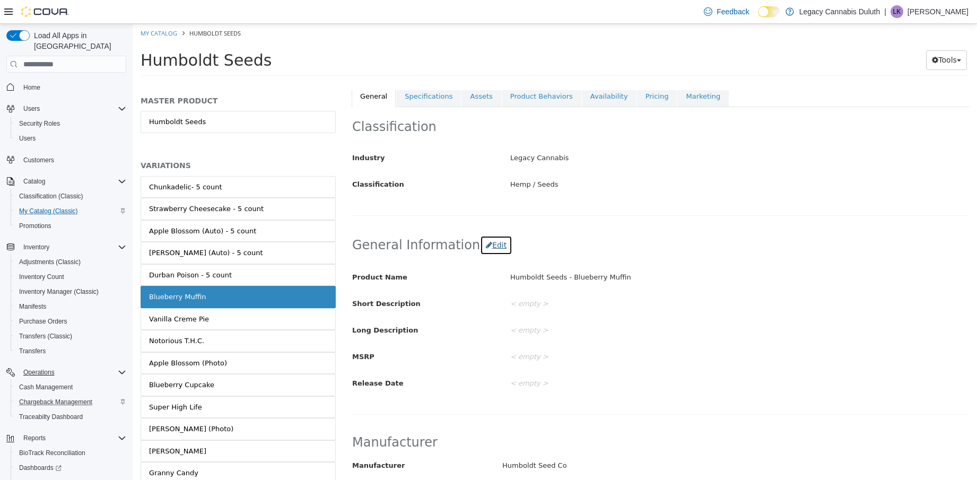
click at [488, 246] on button "Edit" at bounding box center [496, 246] width 32 height 20
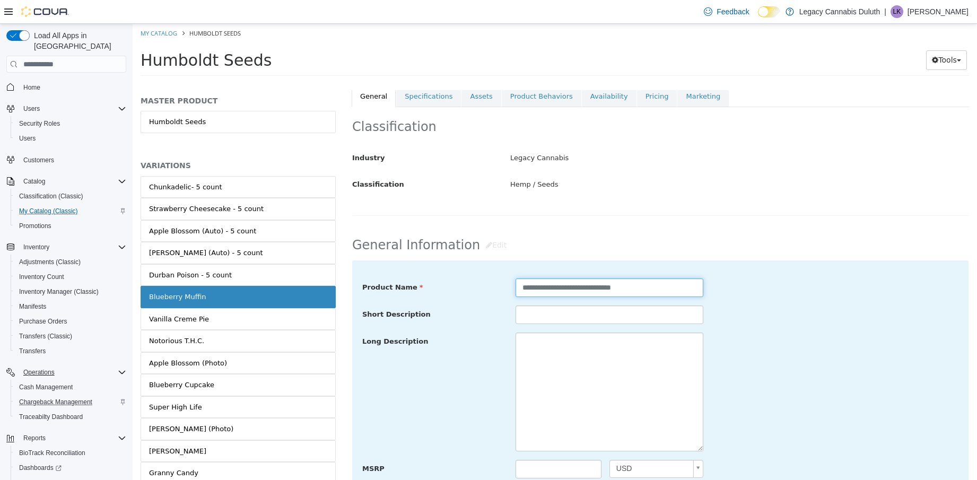
click at [664, 288] on input "**********" at bounding box center [610, 287] width 188 height 19
paste input "**********"
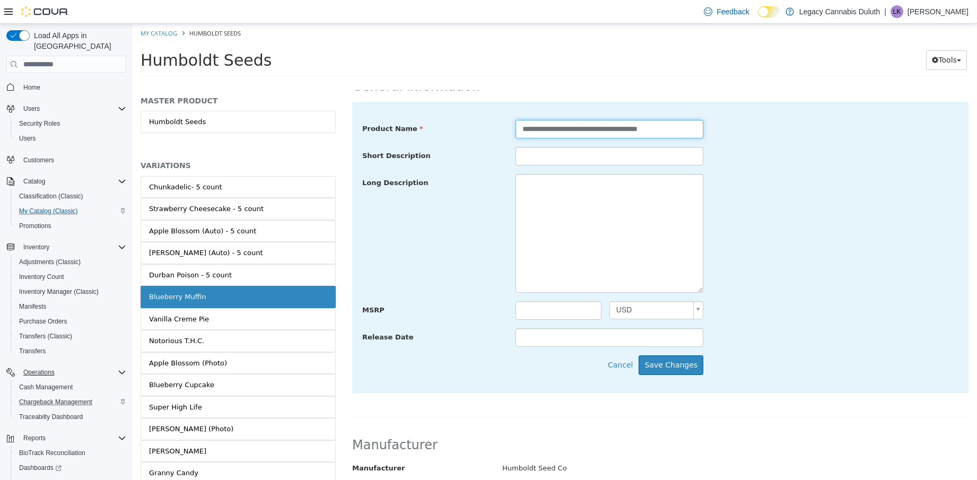
scroll to position [317, 0]
type input "**********"
click at [666, 362] on button "Save Changes" at bounding box center [671, 365] width 65 height 20
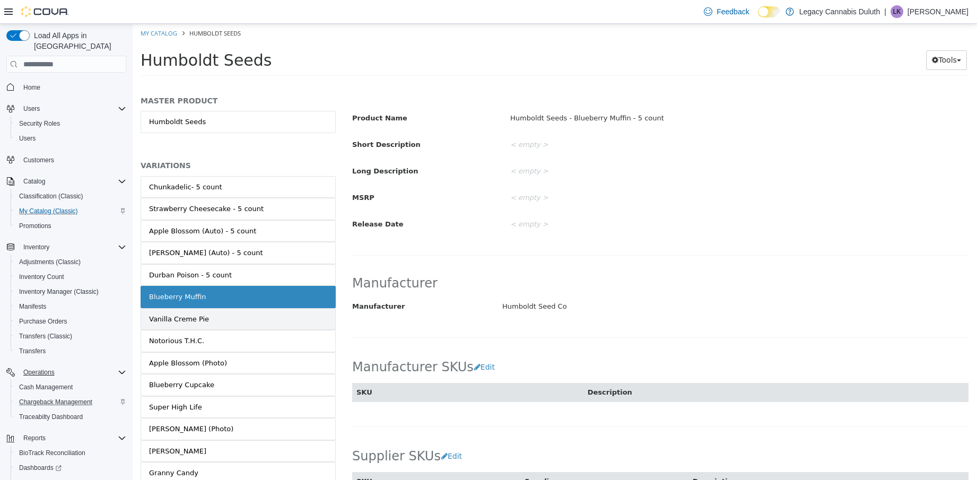
click at [200, 316] on div "Vanilla Creme Pie" at bounding box center [179, 319] width 60 height 11
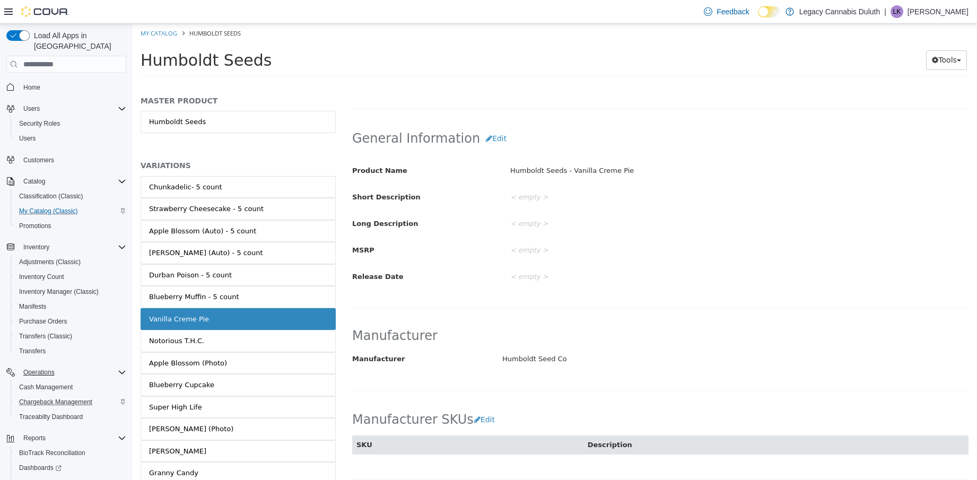
scroll to position [210, 0]
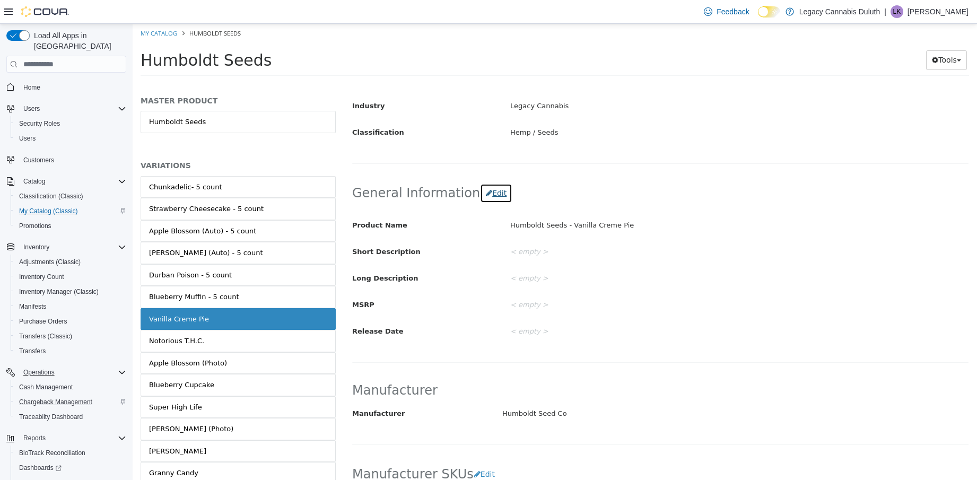
click at [481, 193] on button "Edit" at bounding box center [496, 194] width 32 height 20
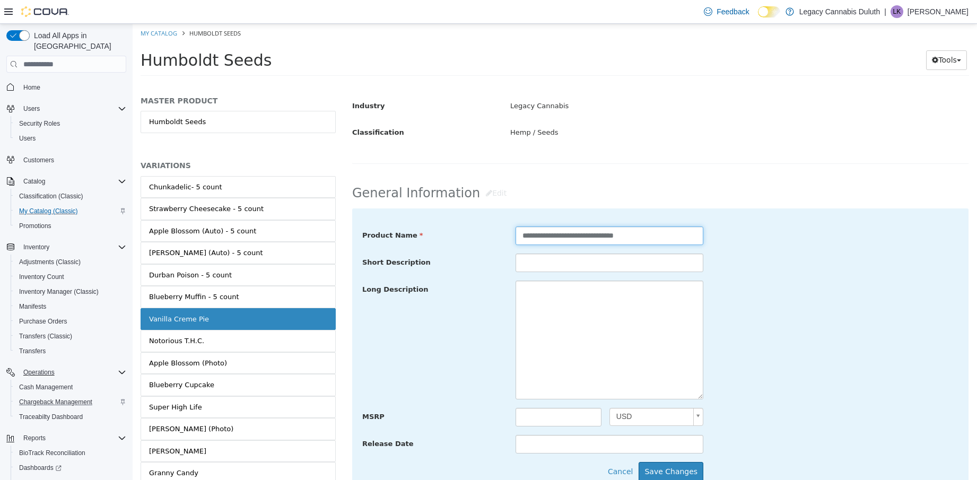
click at [639, 230] on input "**********" at bounding box center [610, 235] width 188 height 19
paste input "**********"
type input "**********"
click at [661, 473] on button "Save Changes" at bounding box center [671, 472] width 65 height 20
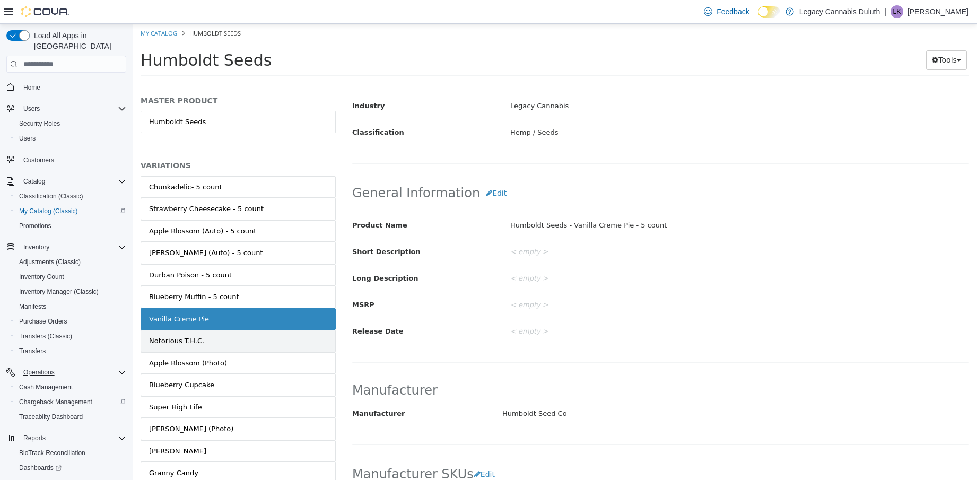
click at [206, 341] on link "Notorious T.H.C." at bounding box center [238, 341] width 195 height 22
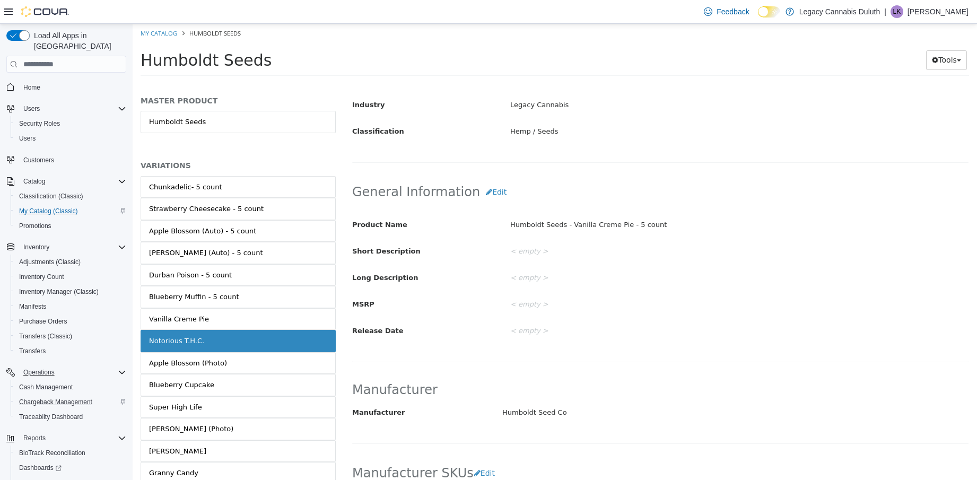
scroll to position [209, 0]
click at [495, 194] on button "Edit" at bounding box center [496, 195] width 32 height 20
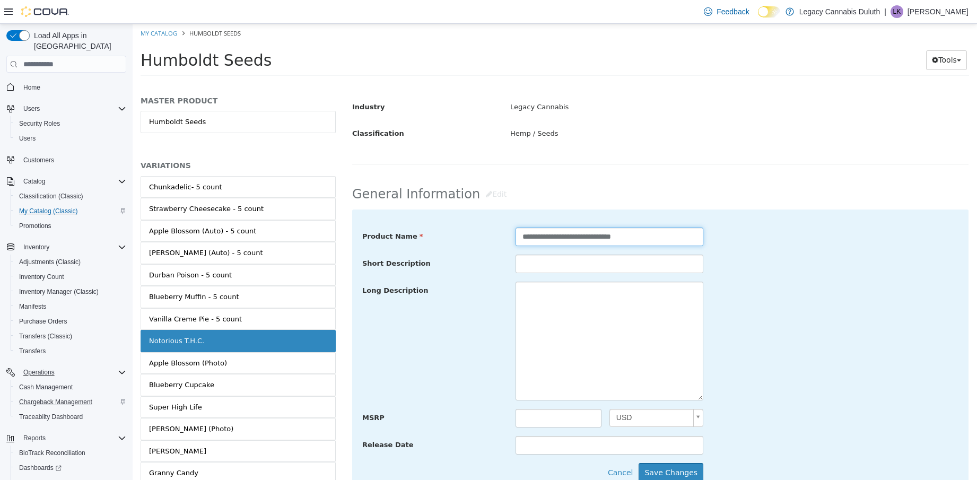
click at [650, 245] on input "**********" at bounding box center [610, 237] width 188 height 19
paste input "**********"
type input "**********"
click at [684, 473] on button "Save Changes" at bounding box center [671, 473] width 65 height 20
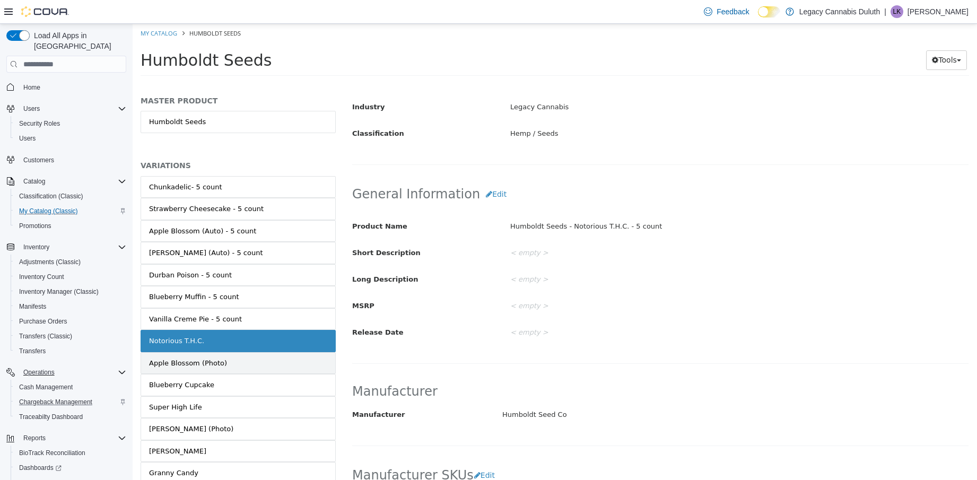
click at [224, 364] on link "Apple Blossom (Photo)" at bounding box center [238, 363] width 195 height 22
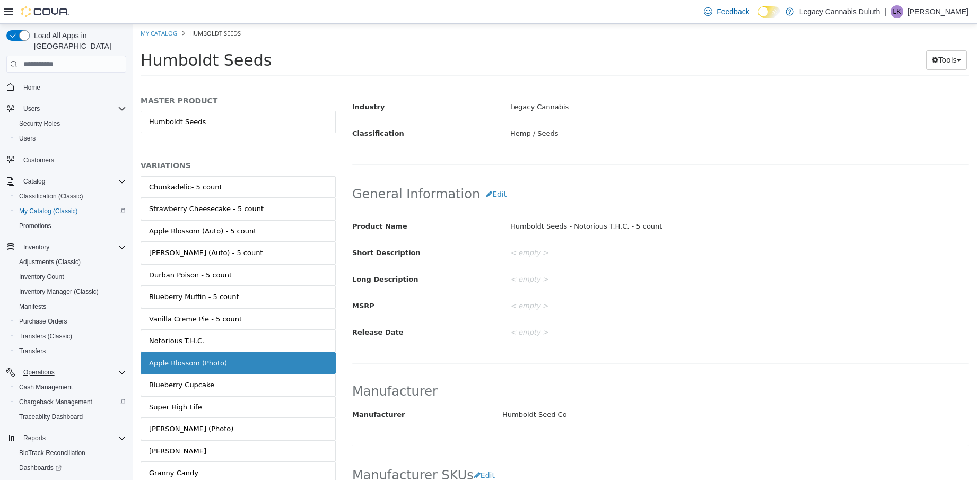
scroll to position [208, 0]
click at [482, 196] on button "Edit" at bounding box center [496, 196] width 32 height 20
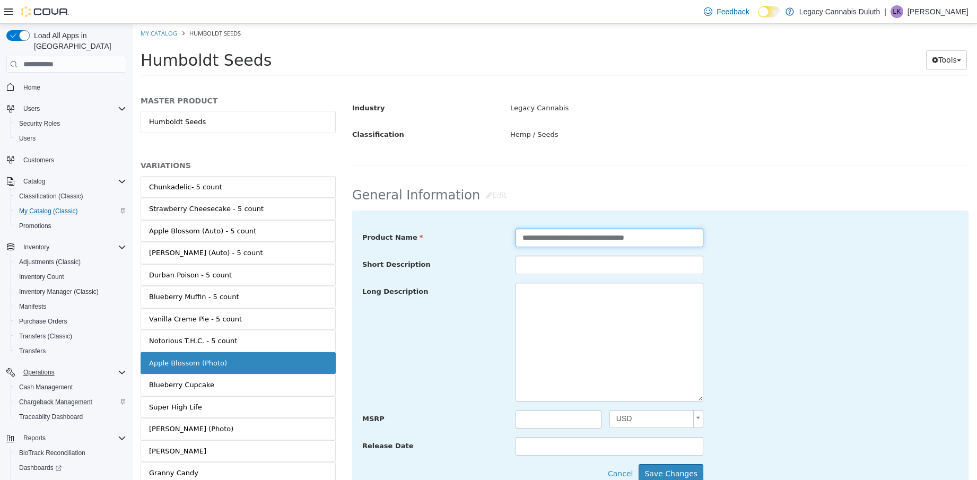
click at [665, 236] on input "**********" at bounding box center [610, 238] width 188 height 19
paste input "**********"
type input "**********"
click at [670, 470] on button "Save Changes" at bounding box center [671, 474] width 65 height 20
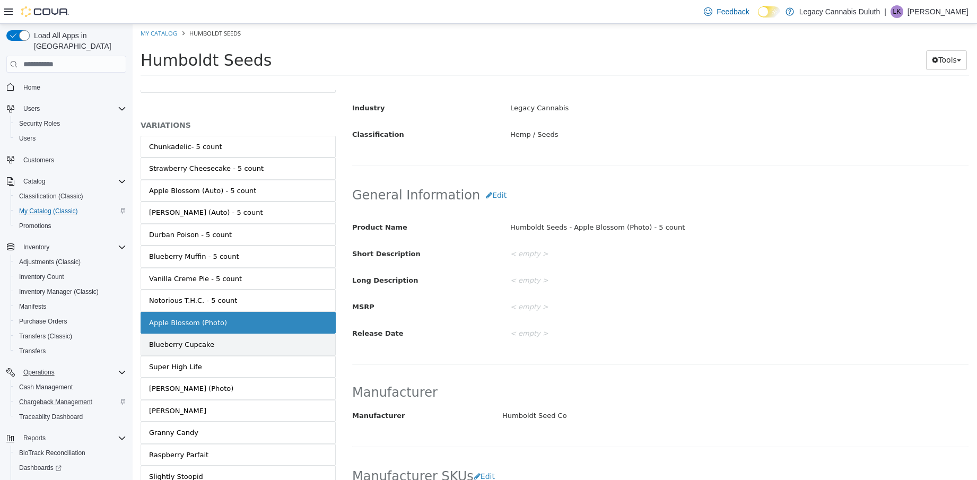
scroll to position [106, 0]
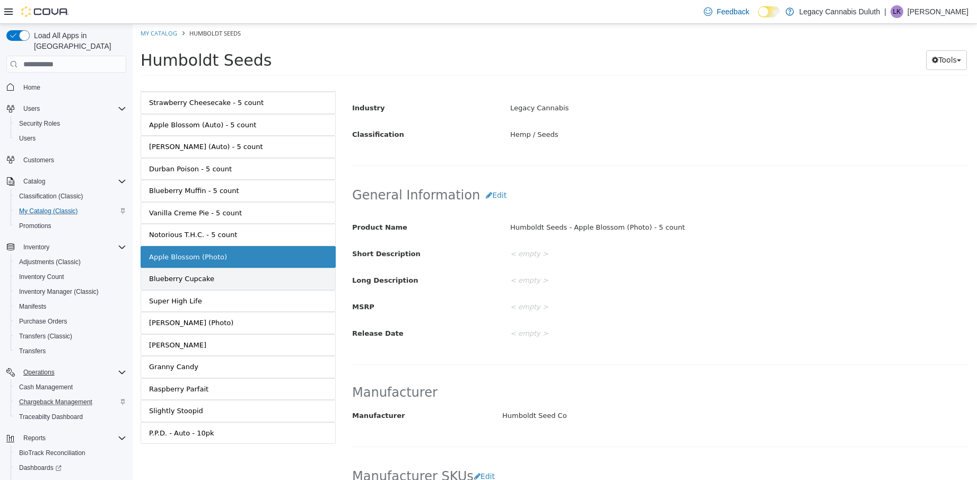
click at [219, 274] on link "Blueberry Cupcake" at bounding box center [238, 279] width 195 height 22
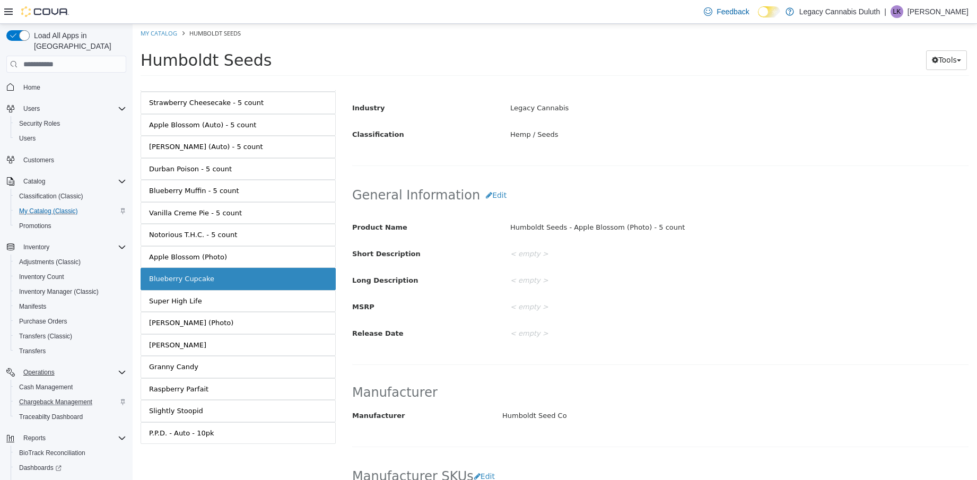
scroll to position [207, 0]
drag, startPoint x: 498, startPoint y: 197, endPoint x: 490, endPoint y: 199, distance: 8.7
click at [498, 198] on h2 "General Information Edit" at bounding box center [660, 197] width 616 height 20
click at [480, 200] on button "Edit" at bounding box center [496, 197] width 32 height 20
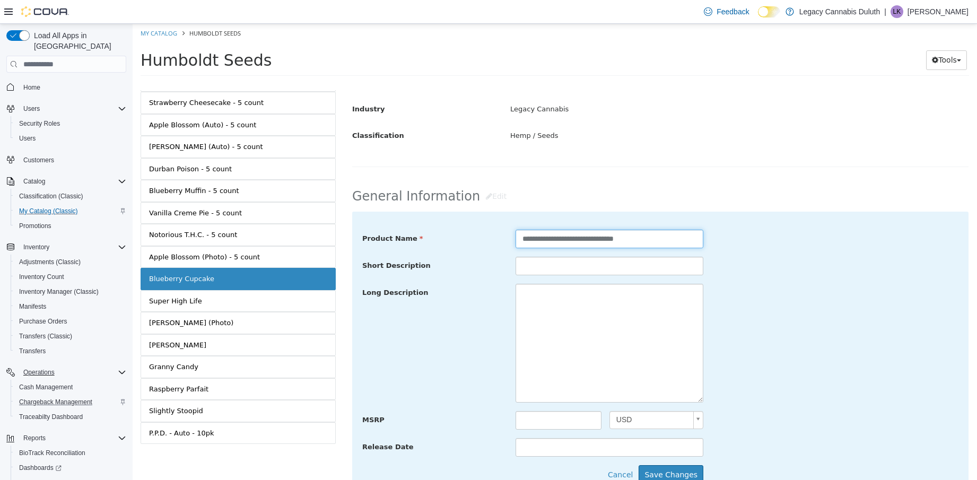
click at [661, 240] on input "**********" at bounding box center [610, 239] width 188 height 19
paste input "**********"
type input "**********"
click at [682, 478] on button "Save Changes" at bounding box center [671, 475] width 65 height 20
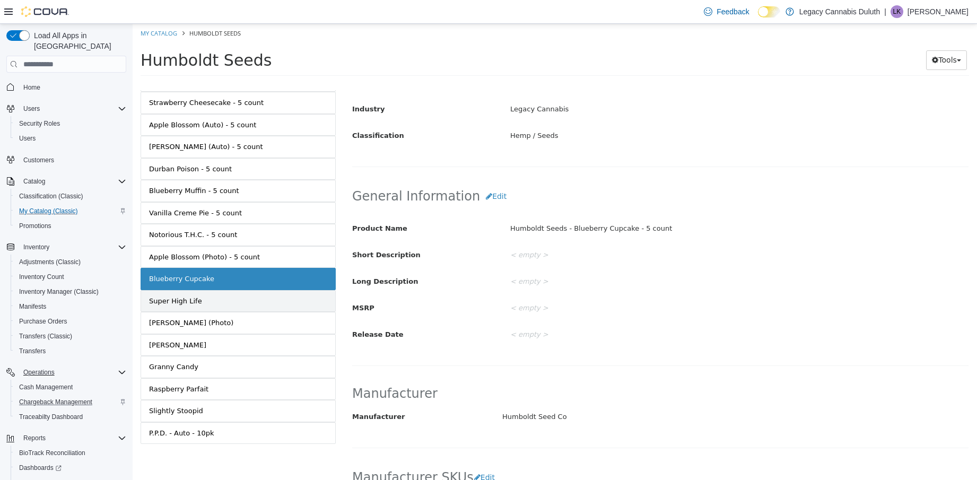
click at [199, 303] on link "Super High Life" at bounding box center [238, 301] width 195 height 22
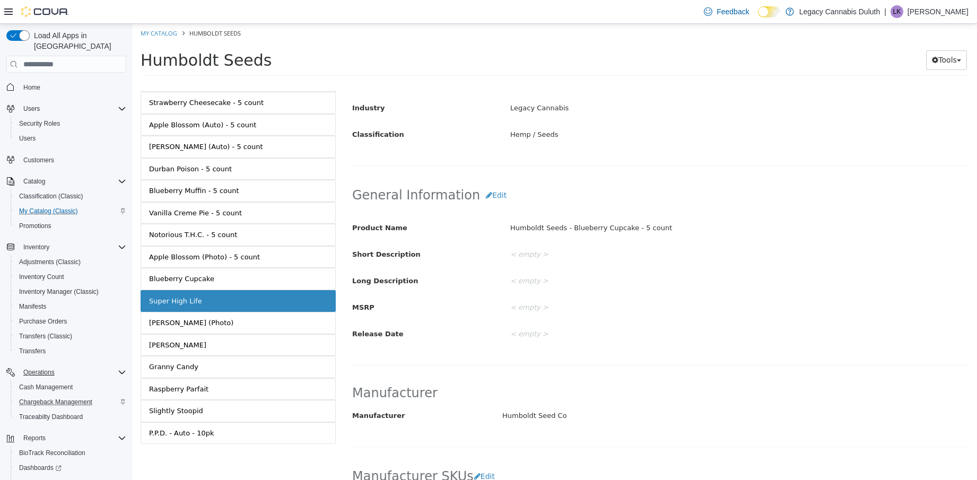
scroll to position [206, 0]
click at [490, 200] on button "Edit" at bounding box center [496, 198] width 32 height 20
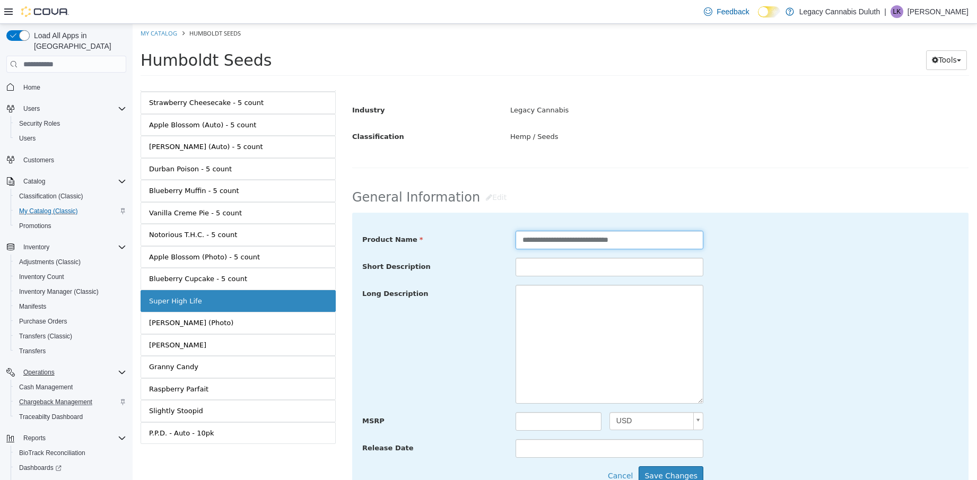
click at [642, 241] on input "**********" at bounding box center [610, 240] width 188 height 19
paste input "**********"
type input "**********"
click at [667, 474] on button "Save Changes" at bounding box center [671, 476] width 65 height 20
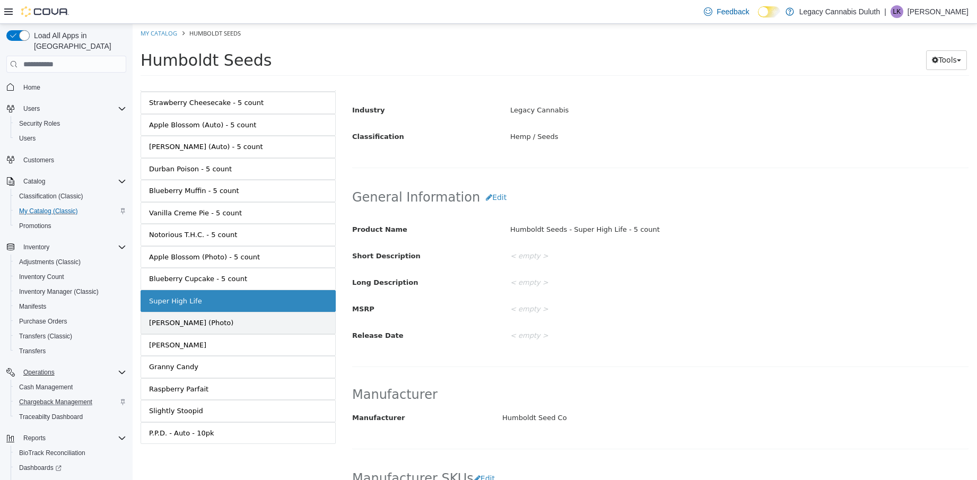
click at [196, 320] on div "Jelly Donutz (Photo)" at bounding box center [191, 323] width 84 height 11
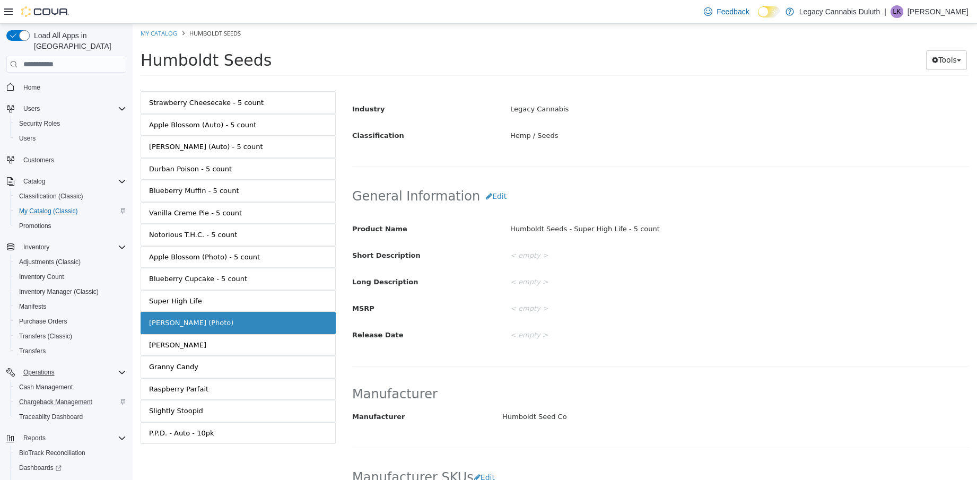
scroll to position [205, 0]
click at [489, 200] on button "Edit" at bounding box center [496, 199] width 32 height 20
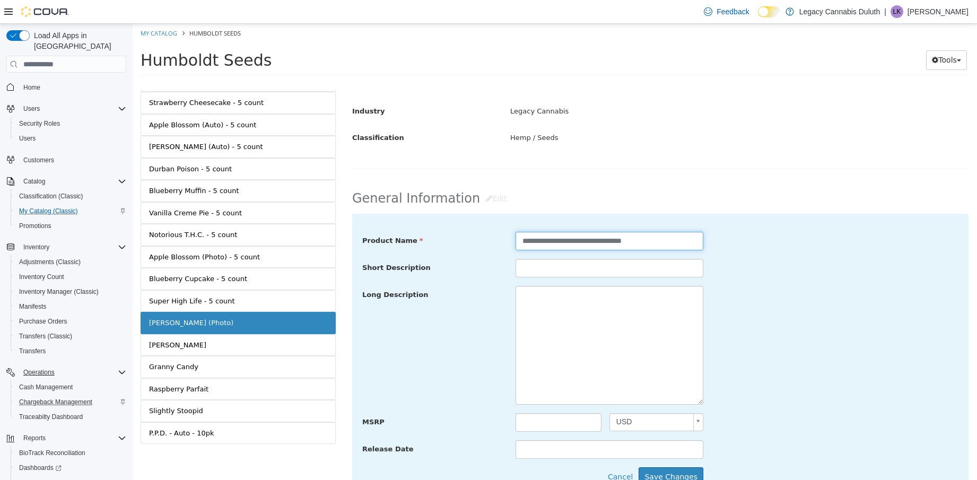
click at [651, 247] on input "**********" at bounding box center [610, 241] width 188 height 19
paste input "**********"
type input "**********"
click at [667, 472] on button "Save Changes" at bounding box center [671, 477] width 65 height 20
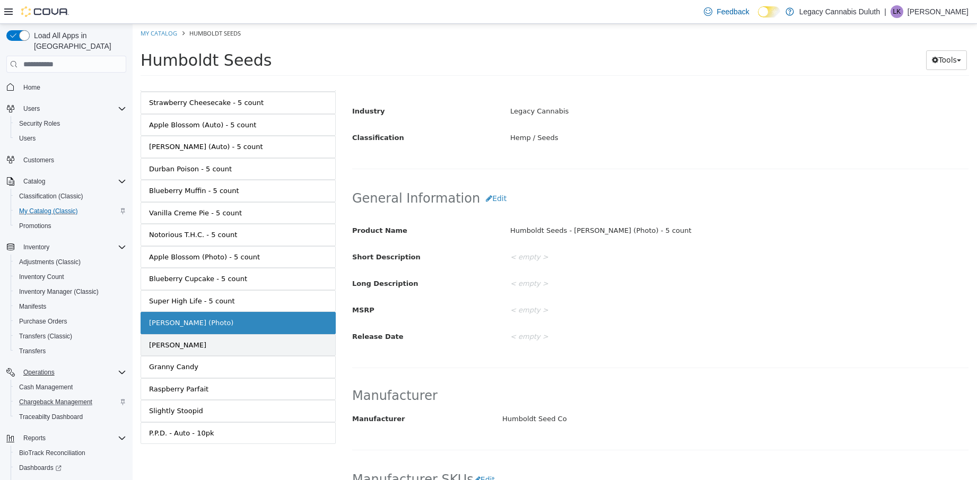
click at [250, 343] on link "Hella Jelly" at bounding box center [238, 345] width 195 height 22
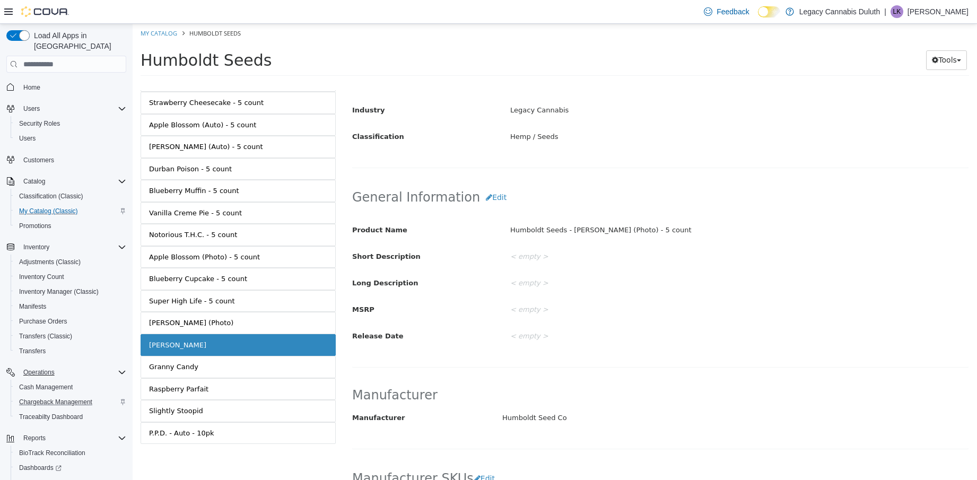
scroll to position [204, 0]
click at [484, 197] on button "Edit" at bounding box center [496, 200] width 32 height 20
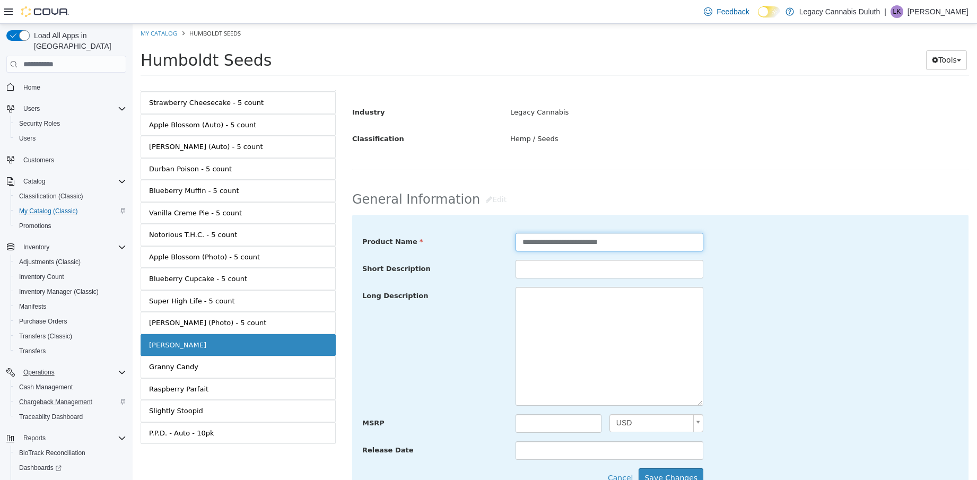
click at [623, 245] on input "**********" at bounding box center [610, 242] width 188 height 19
paste input "**********"
type input "**********"
click at [678, 476] on button "Save Changes" at bounding box center [671, 478] width 65 height 20
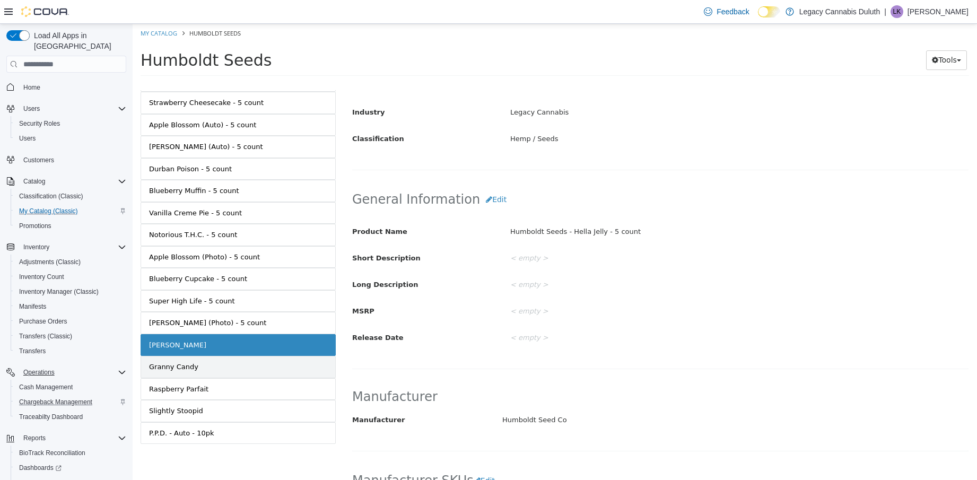
click at [203, 362] on link "Granny Candy" at bounding box center [238, 367] width 195 height 22
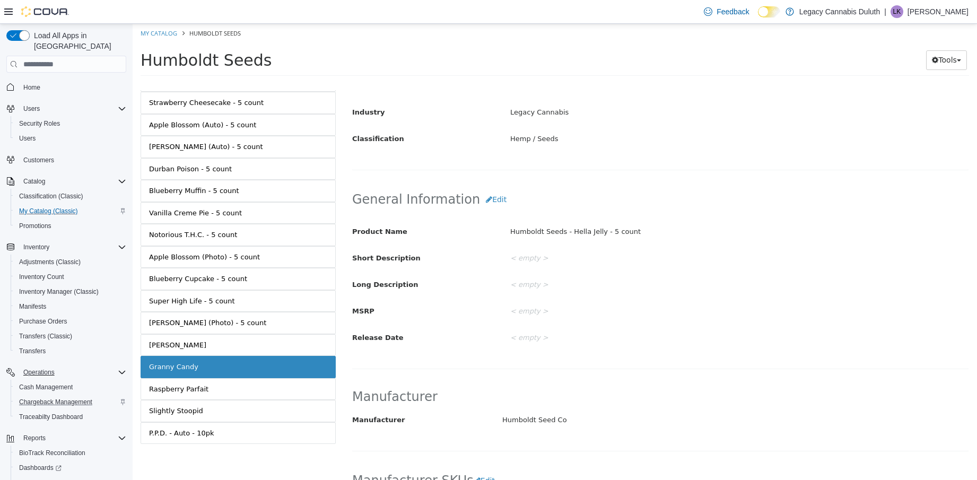
scroll to position [203, 0]
click at [477, 189] on div "General Information Edit Product Name Humboldt Seeds - Granny Candy Short Descr…" at bounding box center [660, 274] width 617 height 191
click at [486, 204] on button "Edit" at bounding box center [496, 201] width 32 height 20
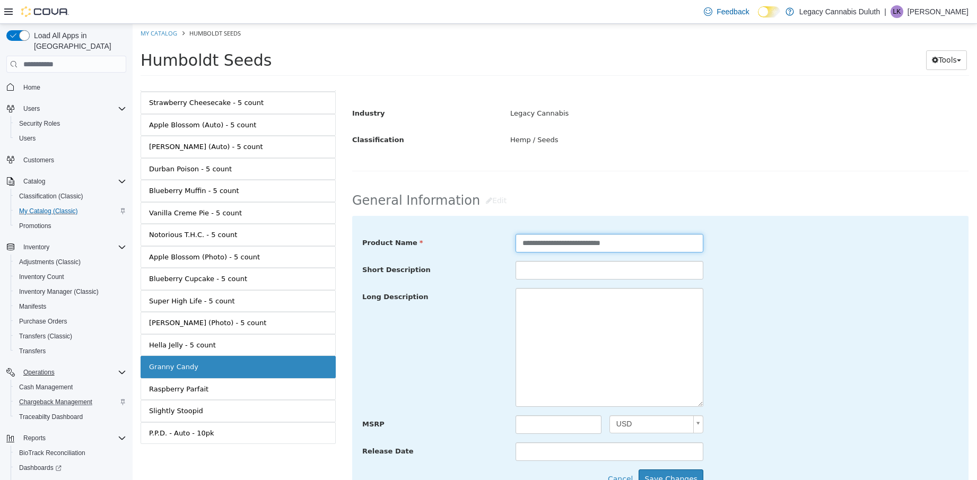
click at [661, 246] on input "**********" at bounding box center [610, 243] width 188 height 19
paste input "**********"
type input "**********"
click at [669, 475] on button "Save Changes" at bounding box center [671, 479] width 65 height 20
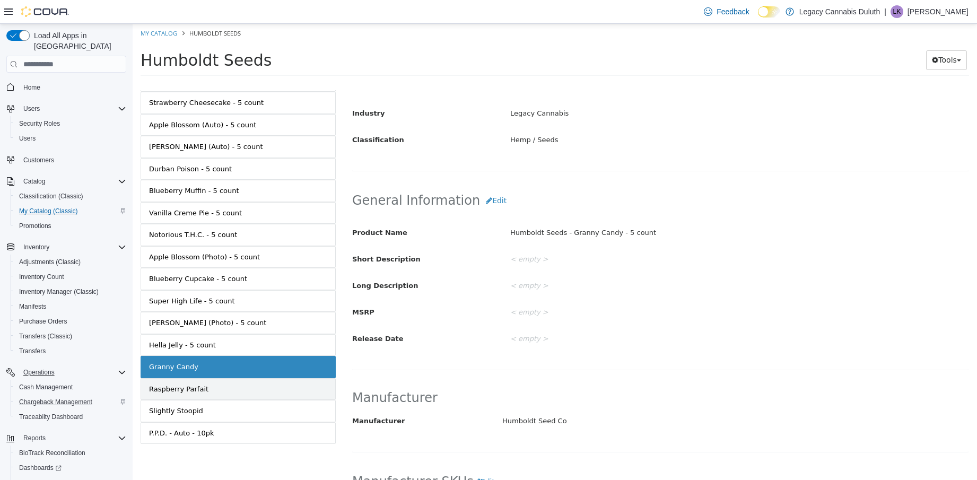
click at [238, 389] on link "Raspberry Parfait" at bounding box center [238, 389] width 195 height 22
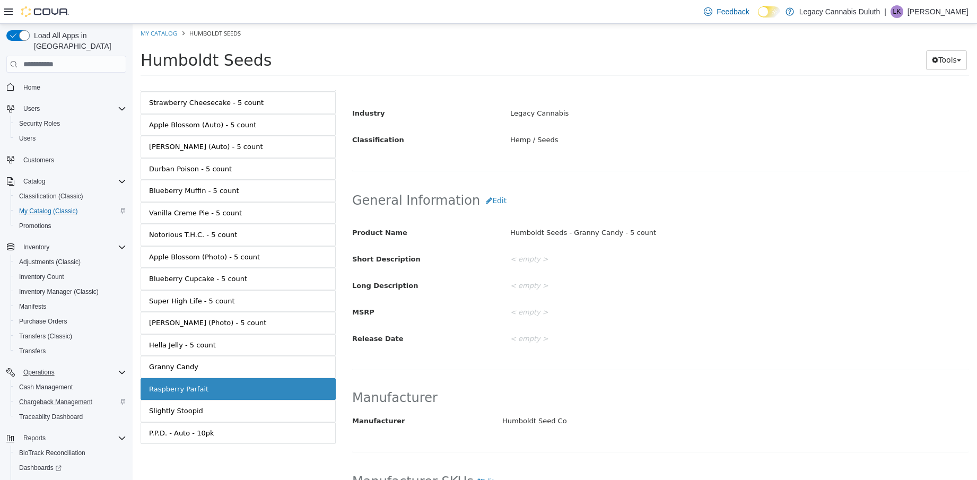
scroll to position [202, 0]
click at [487, 201] on button "Edit" at bounding box center [496, 202] width 32 height 20
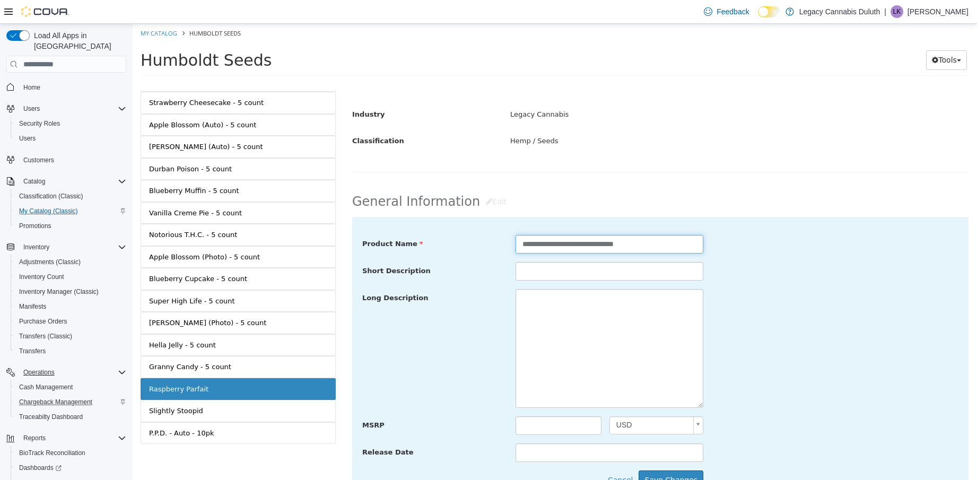
click at [651, 247] on input "**********" at bounding box center [610, 244] width 188 height 19
paste input "**********"
type input "**********"
click at [666, 477] on button "Save Changes" at bounding box center [671, 480] width 65 height 20
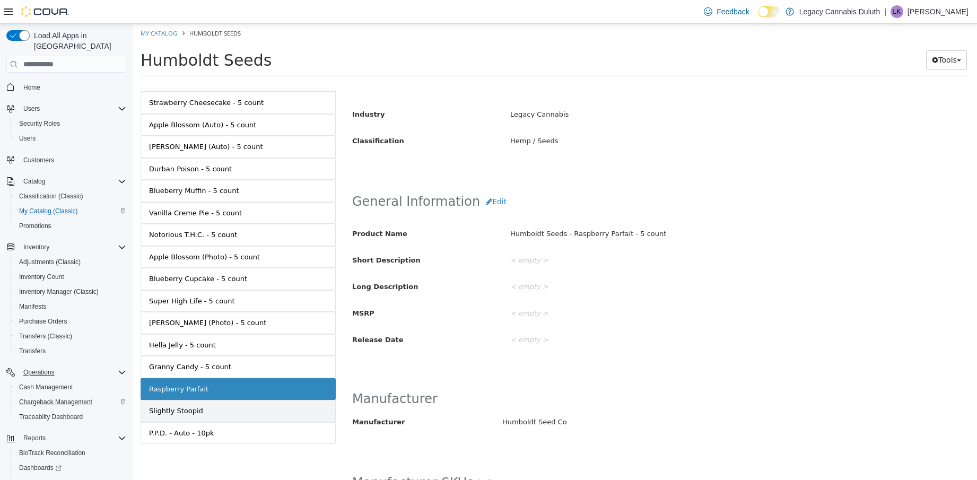
click at [216, 406] on link "Slightly Stoopid" at bounding box center [238, 411] width 195 height 22
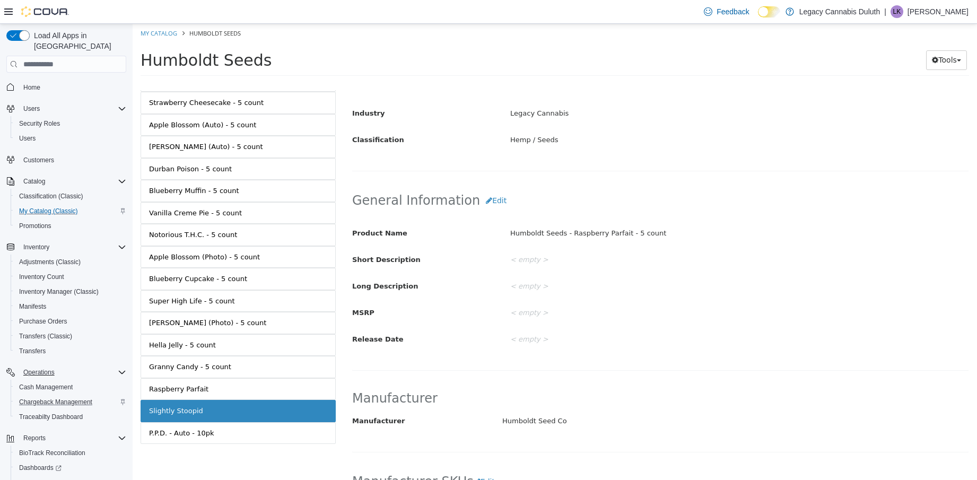
scroll to position [200, 0]
click at [481, 201] on button "Edit" at bounding box center [496, 203] width 32 height 20
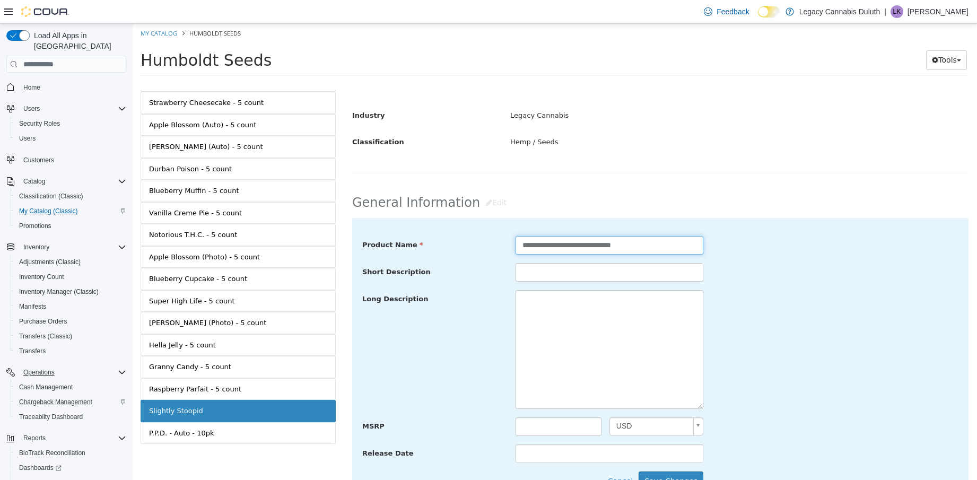
click at [641, 241] on input "**********" at bounding box center [610, 245] width 188 height 19
paste input "**********"
type input "**********"
click at [663, 472] on button "Save Changes" at bounding box center [671, 482] width 65 height 20
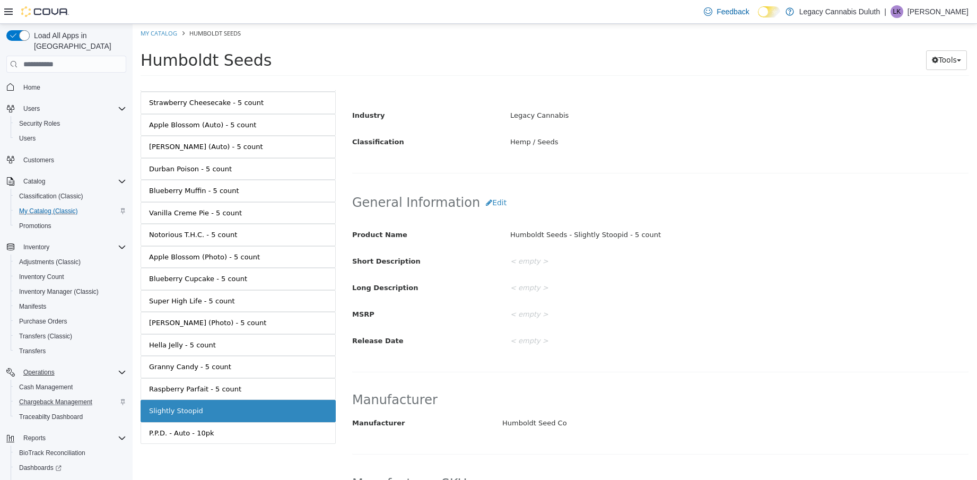
click at [255, 444] on div "Chunkadelic- 5 count Strawberry Cheesecake - 5 count Apple Blossom (Auto) - 5 c…" at bounding box center [238, 268] width 195 height 397
click at [252, 440] on link "P.P.D. - Auto - 10pk" at bounding box center [238, 433] width 195 height 22
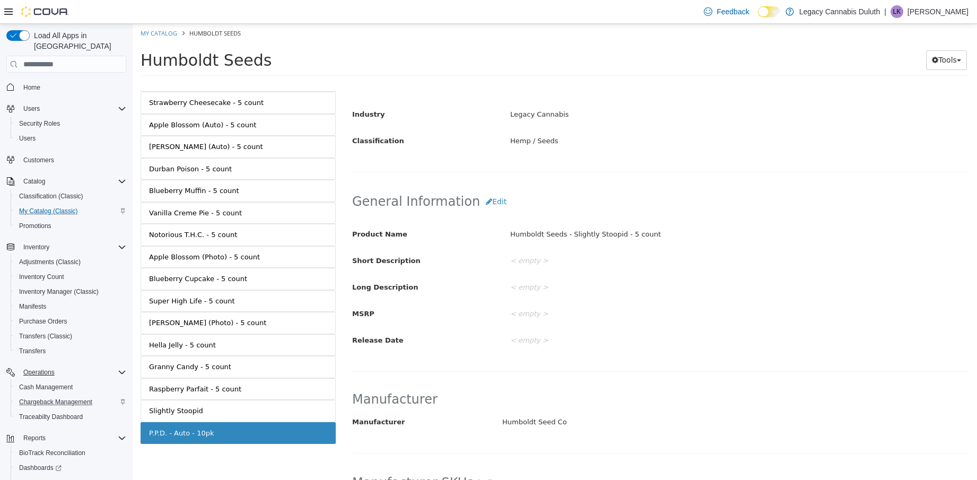
scroll to position [199, 0]
click at [482, 197] on button "Edit" at bounding box center [496, 204] width 32 height 20
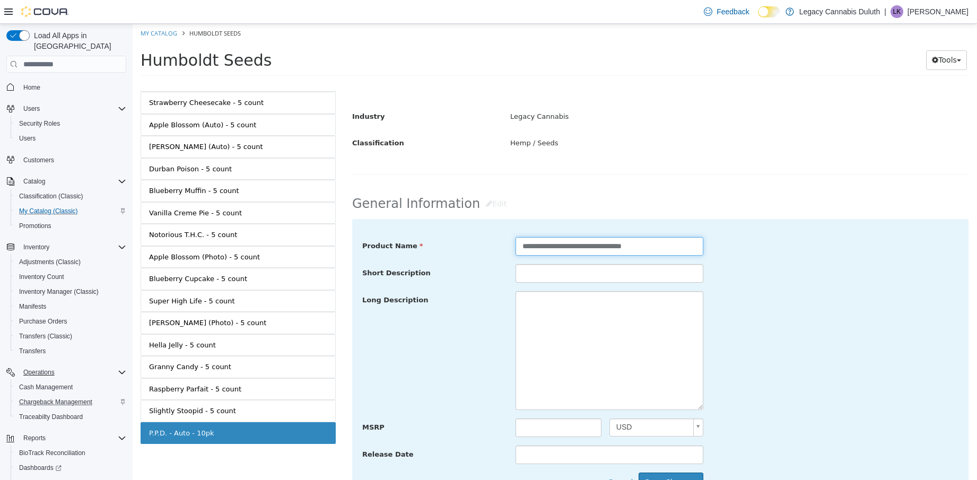
click at [655, 248] on input "**********" at bounding box center [610, 246] width 188 height 19
type input "**********"
click at [777, 320] on div "Long Description" at bounding box center [660, 350] width 612 height 119
click at [679, 478] on button "Save Changes" at bounding box center [671, 483] width 65 height 20
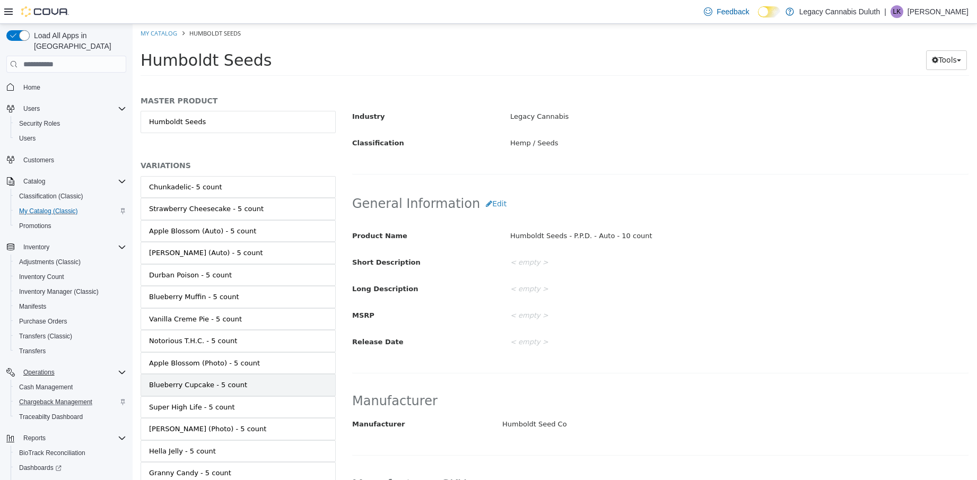
scroll to position [106, 0]
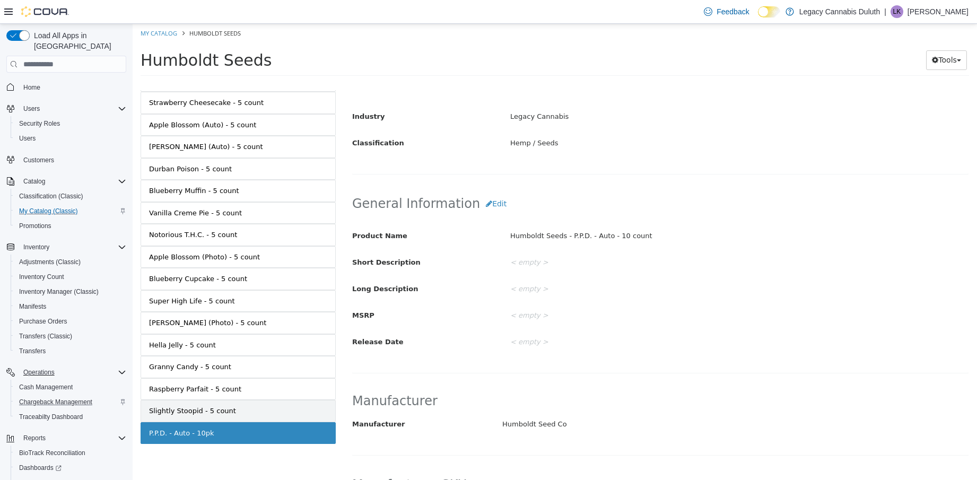
click at [274, 404] on link "Slightly Stoopid - 5 count" at bounding box center [238, 411] width 195 height 22
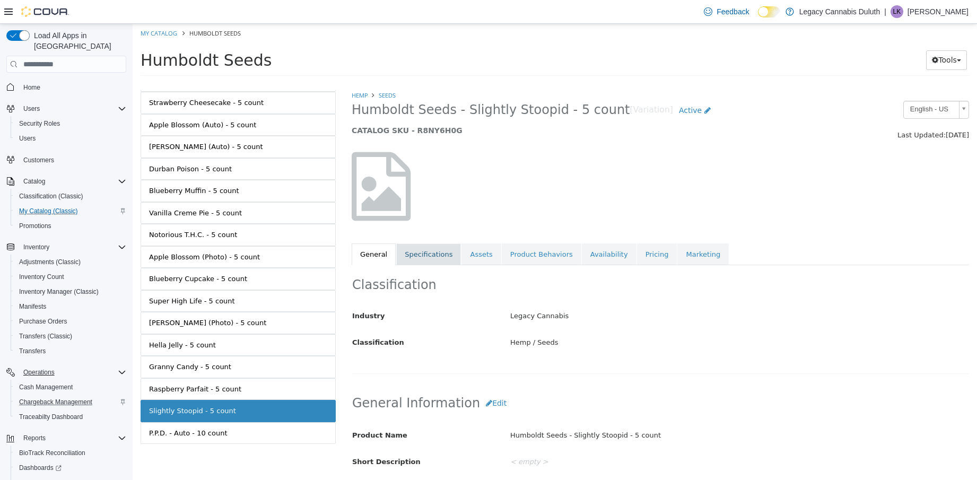
click at [438, 248] on link "Specifications" at bounding box center [428, 254] width 65 height 22
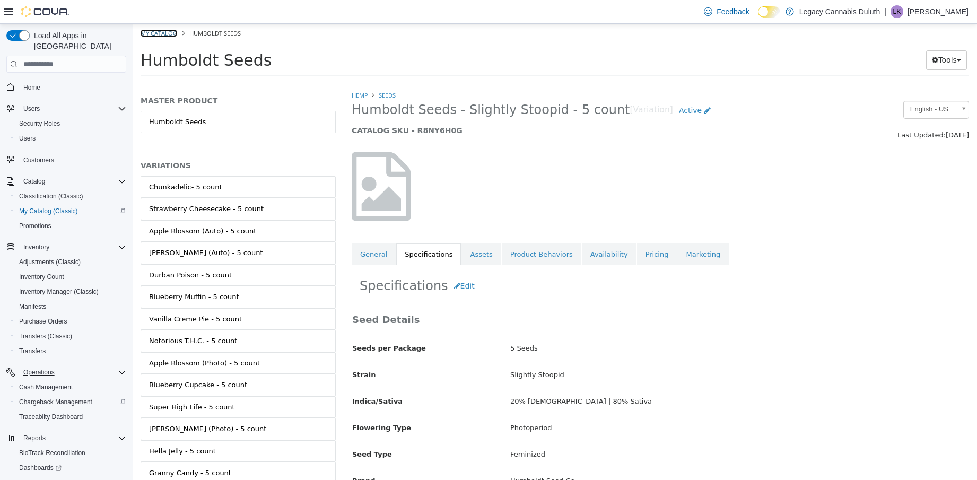
click at [171, 30] on link "My Catalog" at bounding box center [159, 33] width 37 height 8
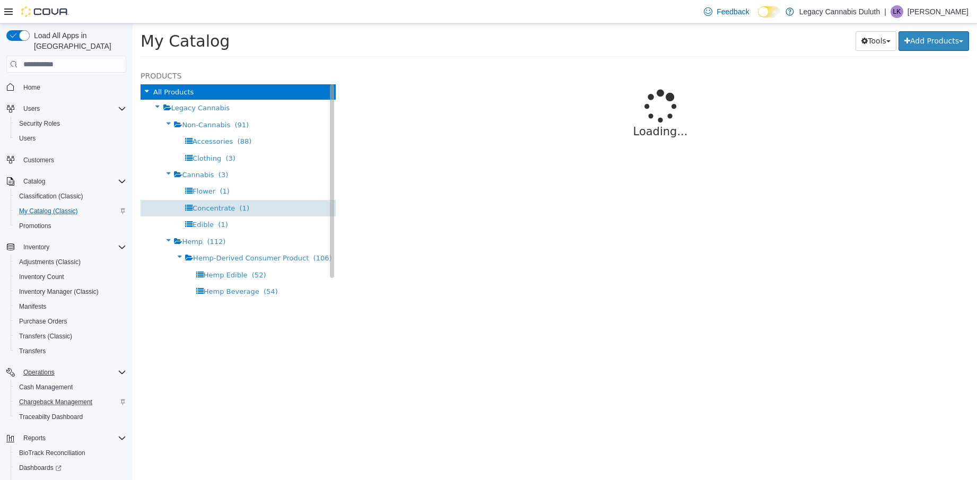
select select "**********"
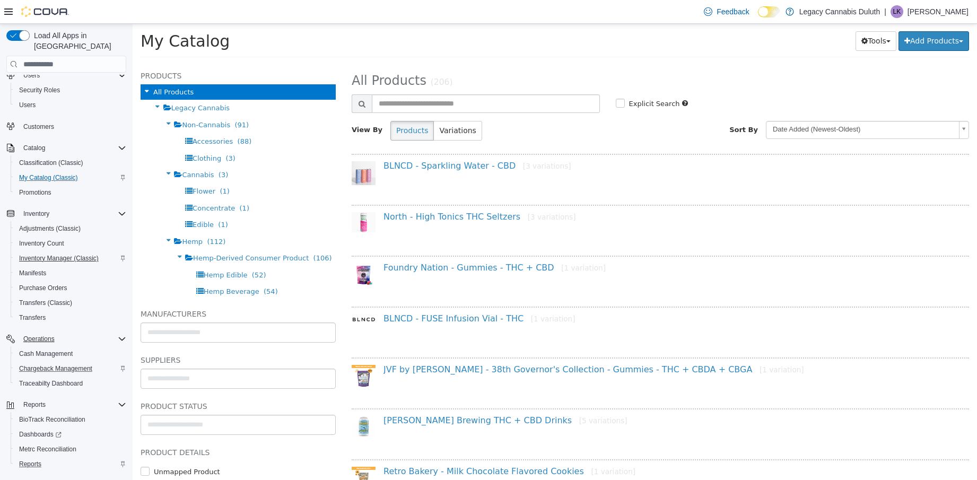
scroll to position [52, 0]
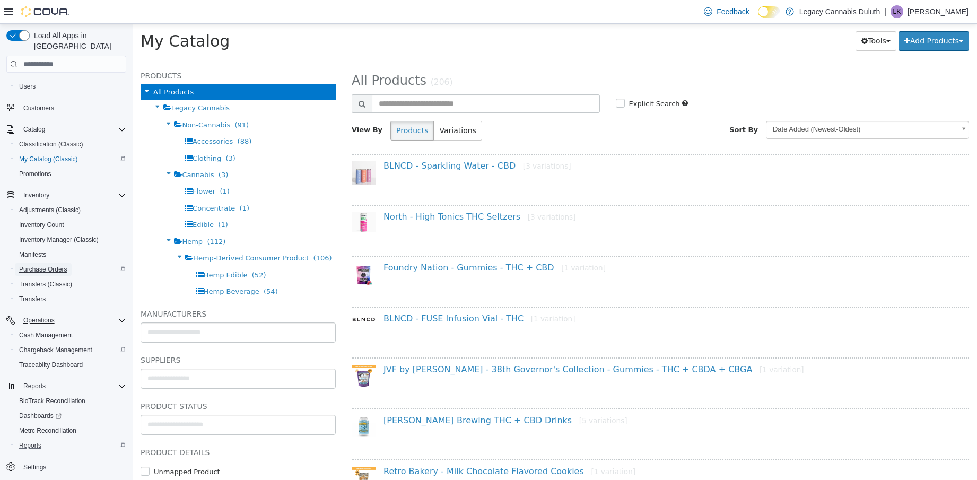
click at [43, 265] on span "Purchase Orders" at bounding box center [43, 269] width 48 height 8
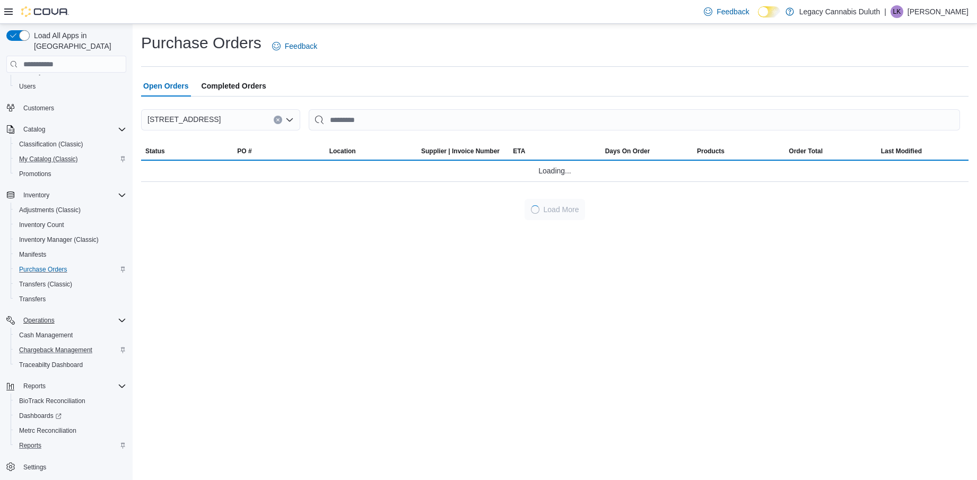
scroll to position [22, 0]
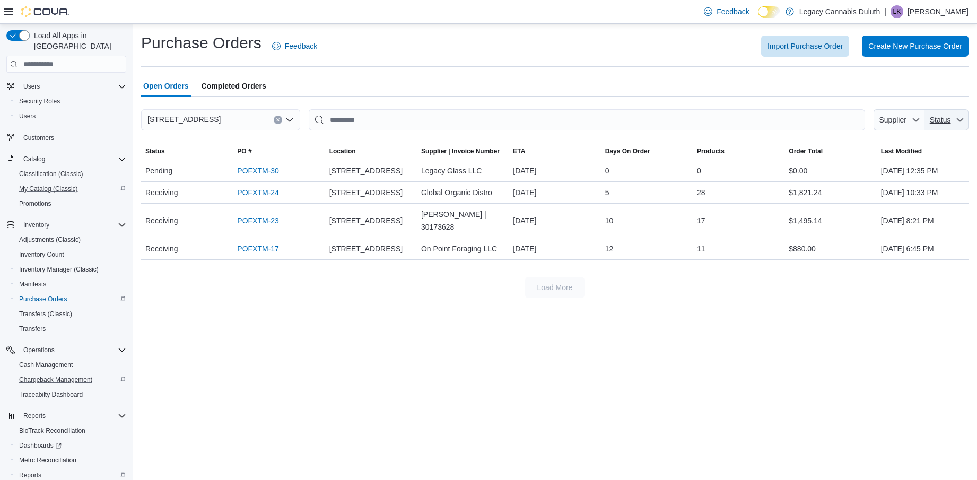
click at [934, 114] on span "Status" at bounding box center [947, 119] width 36 height 21
click at [897, 284] on div "Load More" at bounding box center [554, 287] width 827 height 21
click at [248, 242] on link "POFXTM-17" at bounding box center [258, 248] width 42 height 13
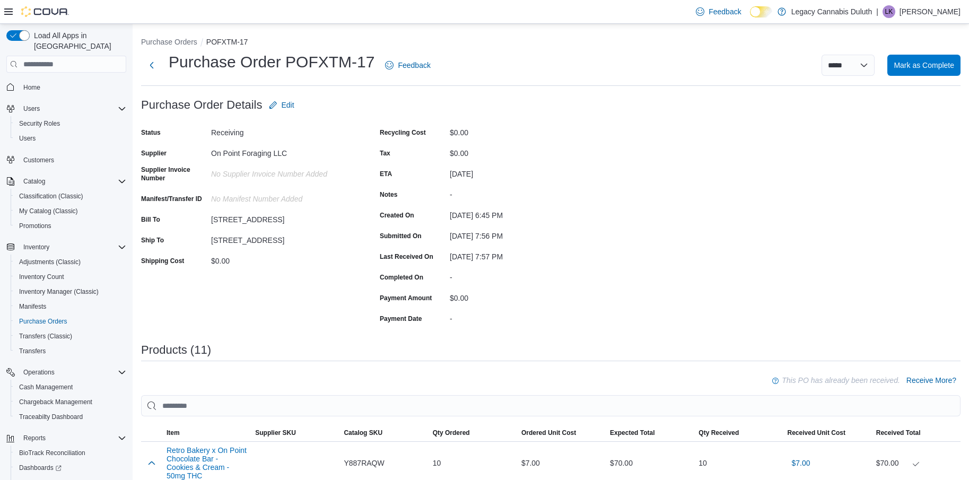
click at [801, 11] on div "Feedback Dark Mode Legacy Cannabis Duluth | LK Lindsey Koens" at bounding box center [826, 11] width 269 height 21
click at [787, 13] on link at bounding box center [782, 11] width 11 height 21
